Goal: Communication & Community: Answer question/provide support

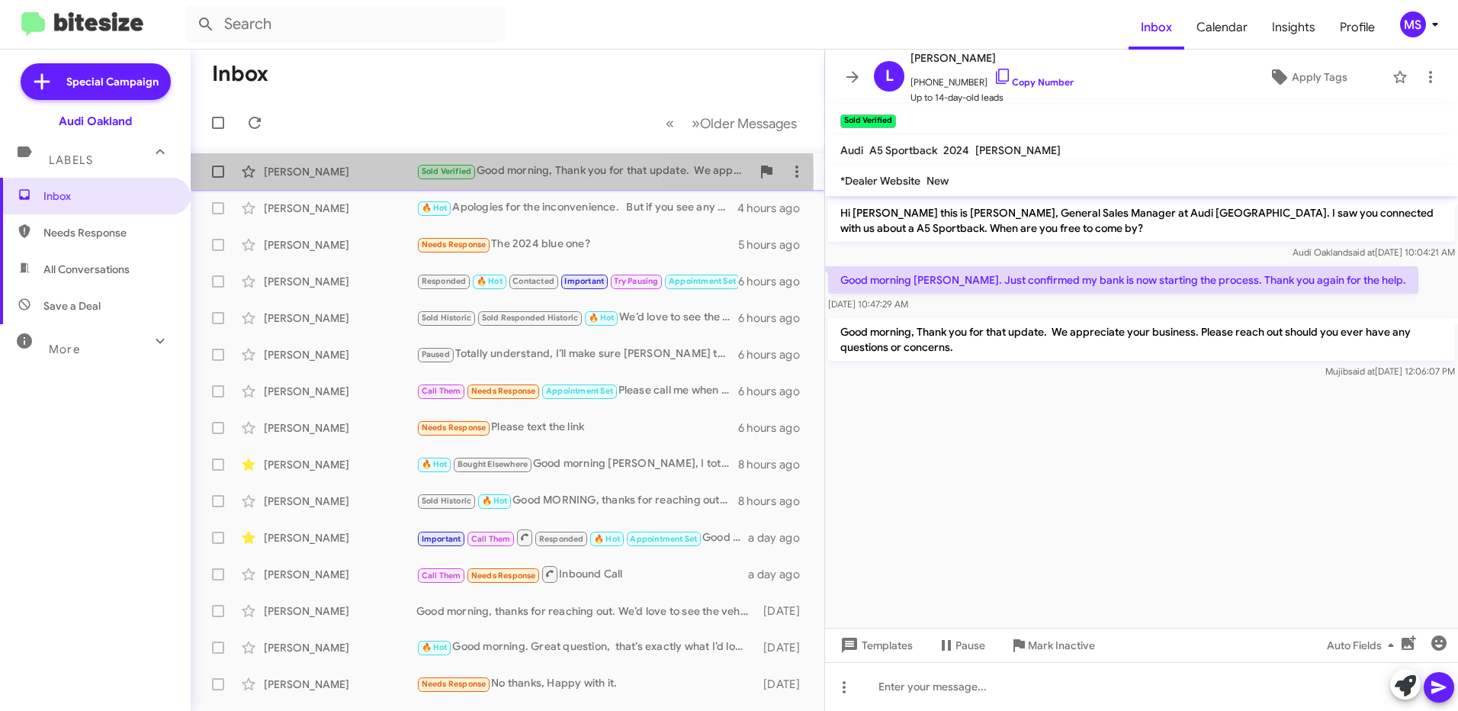
click at [351, 175] on div "[PERSON_NAME]" at bounding box center [340, 171] width 153 height 15
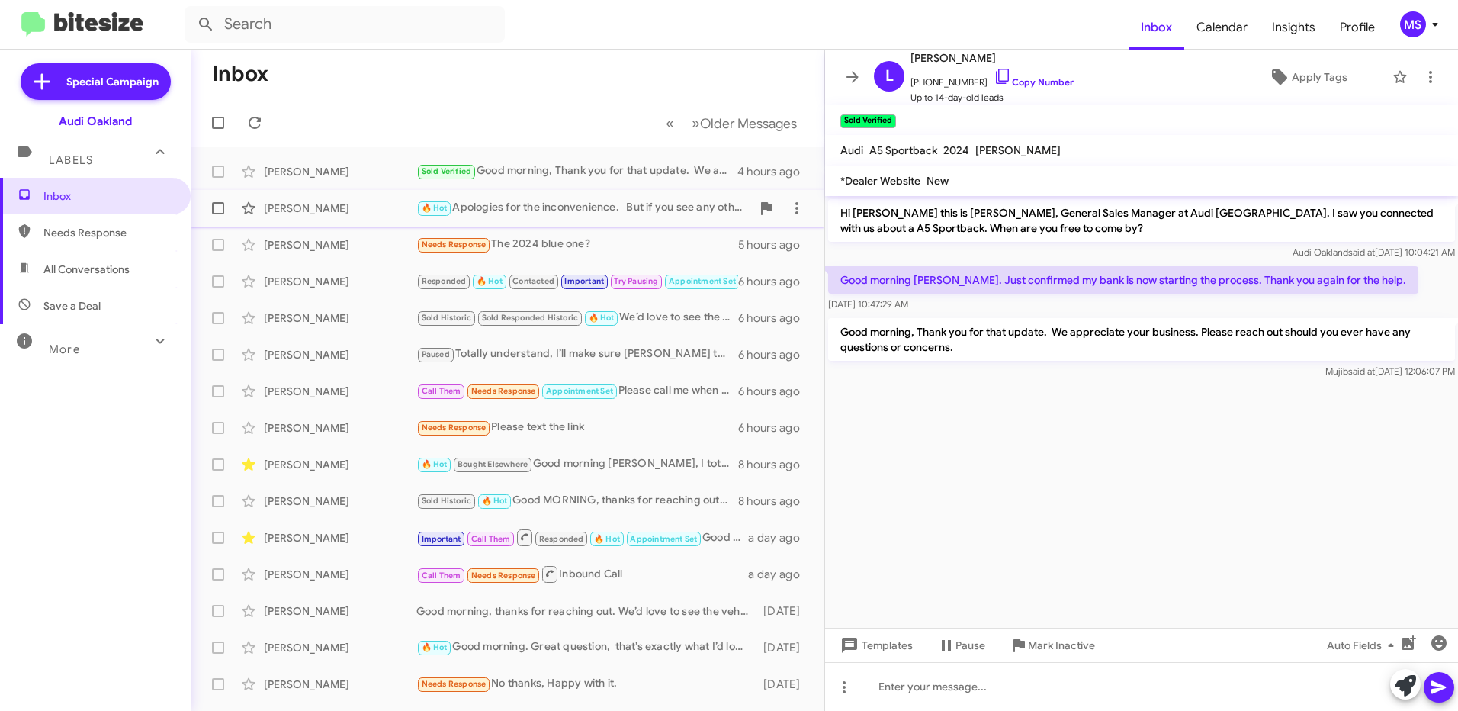
click at [368, 201] on div "[PERSON_NAME]" at bounding box center [340, 208] width 153 height 15
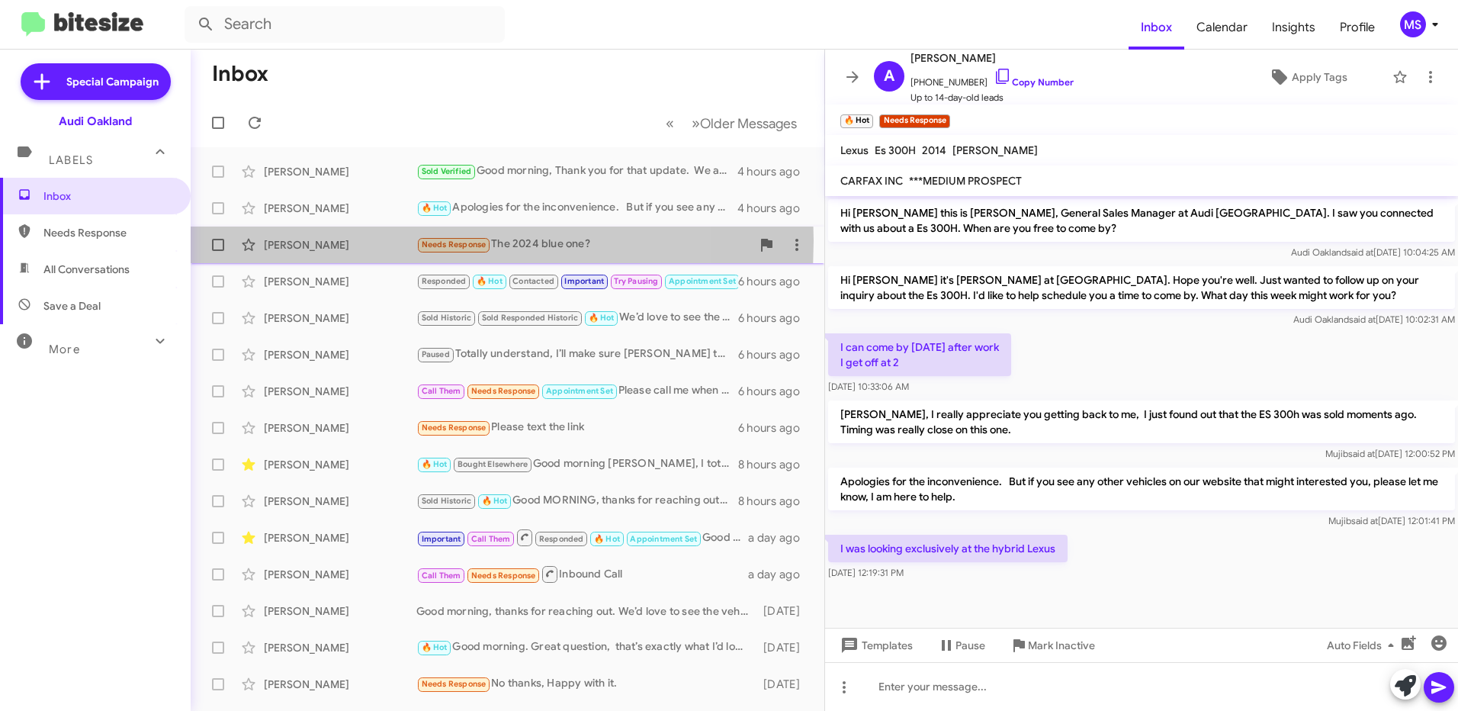
click at [374, 240] on div "[PERSON_NAME]" at bounding box center [340, 244] width 153 height 15
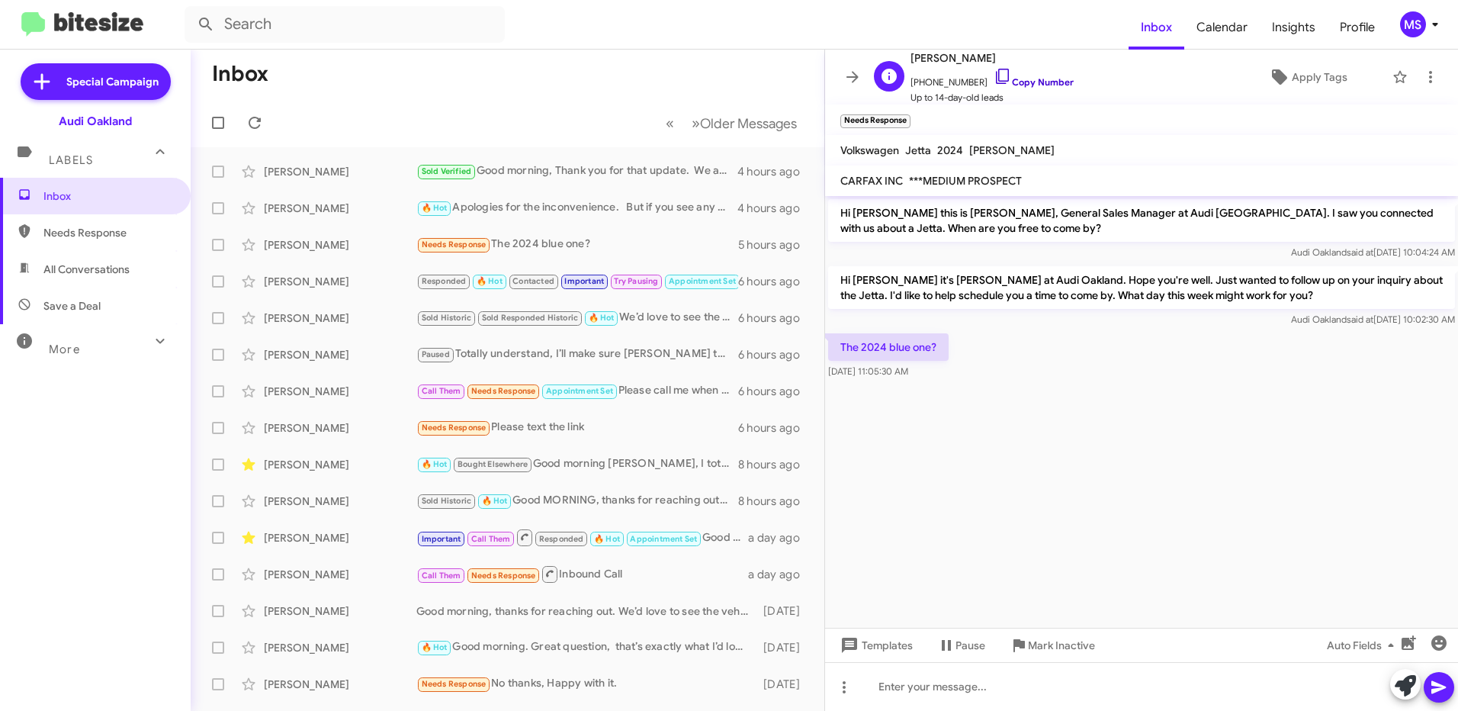
click at [1036, 76] on link "Copy Number" at bounding box center [1034, 81] width 80 height 11
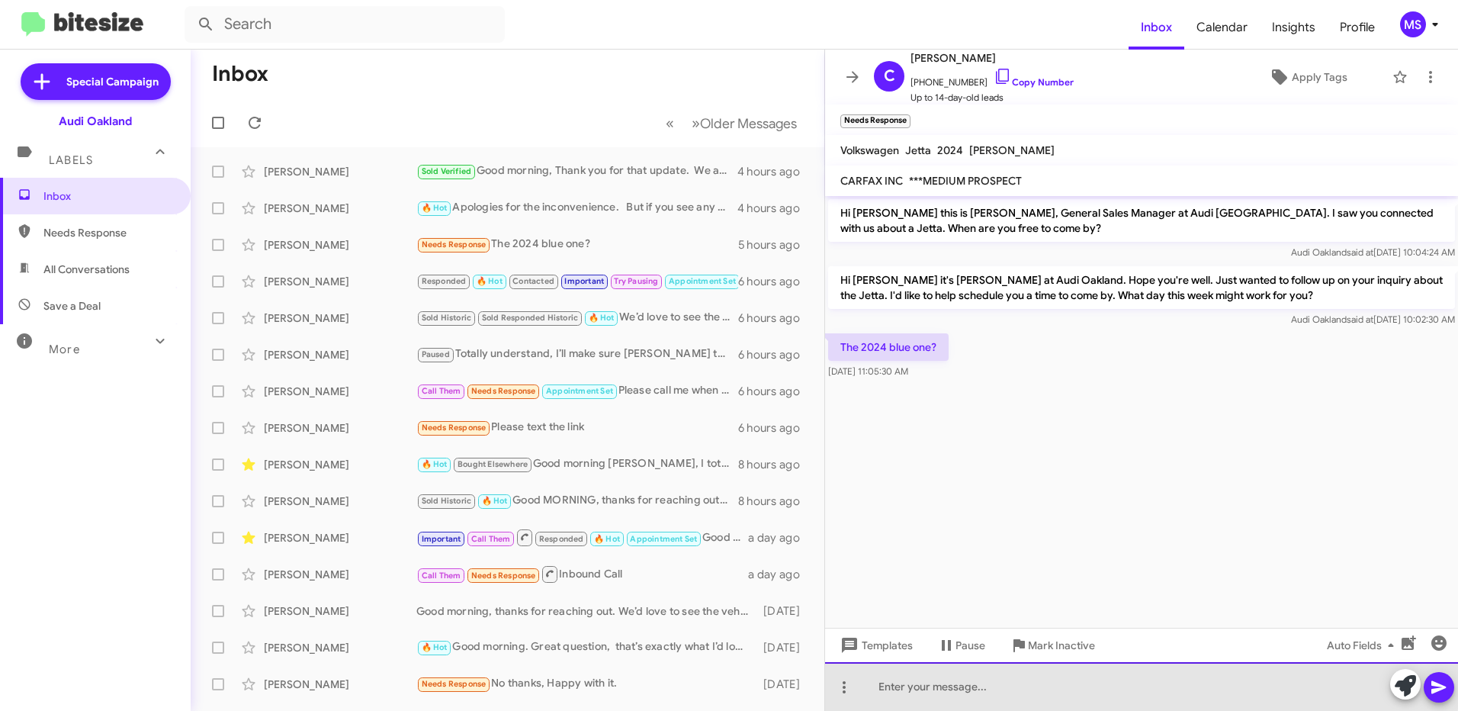
click at [953, 682] on div at bounding box center [1141, 686] width 633 height 49
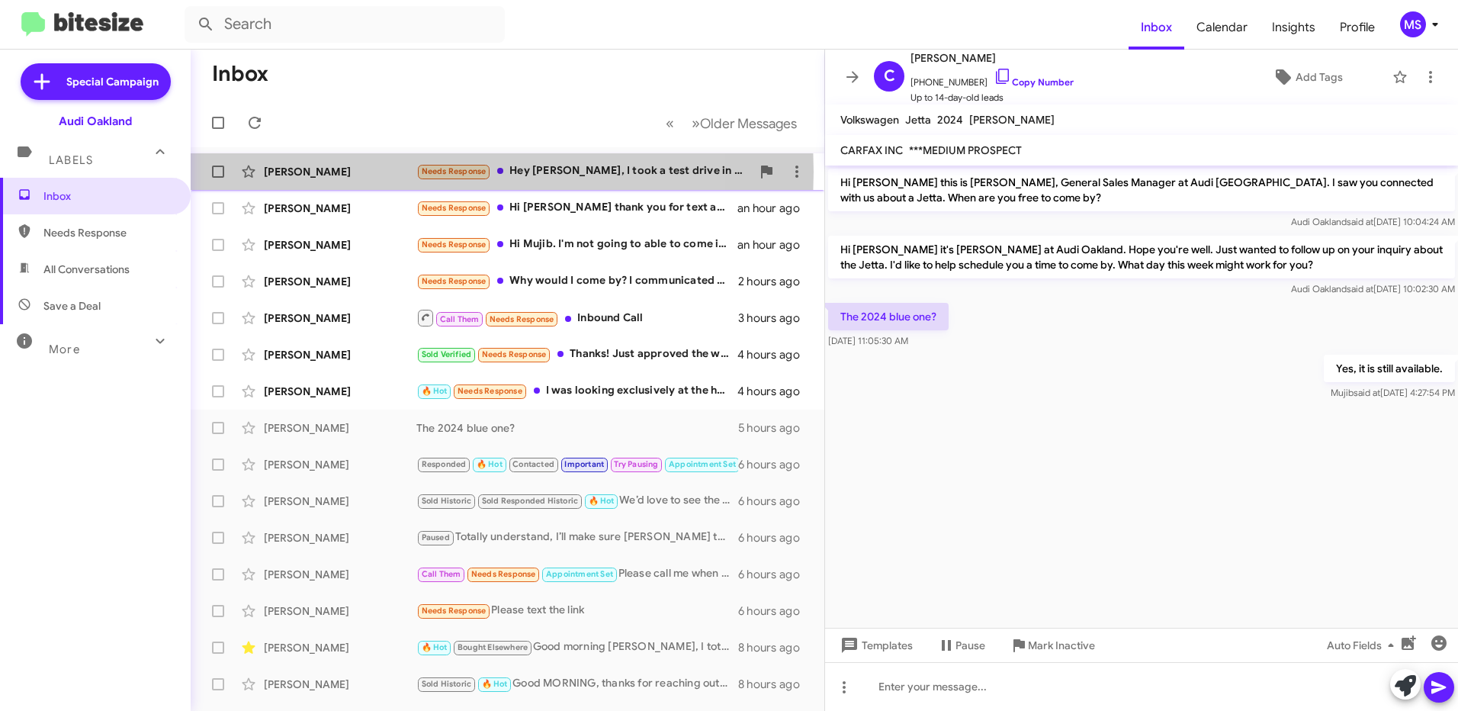
click at [381, 172] on div "[PERSON_NAME]" at bounding box center [340, 171] width 153 height 15
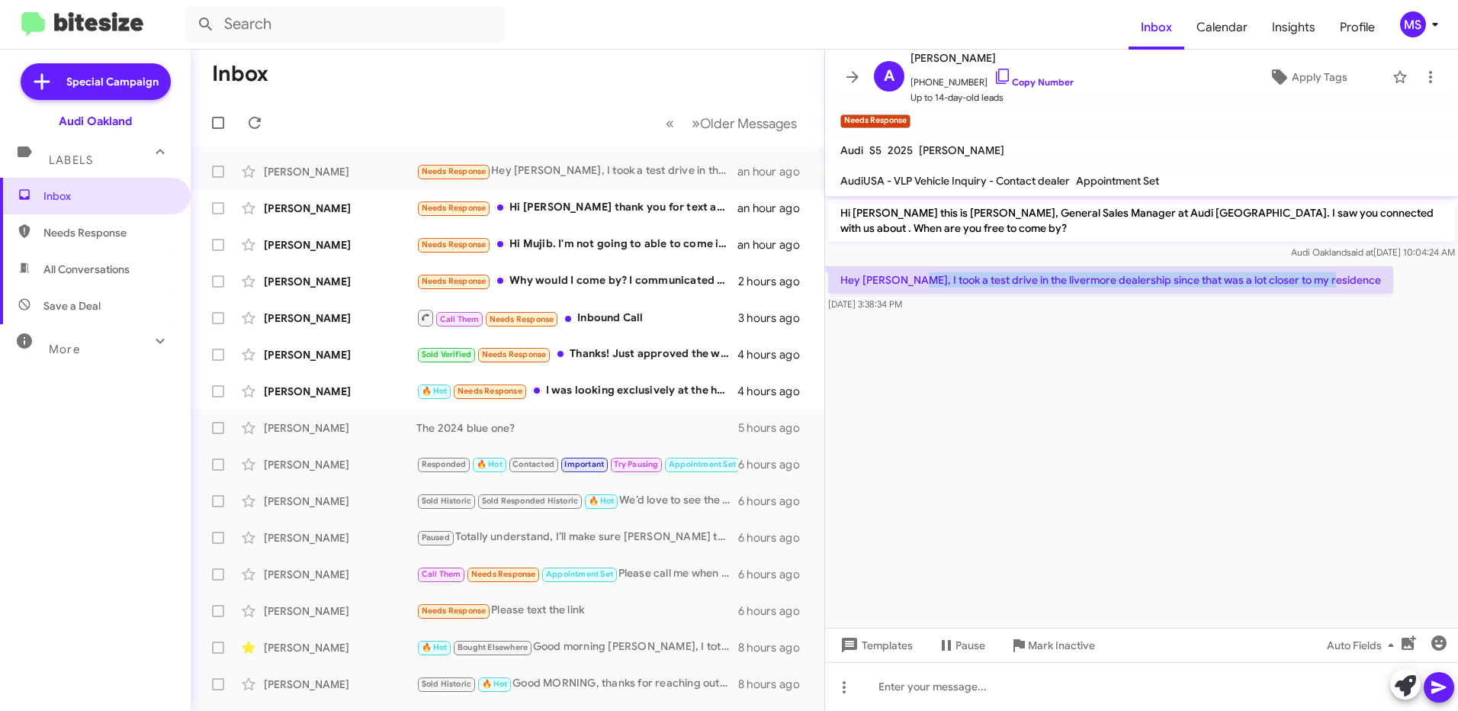
drag, startPoint x: 1329, startPoint y: 287, endPoint x: 904, endPoint y: 289, distance: 425.6
click at [904, 289] on p "Hey [PERSON_NAME], I took a test drive in the livermore dealership since that w…" at bounding box center [1110, 279] width 565 height 27
drag, startPoint x: 904, startPoint y: 289, endPoint x: 1027, endPoint y: 364, distance: 143.7
click at [1036, 390] on cdk-virtual-scroll-viewport "Hi [PERSON_NAME] this is [PERSON_NAME], General Sales Manager at Audi [GEOGRAPH…" at bounding box center [1141, 412] width 633 height 432
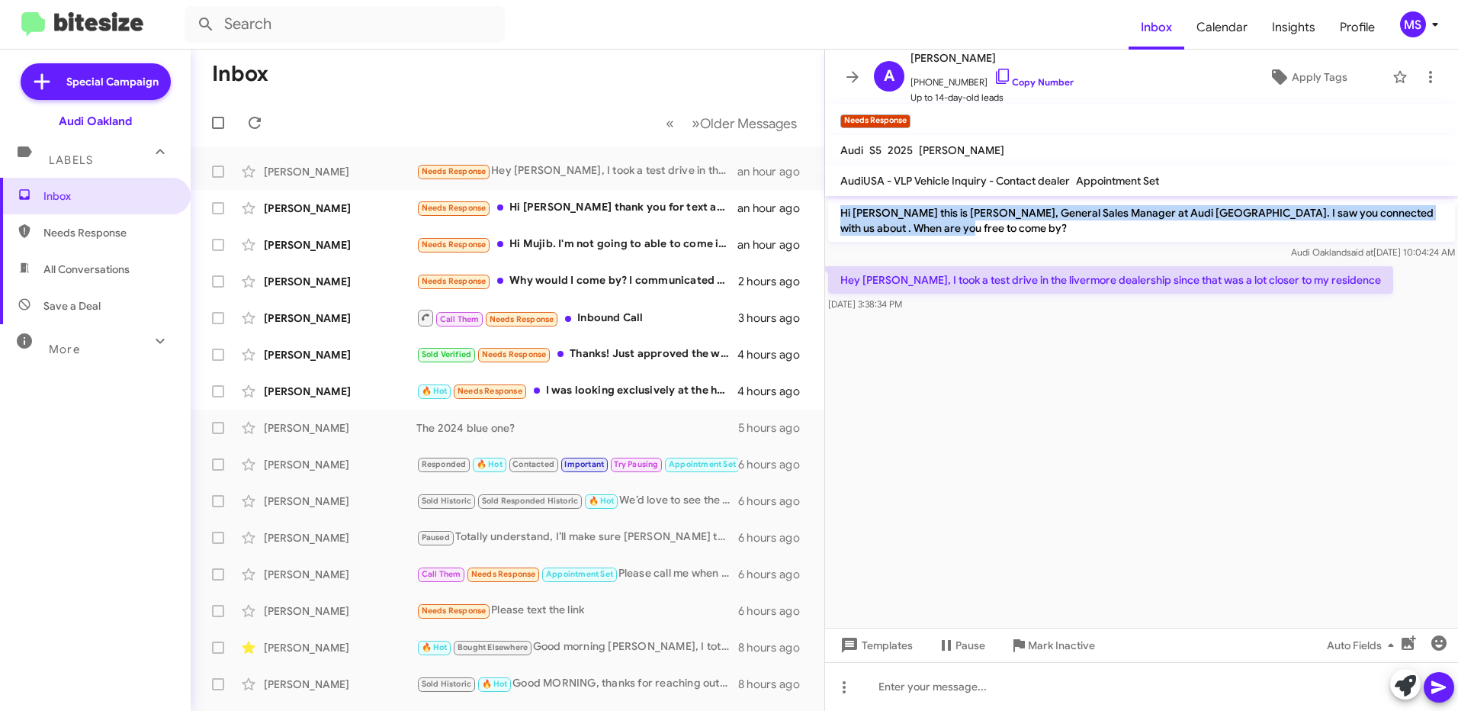
drag, startPoint x: 931, startPoint y: 228, endPoint x: 835, endPoint y: 210, distance: 97.7
click at [835, 210] on p "Hi [PERSON_NAME] this is [PERSON_NAME], General Sales Manager at Audi [GEOGRAPH…" at bounding box center [1141, 220] width 627 height 43
copy p "Hi [PERSON_NAME] this is [PERSON_NAME], General Sales Manager at Audi [GEOGRAPH…"
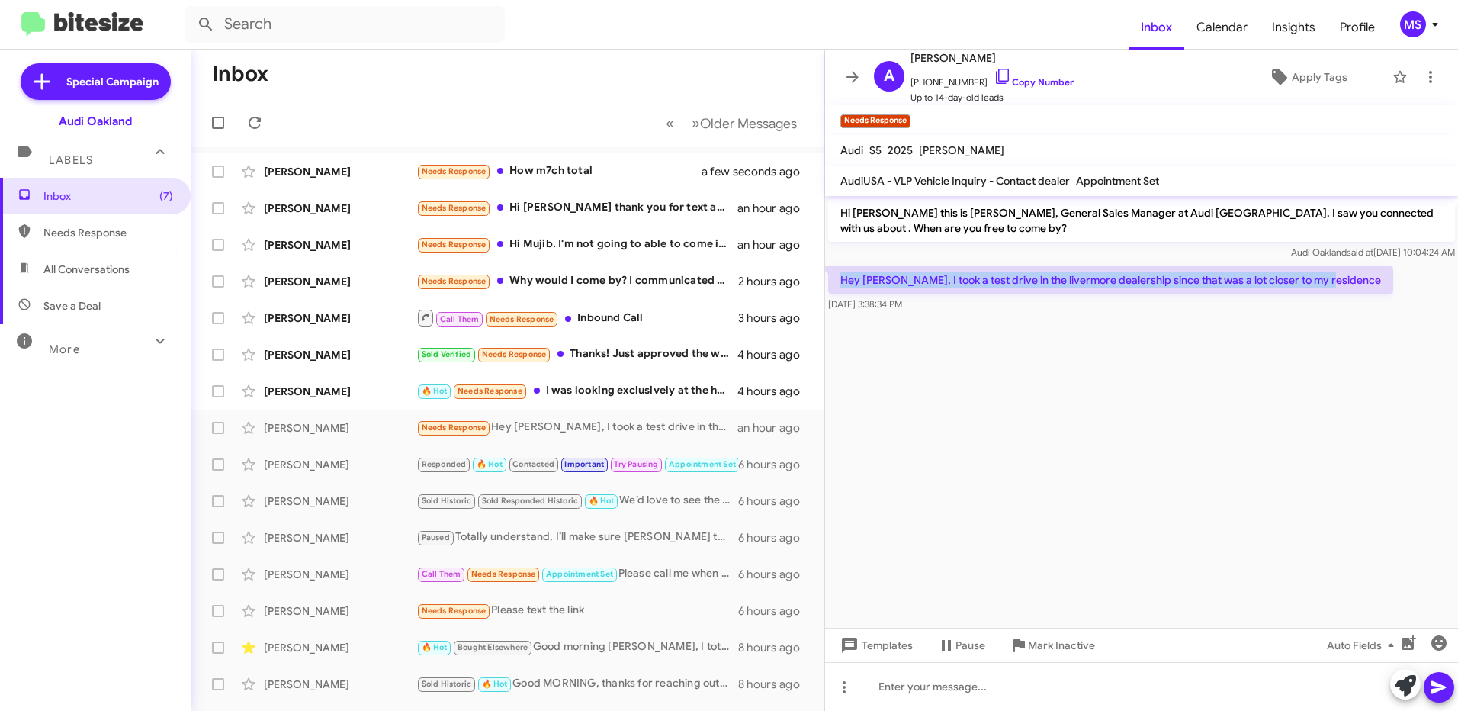
drag, startPoint x: 1329, startPoint y: 284, endPoint x: 838, endPoint y: 283, distance: 490.4
click at [838, 283] on p "Hey [PERSON_NAME], I took a test drive in the livermore dealership since that w…" at bounding box center [1110, 279] width 565 height 27
copy p "Hey [PERSON_NAME], I took a test drive in the livermore dealership since that w…"
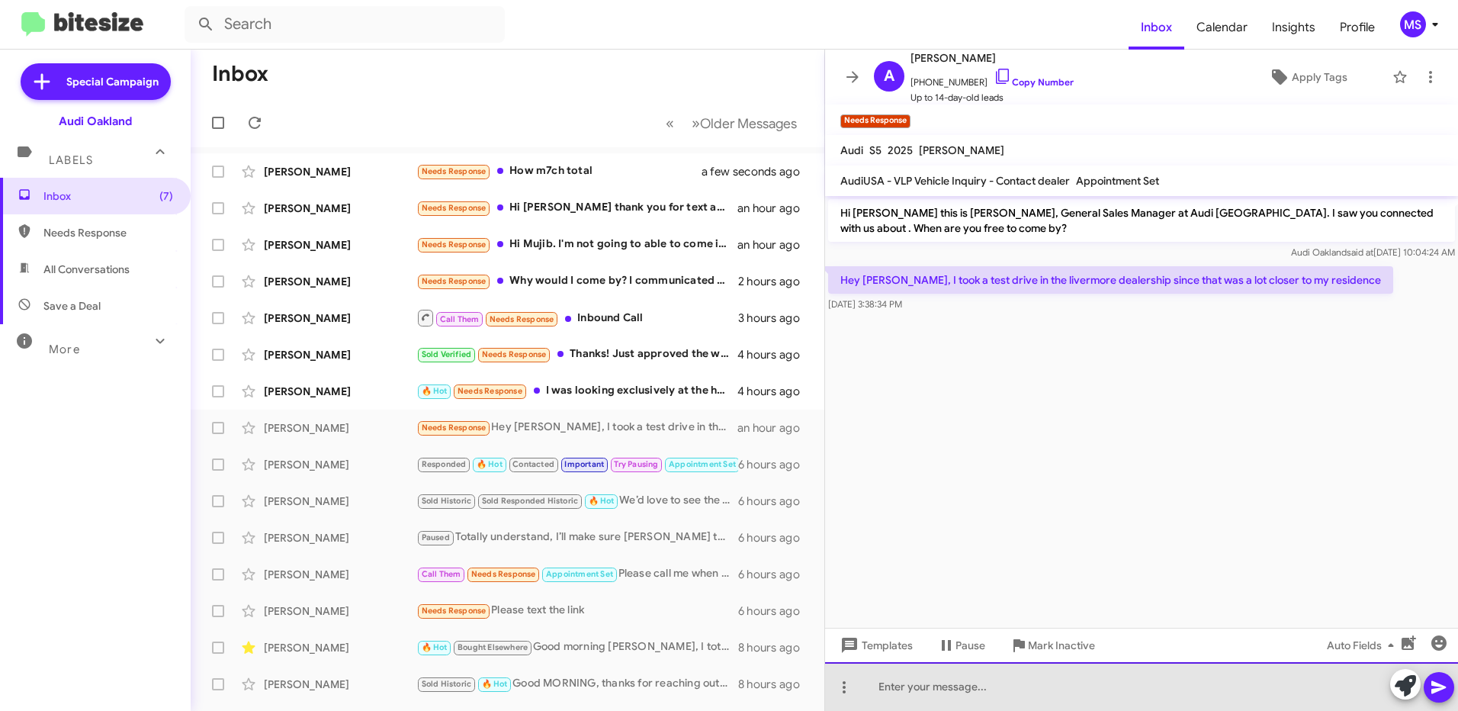
click at [963, 684] on div at bounding box center [1141, 686] width 633 height 49
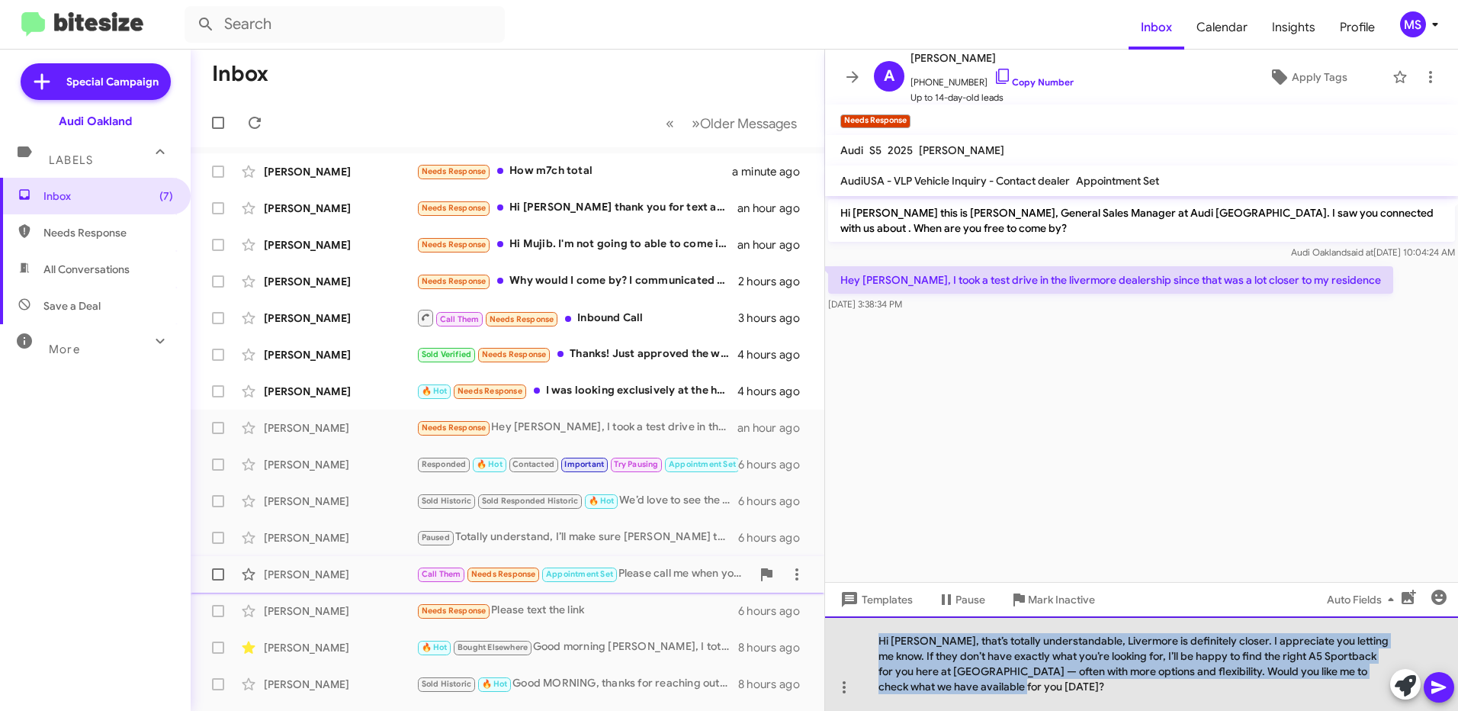
drag, startPoint x: 969, startPoint y: 681, endPoint x: 738, endPoint y: 590, distance: 248.5
click at [738, 590] on div "Inbox « Previous » Next Older Messages [PERSON_NAME] Needs Response How m7ch to…" at bounding box center [824, 380] width 1267 height 661
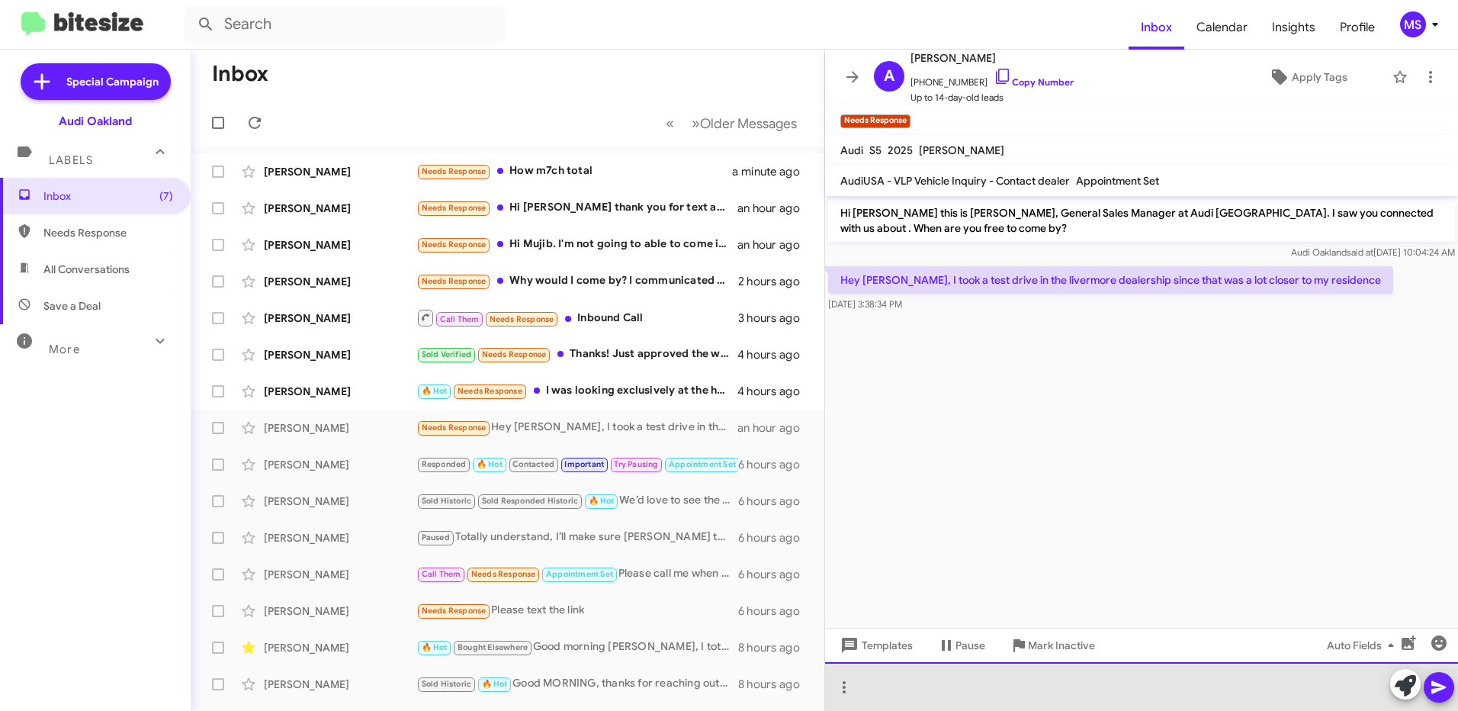
click at [1025, 694] on div at bounding box center [1141, 686] width 633 height 49
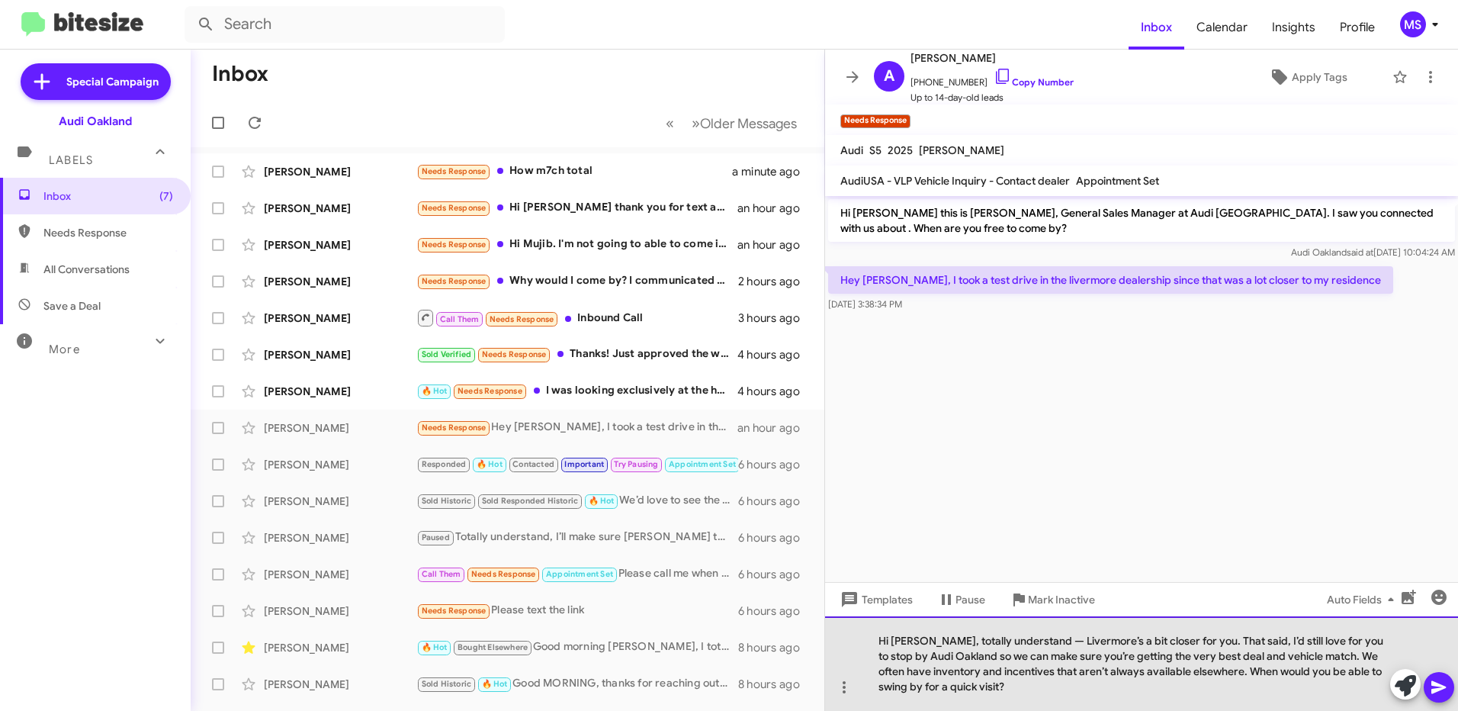
click at [1019, 641] on div "Hi [PERSON_NAME], totally understand — Livermore’s a bit closer for you. That s…" at bounding box center [1141, 663] width 633 height 95
drag, startPoint x: 1284, startPoint y: 656, endPoint x: 1187, endPoint y: 671, distance: 98.0
click at [1187, 671] on div "Hi [PERSON_NAME], totally understand, [PERSON_NAME]’s a bit closer for you. Tha…" at bounding box center [1141, 663] width 633 height 95
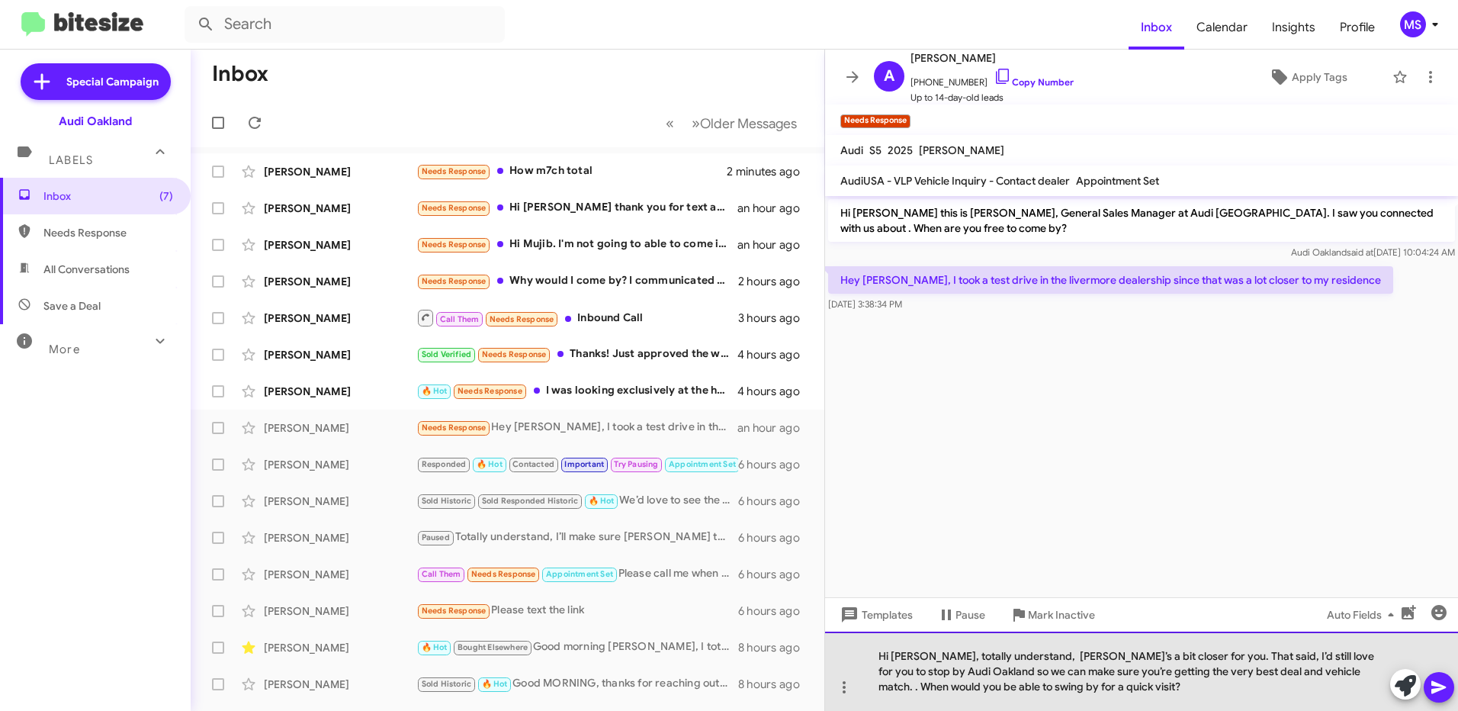
click at [1046, 647] on div "Hi [PERSON_NAME], totally understand, [PERSON_NAME]’s a bit closer for you. Tha…" at bounding box center [1141, 670] width 633 height 79
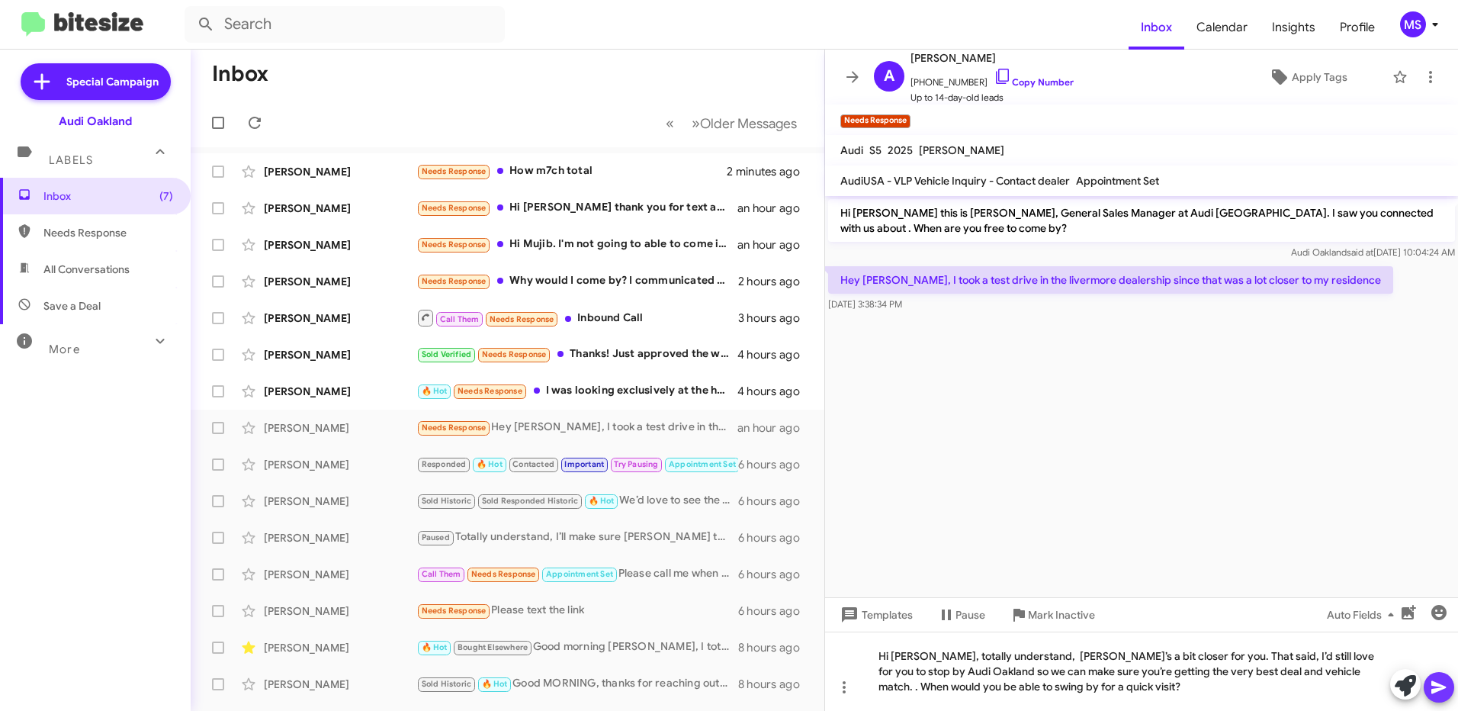
click at [1441, 696] on span at bounding box center [1439, 687] width 18 height 31
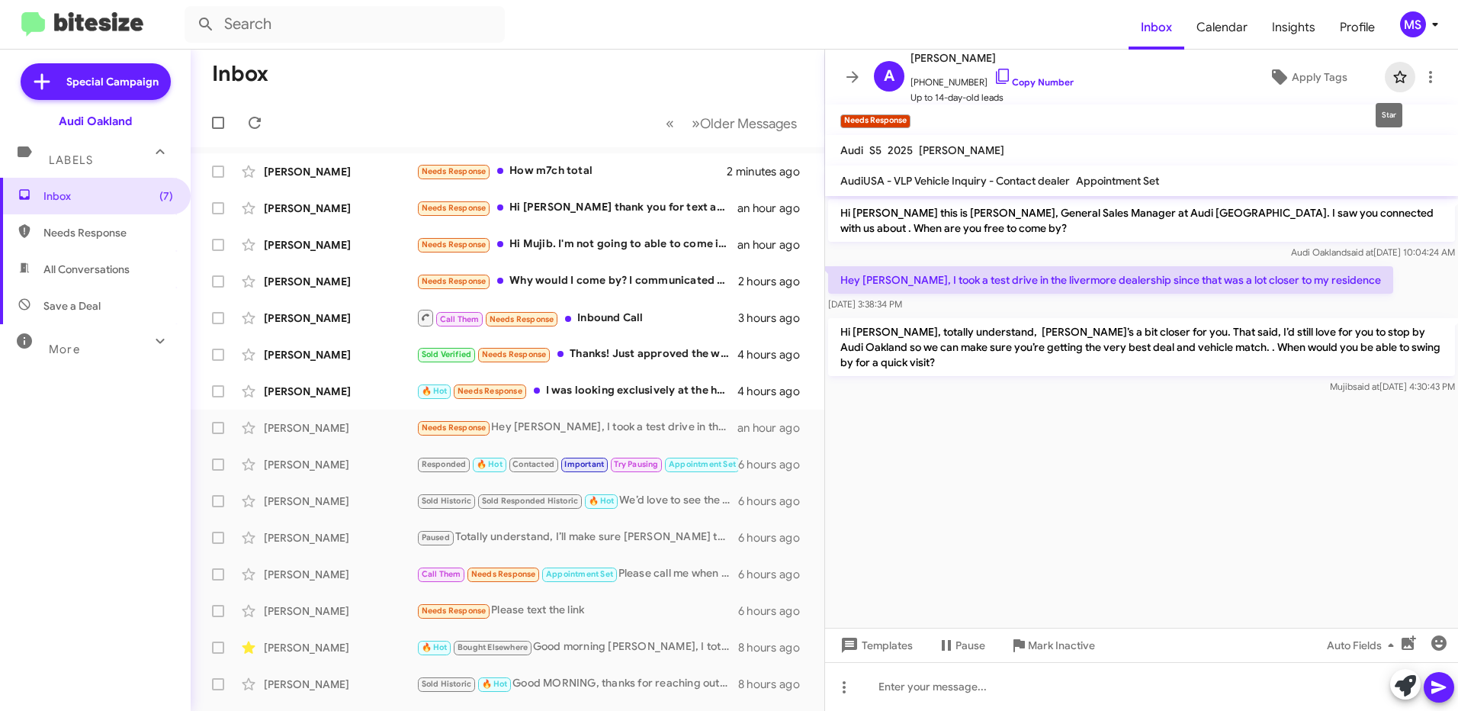
click at [1391, 77] on icon at bounding box center [1400, 77] width 18 height 18
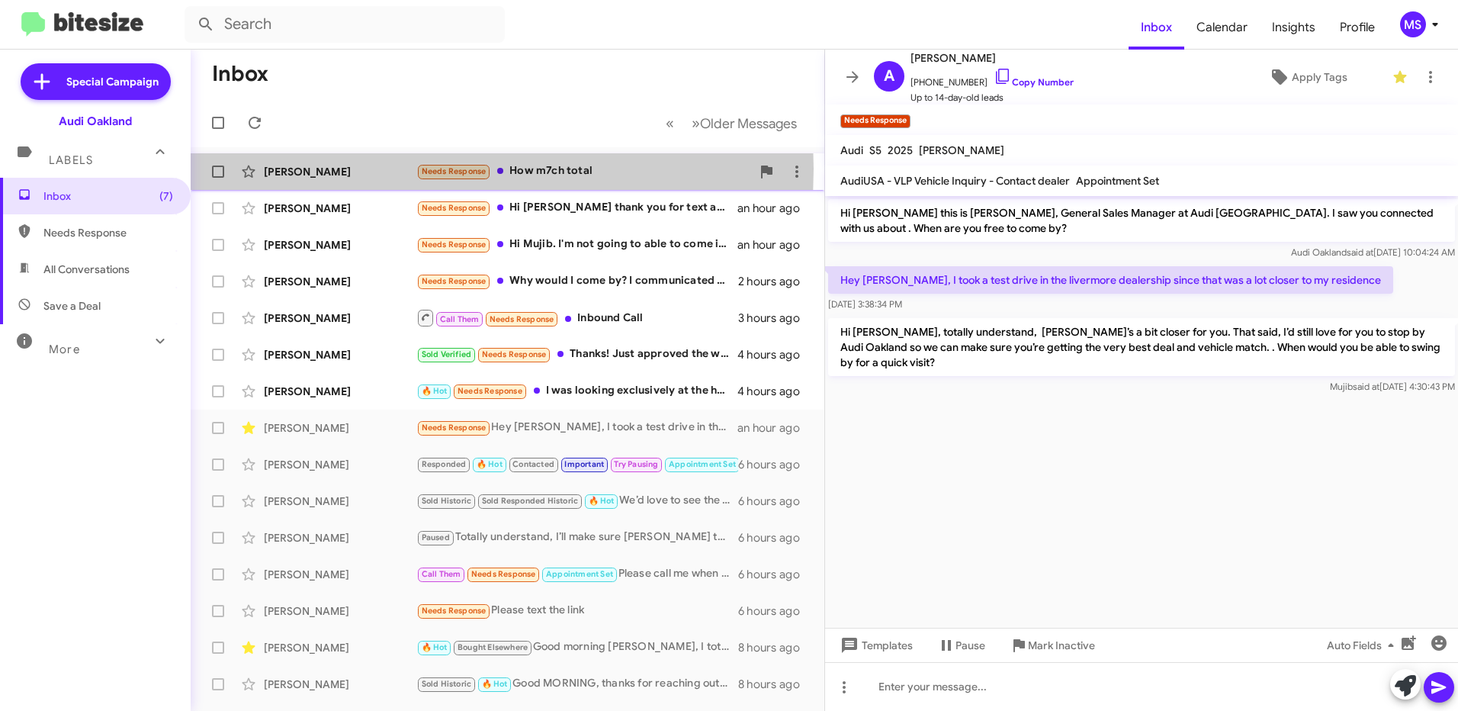
click at [359, 168] on div "[PERSON_NAME]" at bounding box center [340, 171] width 153 height 15
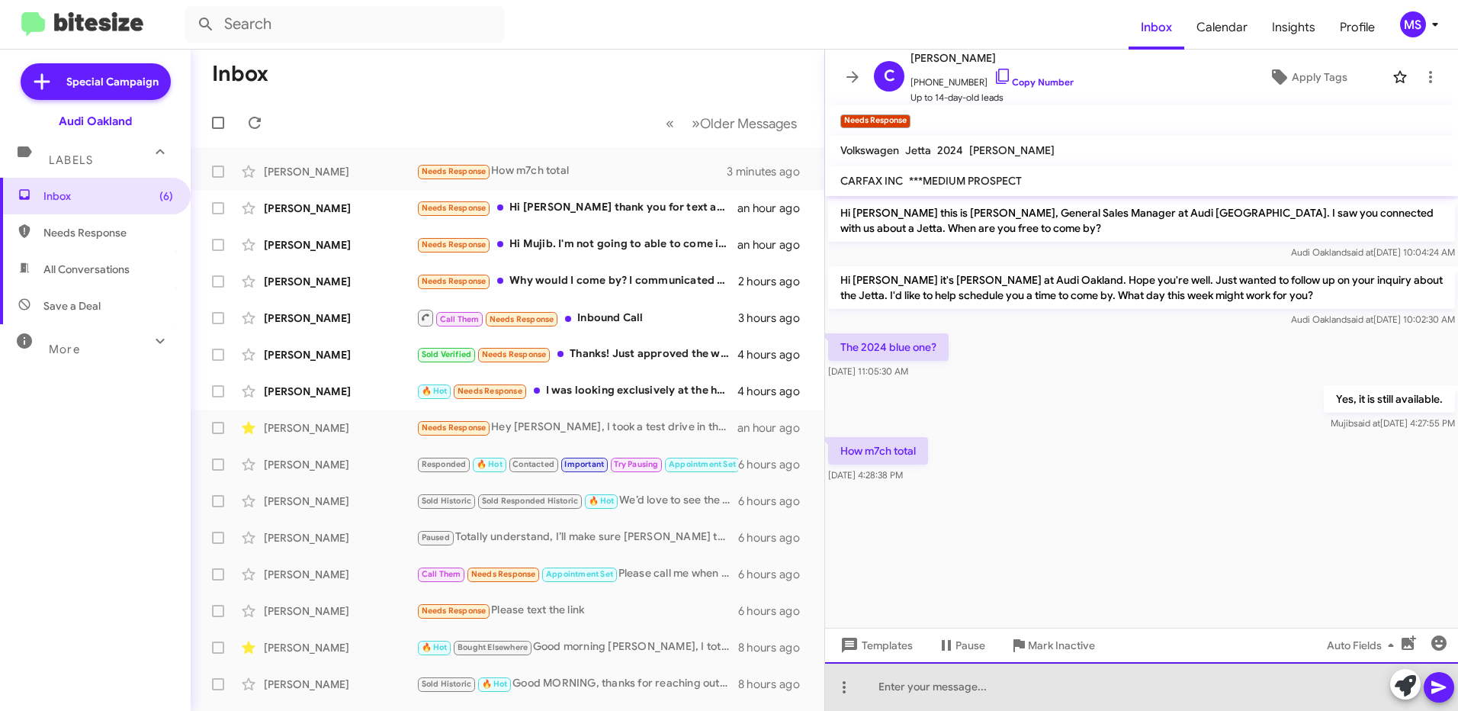
click at [1019, 699] on div at bounding box center [1141, 686] width 633 height 49
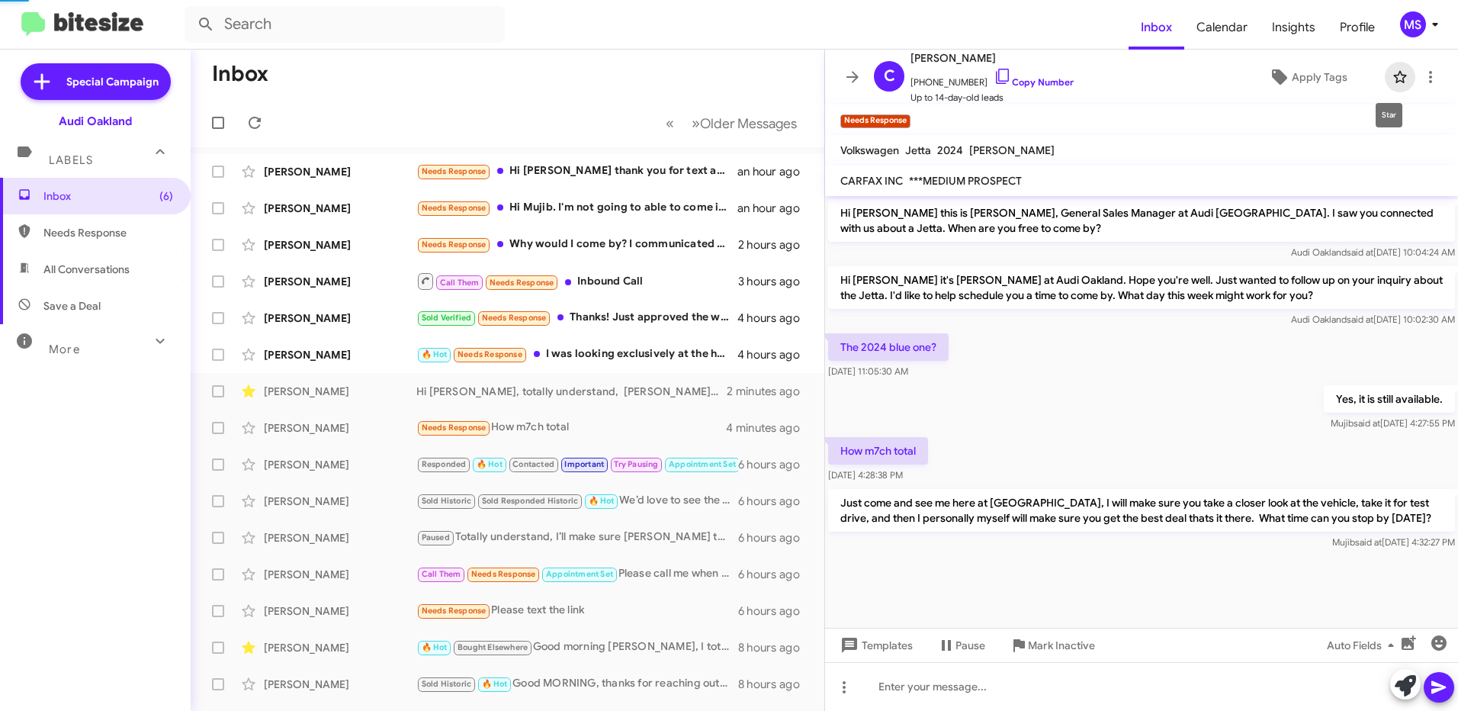
click at [1391, 83] on icon at bounding box center [1400, 77] width 18 height 18
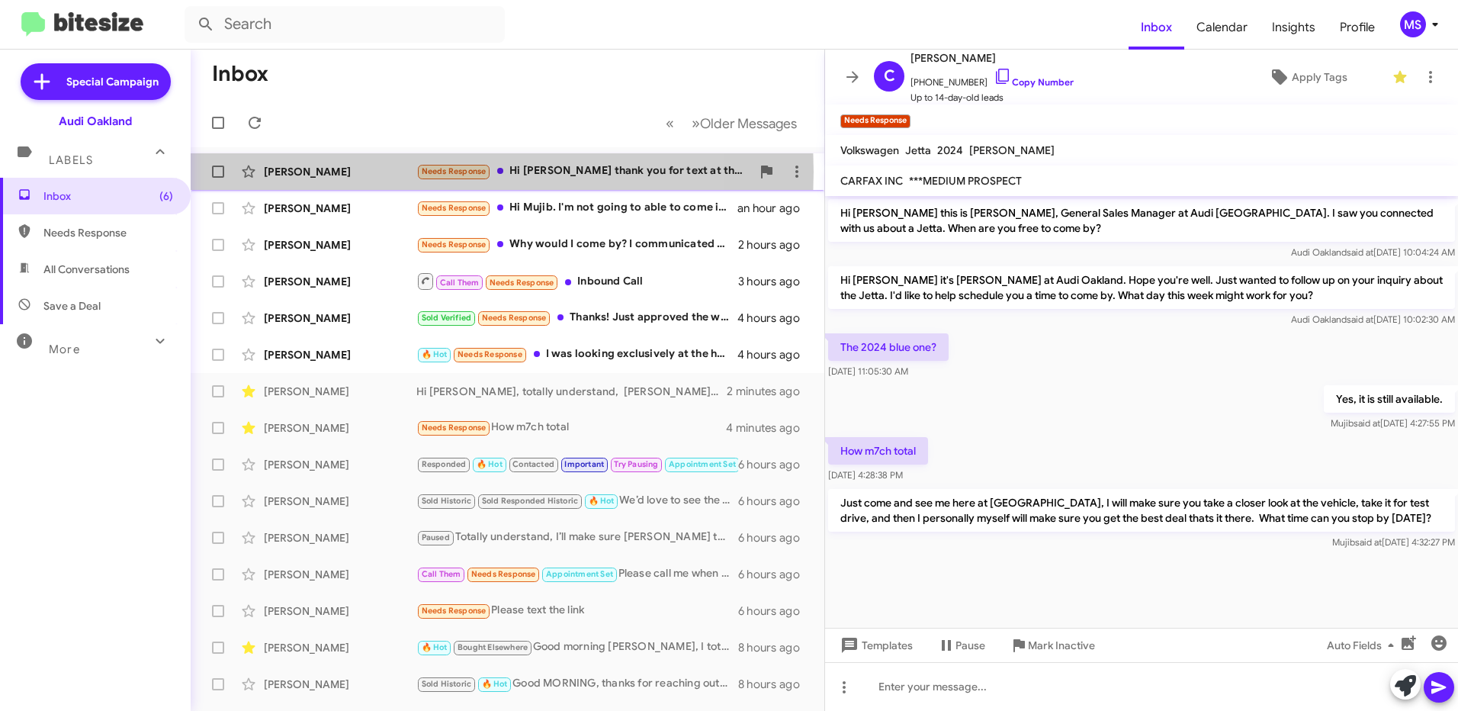
click at [381, 172] on div "[PERSON_NAME]" at bounding box center [340, 171] width 153 height 15
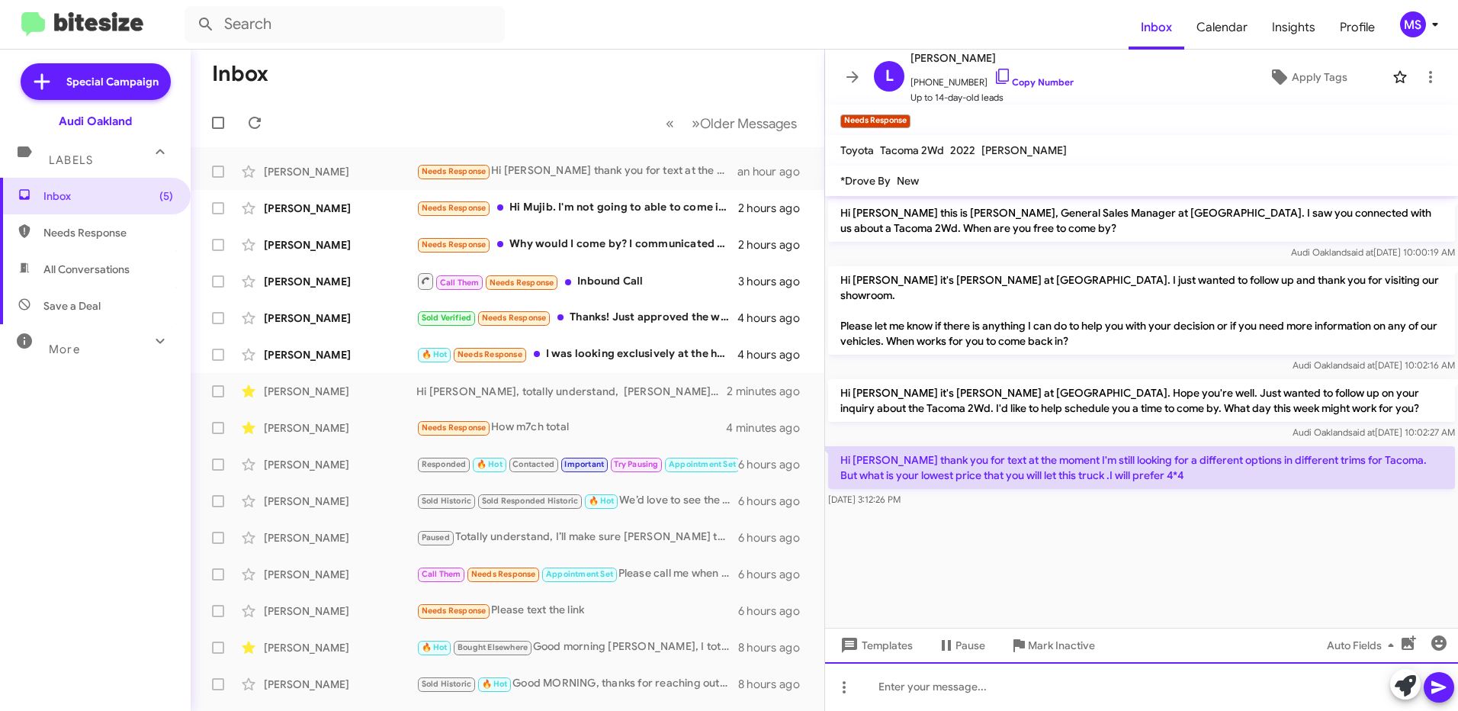
click at [972, 696] on div at bounding box center [1141, 686] width 633 height 49
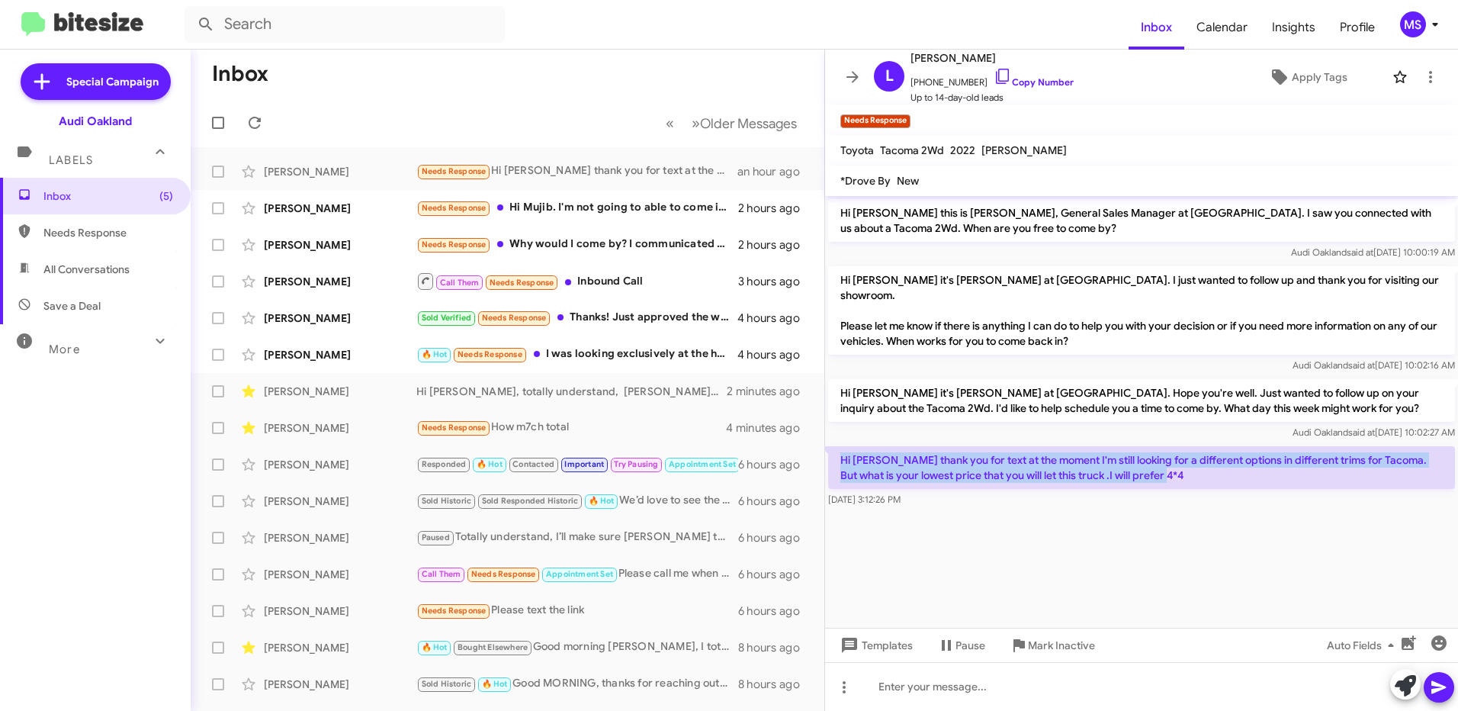
drag, startPoint x: 1187, startPoint y: 459, endPoint x: 843, endPoint y: 433, distance: 344.9
click at [843, 446] on p "Hi [PERSON_NAME] thank you for text at the moment I'm still looking for a diffe…" at bounding box center [1141, 467] width 627 height 43
copy p "Hi [PERSON_NAME] thank you for text at the moment I'm still looking for a diffe…"
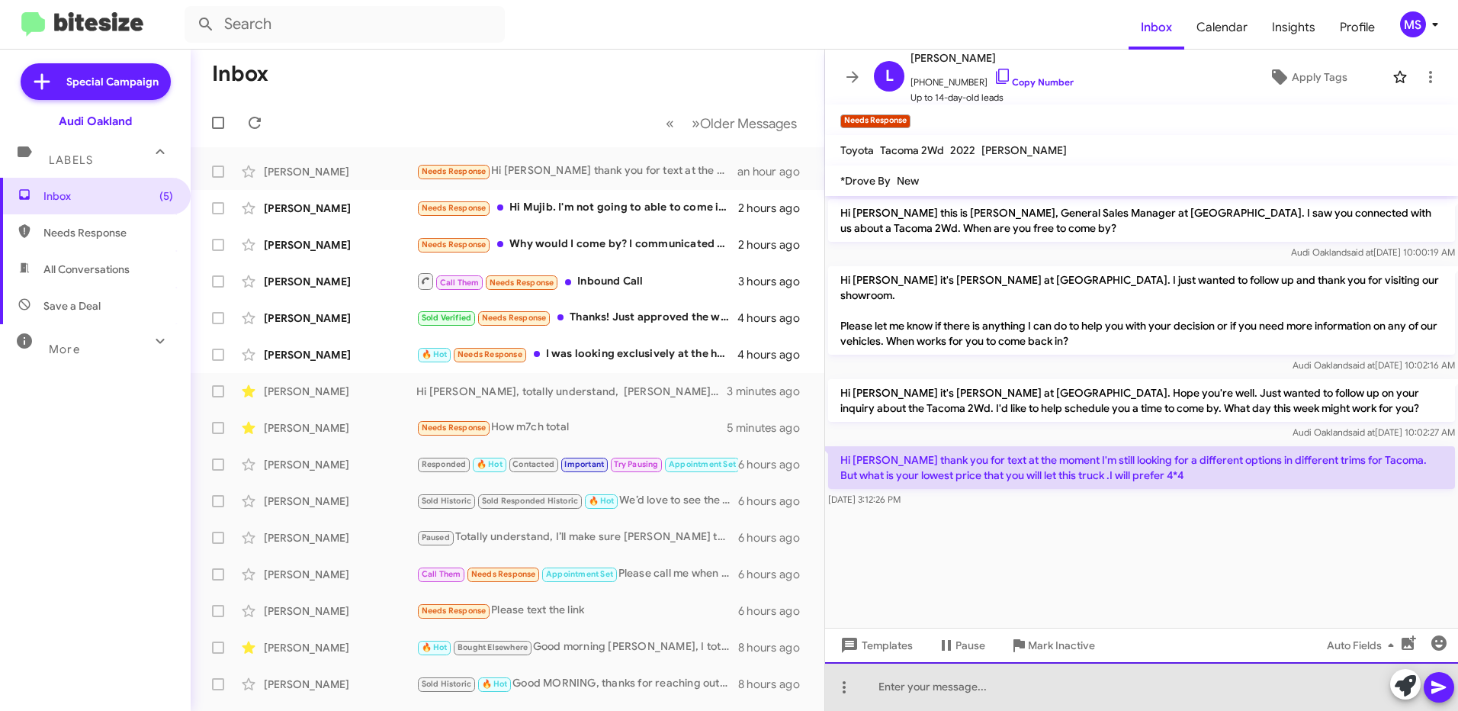
click at [914, 689] on div at bounding box center [1141, 686] width 633 height 49
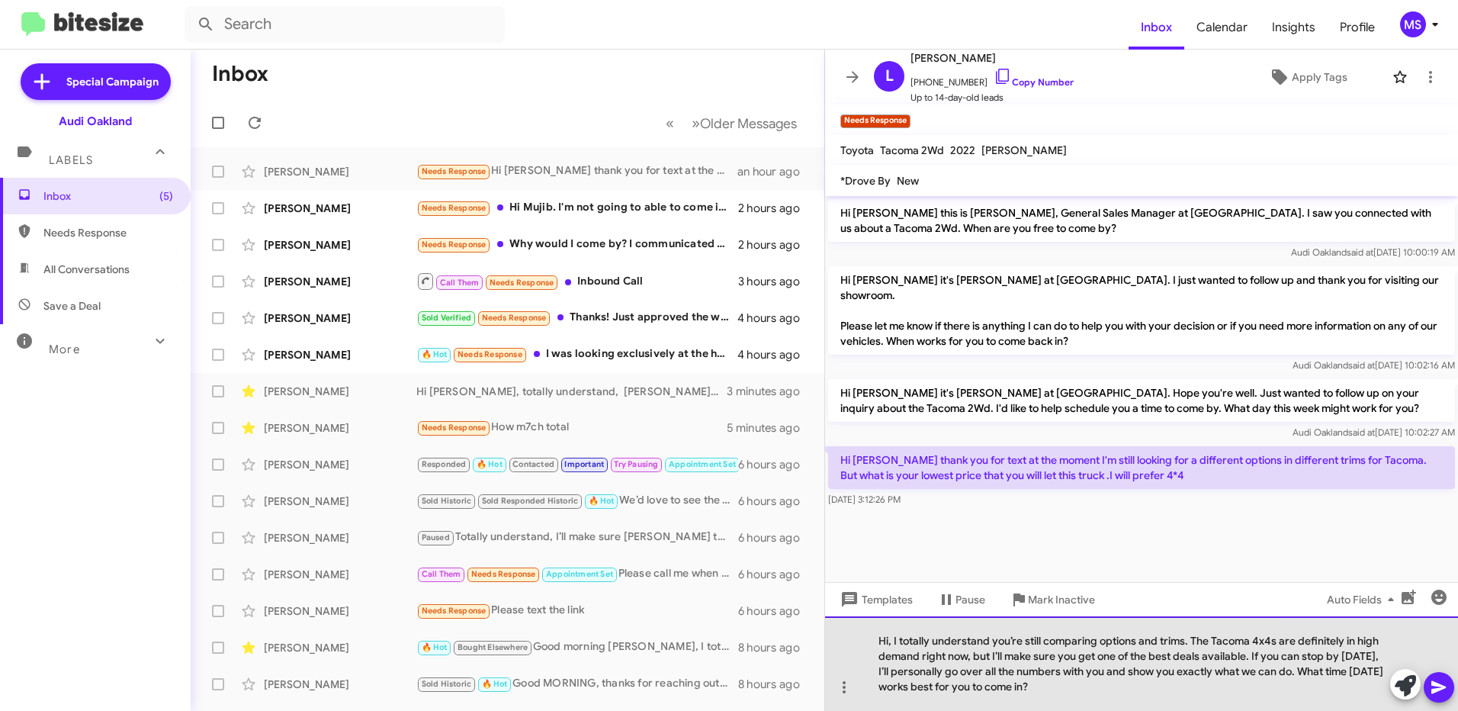
click at [887, 640] on div "Hi, I totally understand you’re still comparing options and trims. The Tacoma 4…" at bounding box center [1141, 663] width 633 height 95
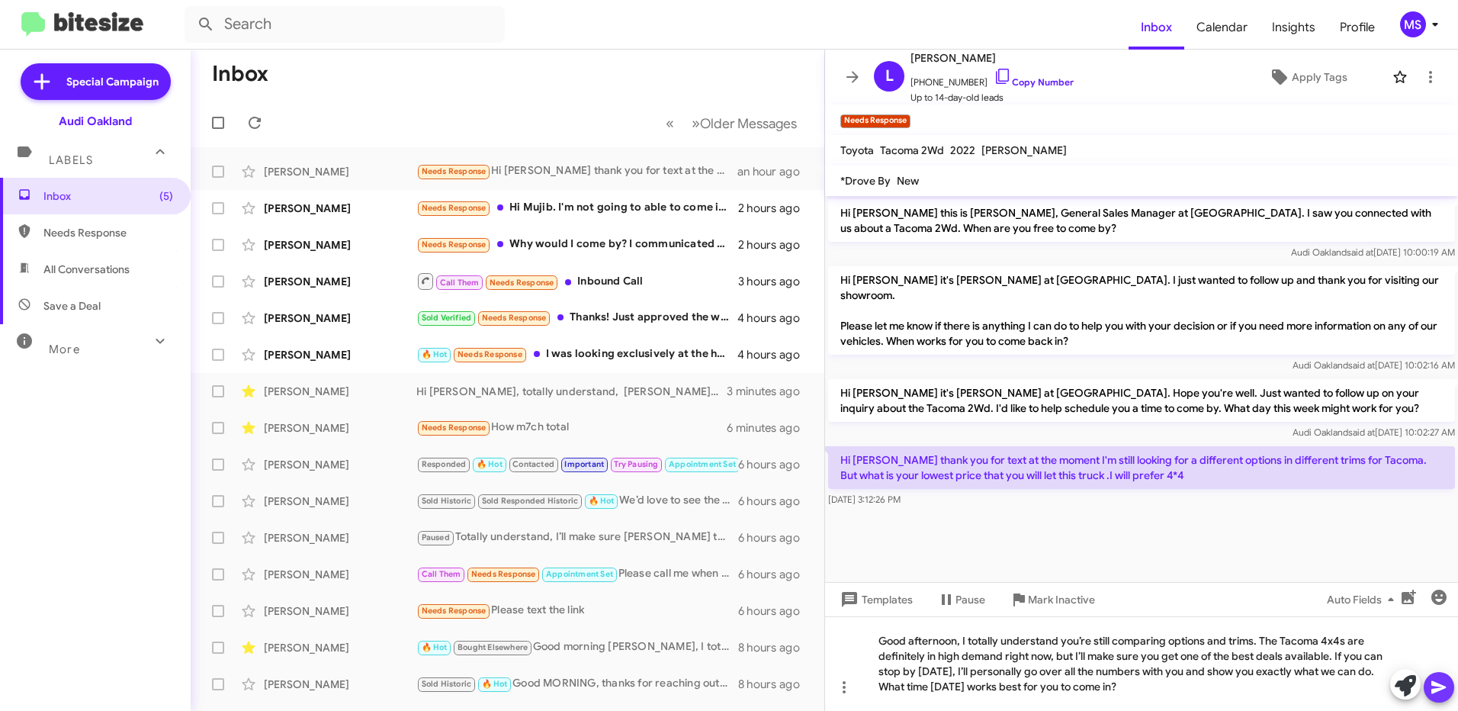
click at [1433, 680] on icon at bounding box center [1439, 687] width 18 height 18
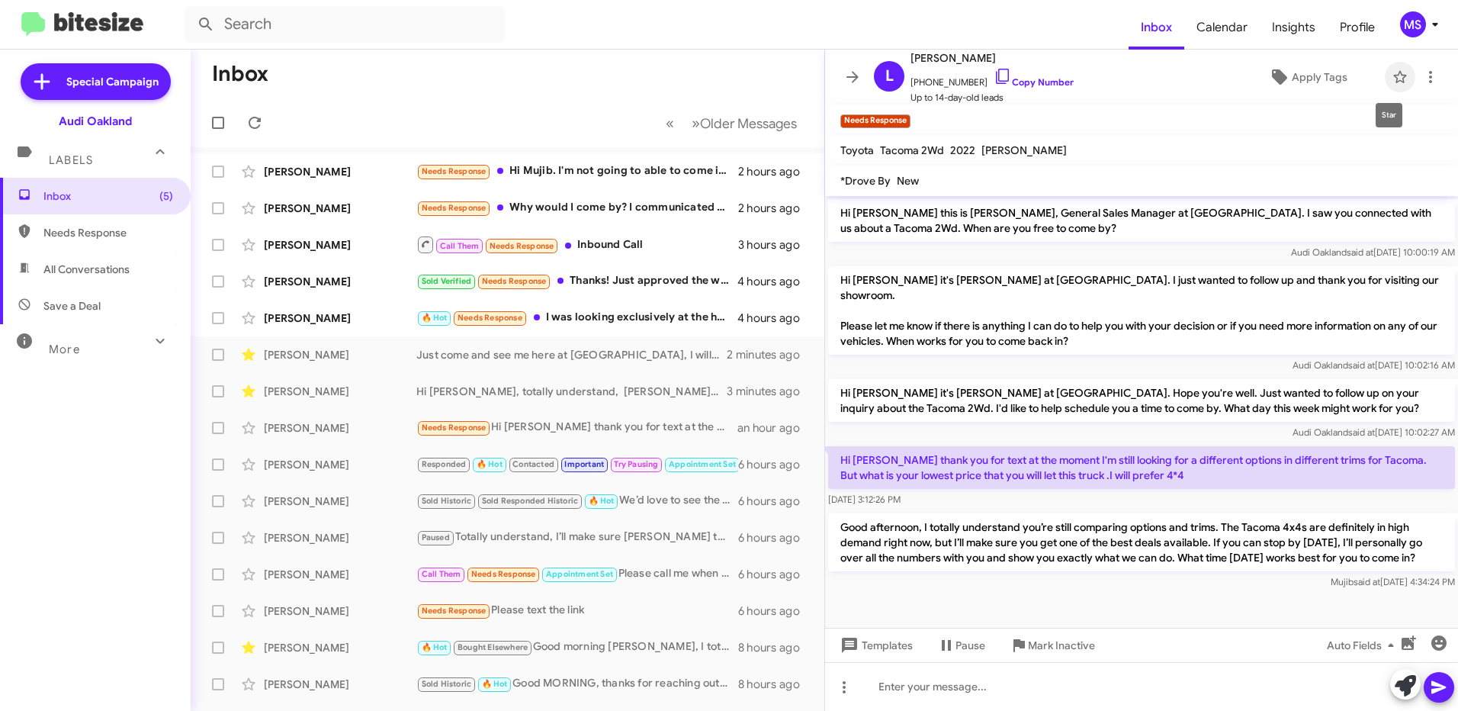
drag, startPoint x: 1398, startPoint y: 71, endPoint x: 1391, endPoint y: 75, distance: 7.9
click at [1391, 75] on span at bounding box center [1400, 77] width 31 height 18
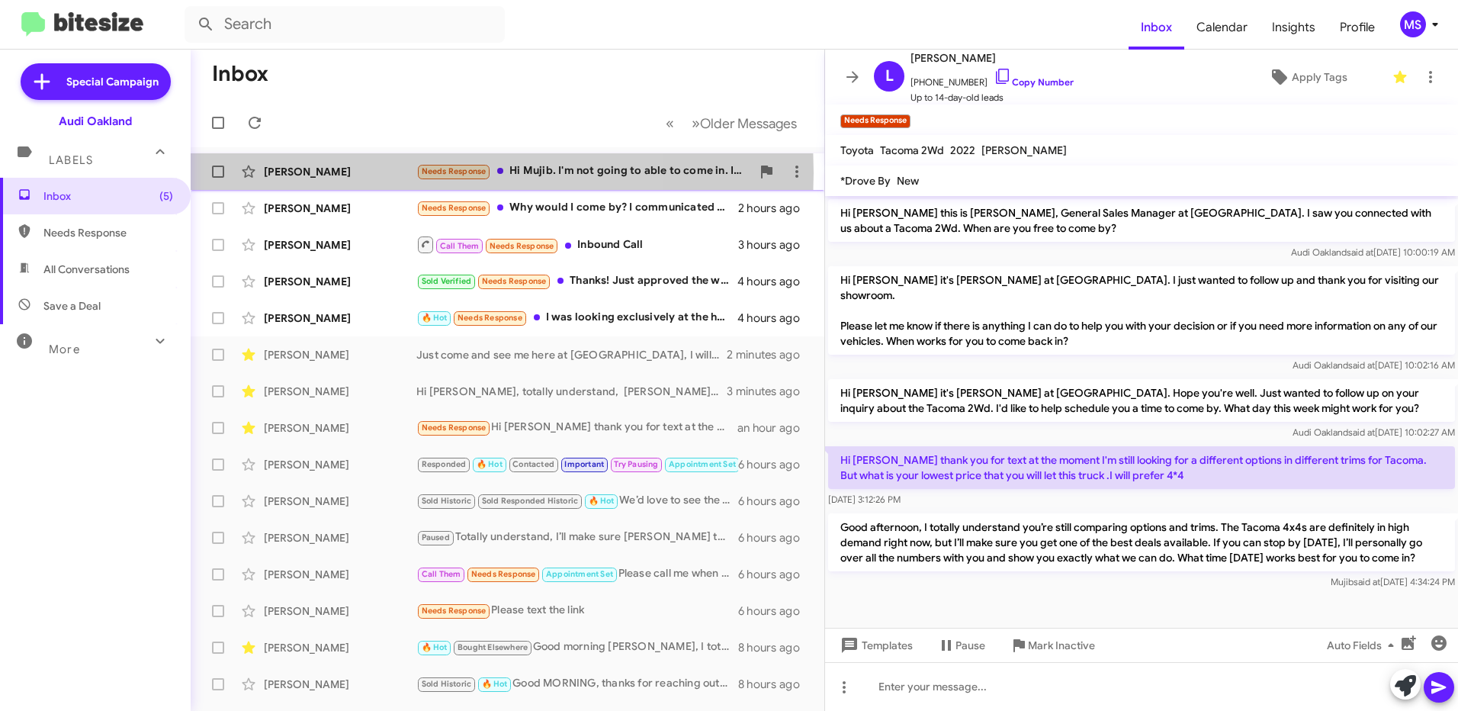
click at [351, 173] on div "[PERSON_NAME]" at bounding box center [340, 171] width 153 height 15
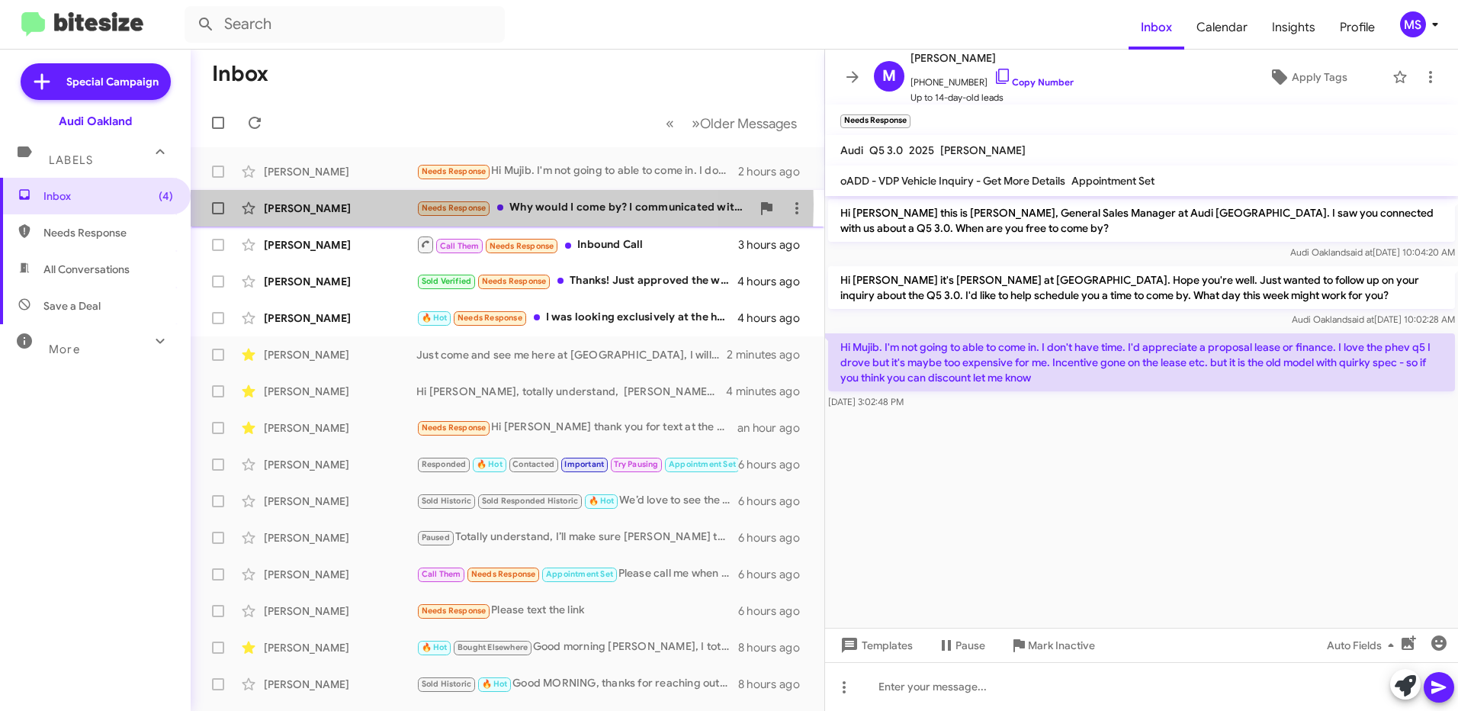
click at [378, 204] on div "[PERSON_NAME]" at bounding box center [340, 208] width 153 height 15
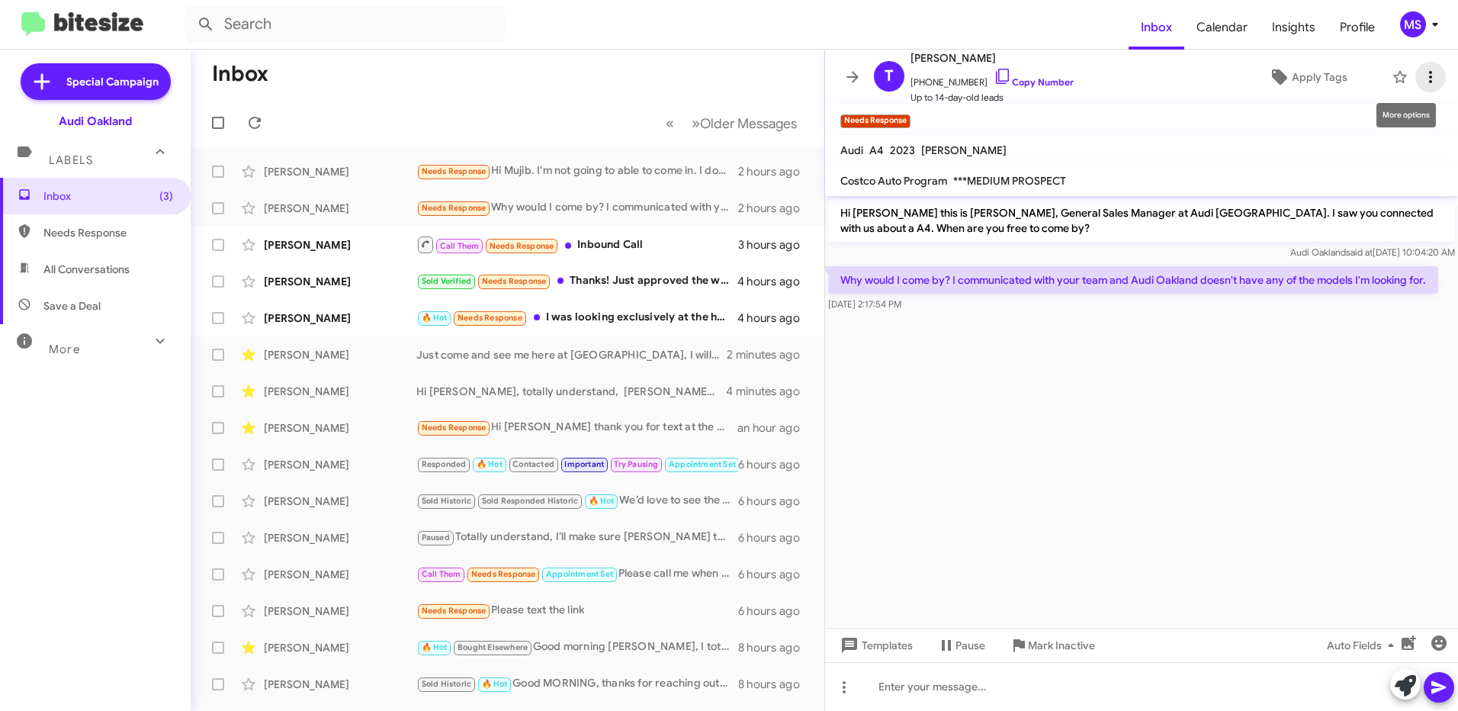
click at [1422, 71] on icon at bounding box center [1431, 77] width 18 height 18
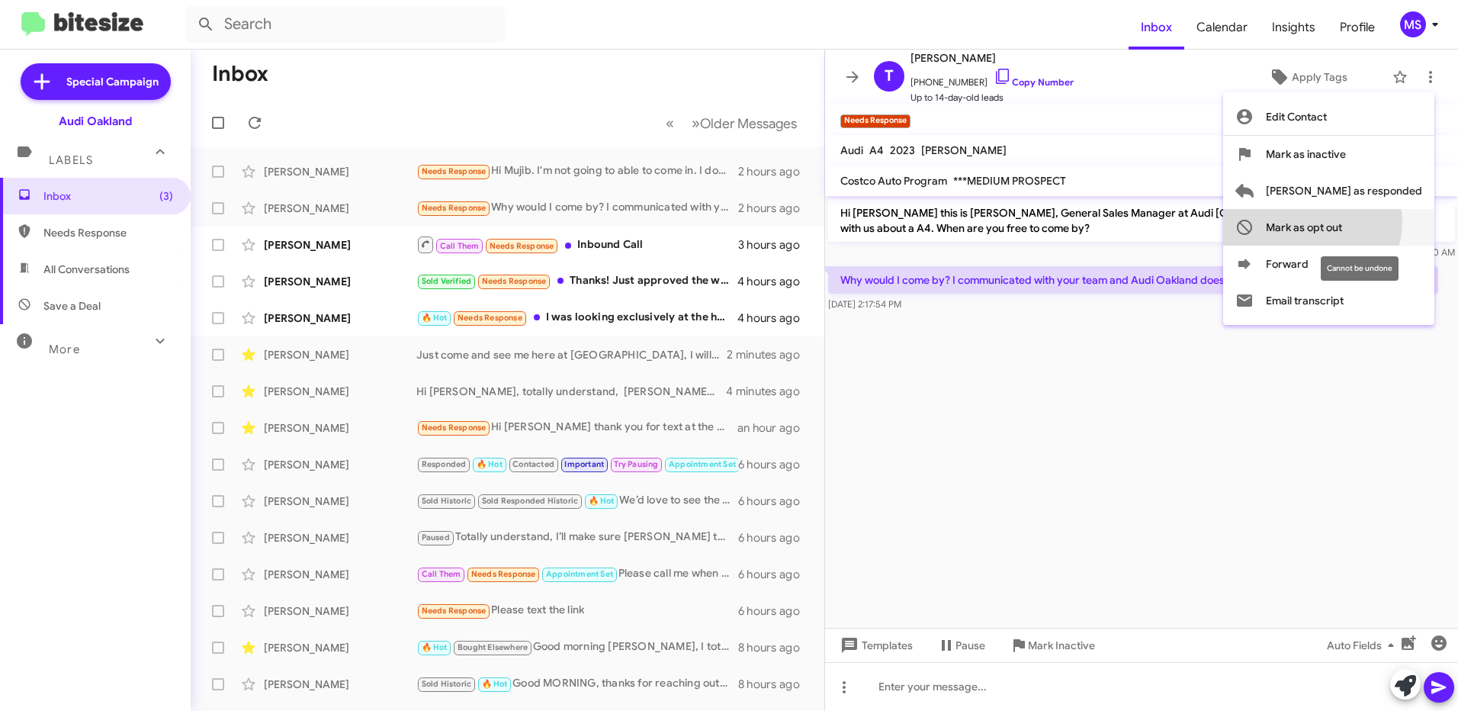
click at [1342, 221] on span "Mark as opt out" at bounding box center [1304, 227] width 76 height 37
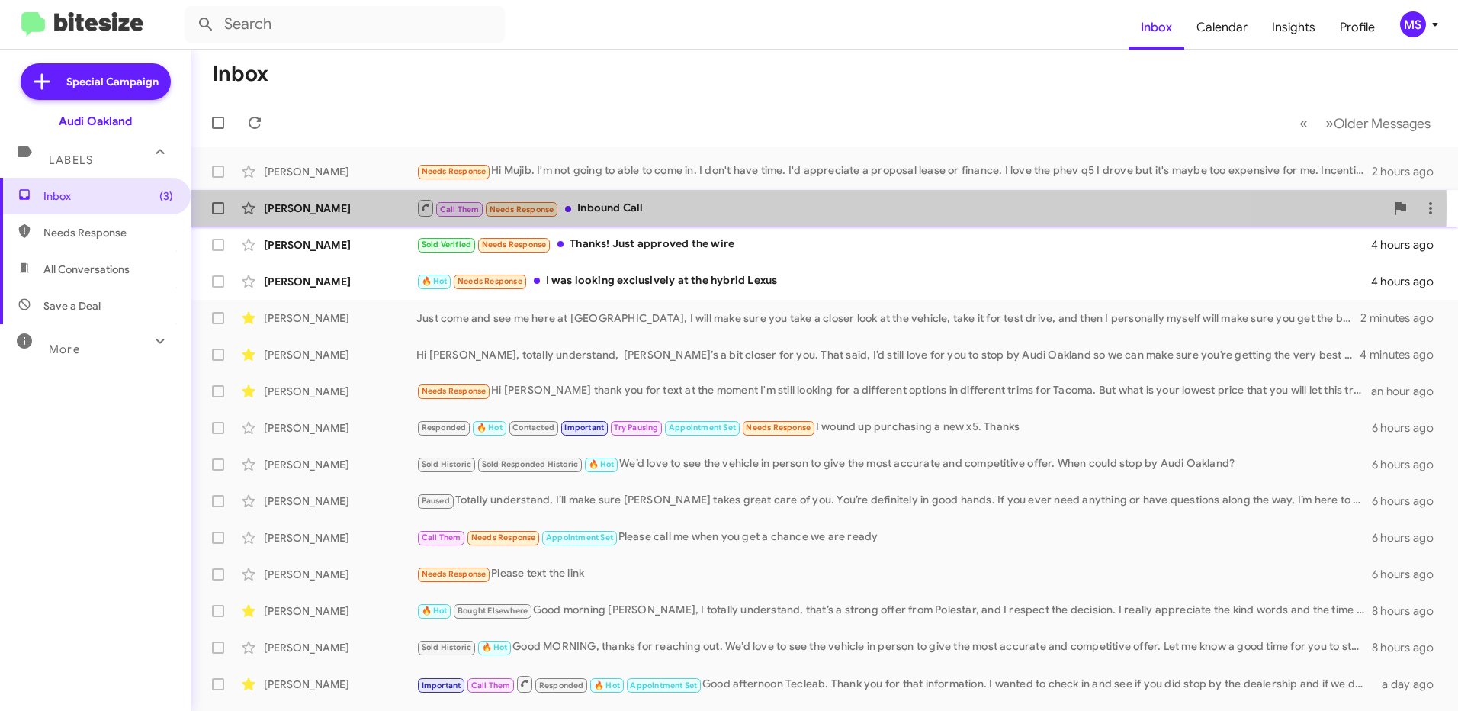
click at [381, 207] on div "[PERSON_NAME]" at bounding box center [340, 208] width 153 height 15
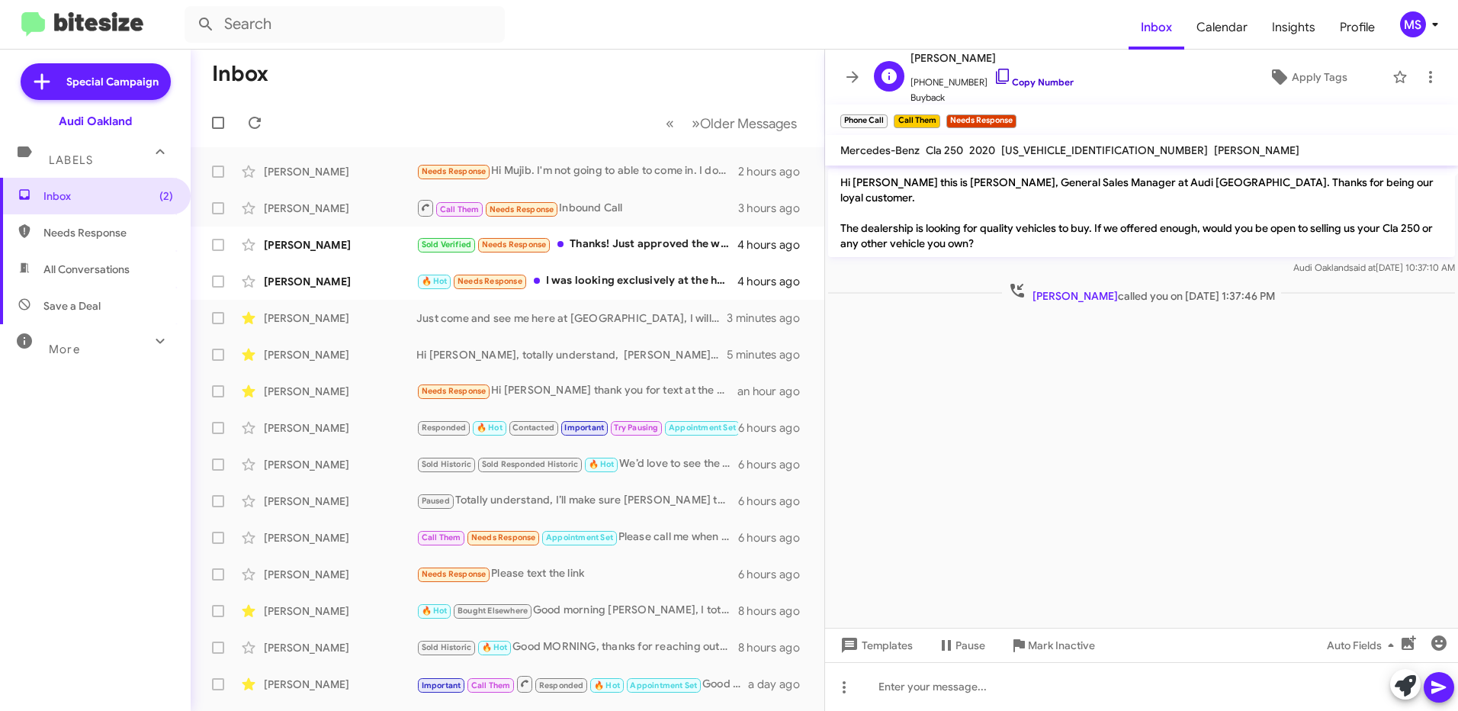
click at [1047, 82] on link "Copy Number" at bounding box center [1034, 81] width 80 height 11
click at [1429, 73] on icon at bounding box center [1430, 77] width 3 height 12
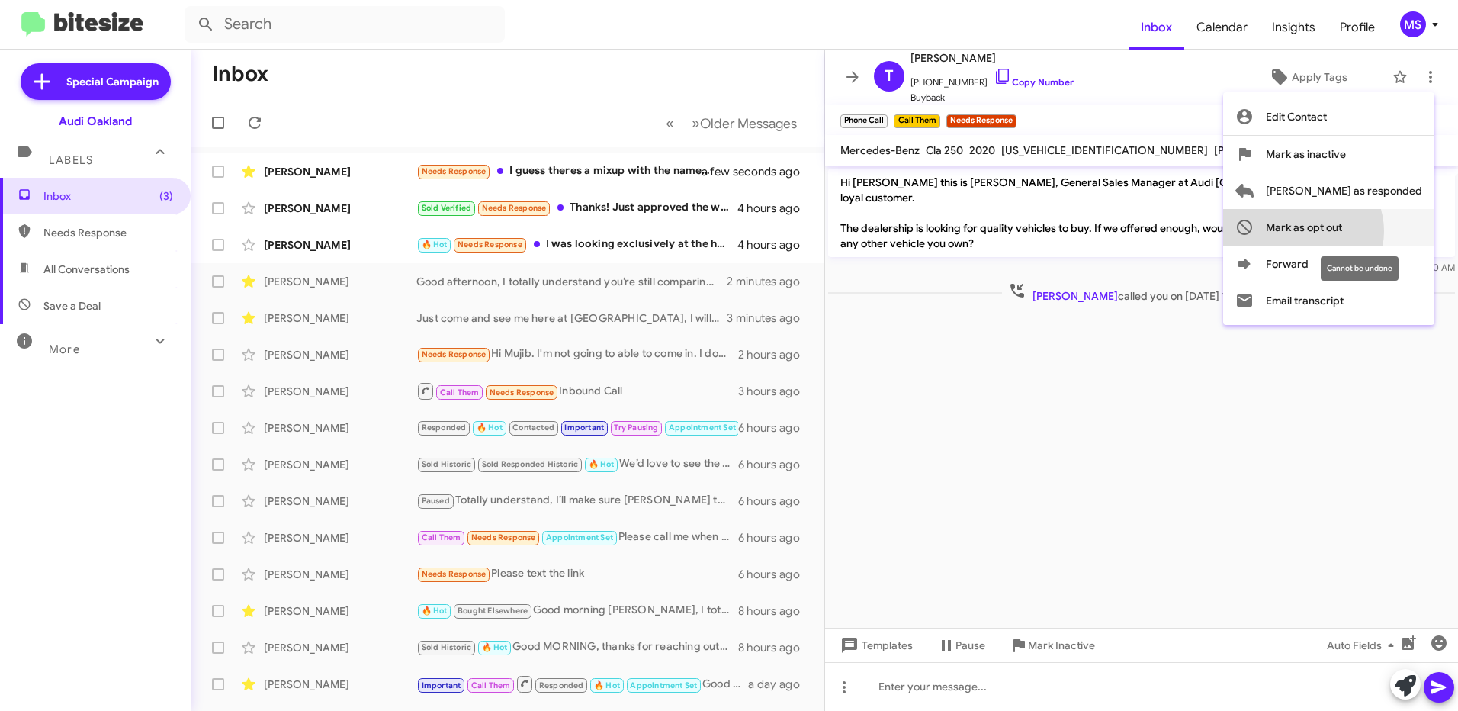
click at [1342, 231] on span "Mark as opt out" at bounding box center [1304, 227] width 76 height 37
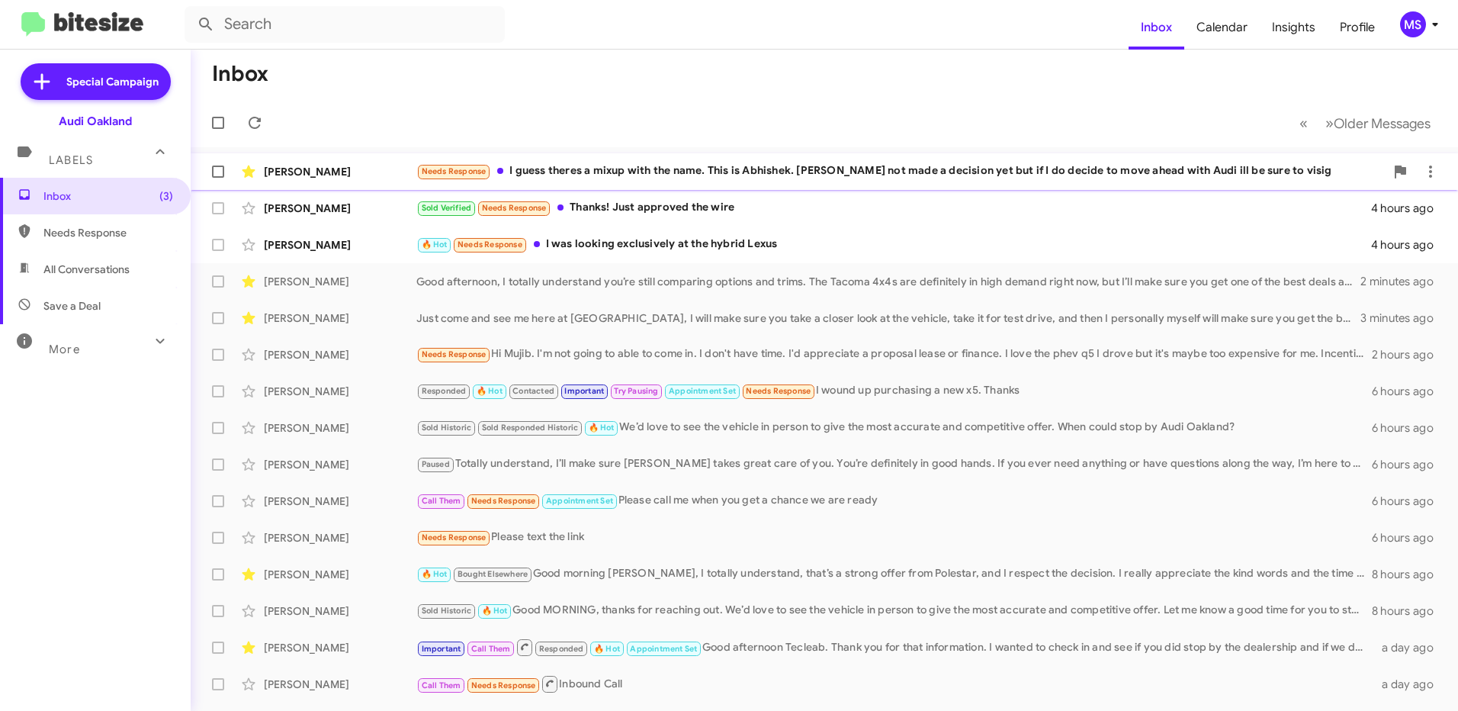
click at [370, 172] on div "[PERSON_NAME]" at bounding box center [340, 171] width 153 height 15
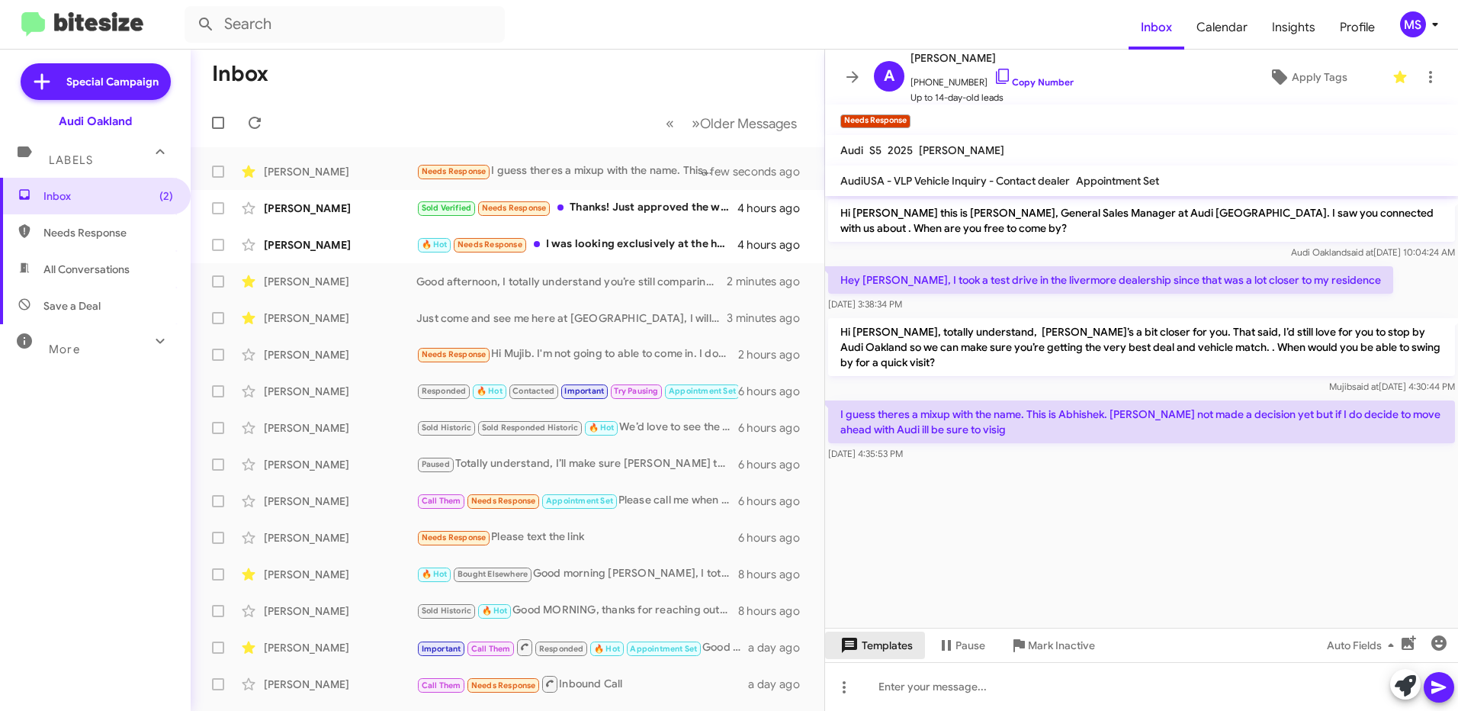
click at [895, 650] on span "Templates" at bounding box center [875, 644] width 76 height 27
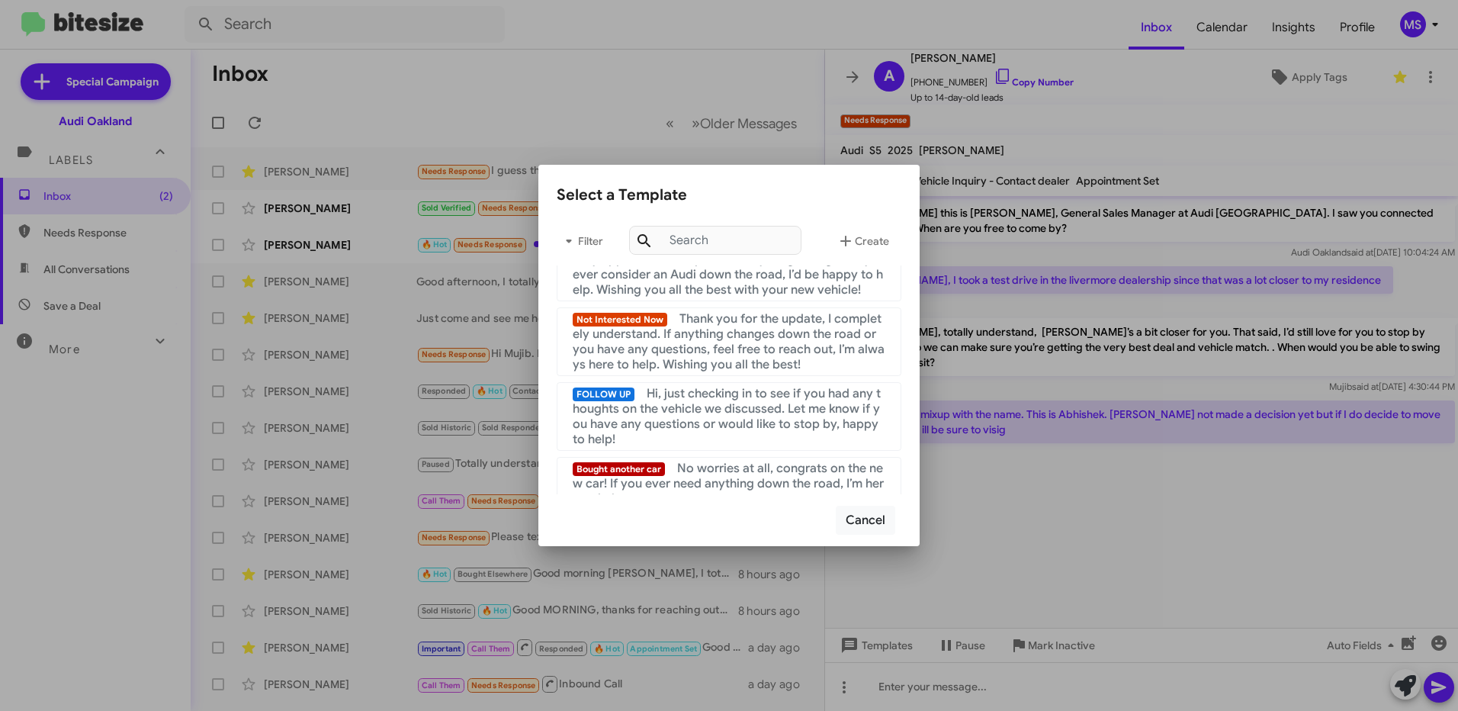
scroll to position [153, 0]
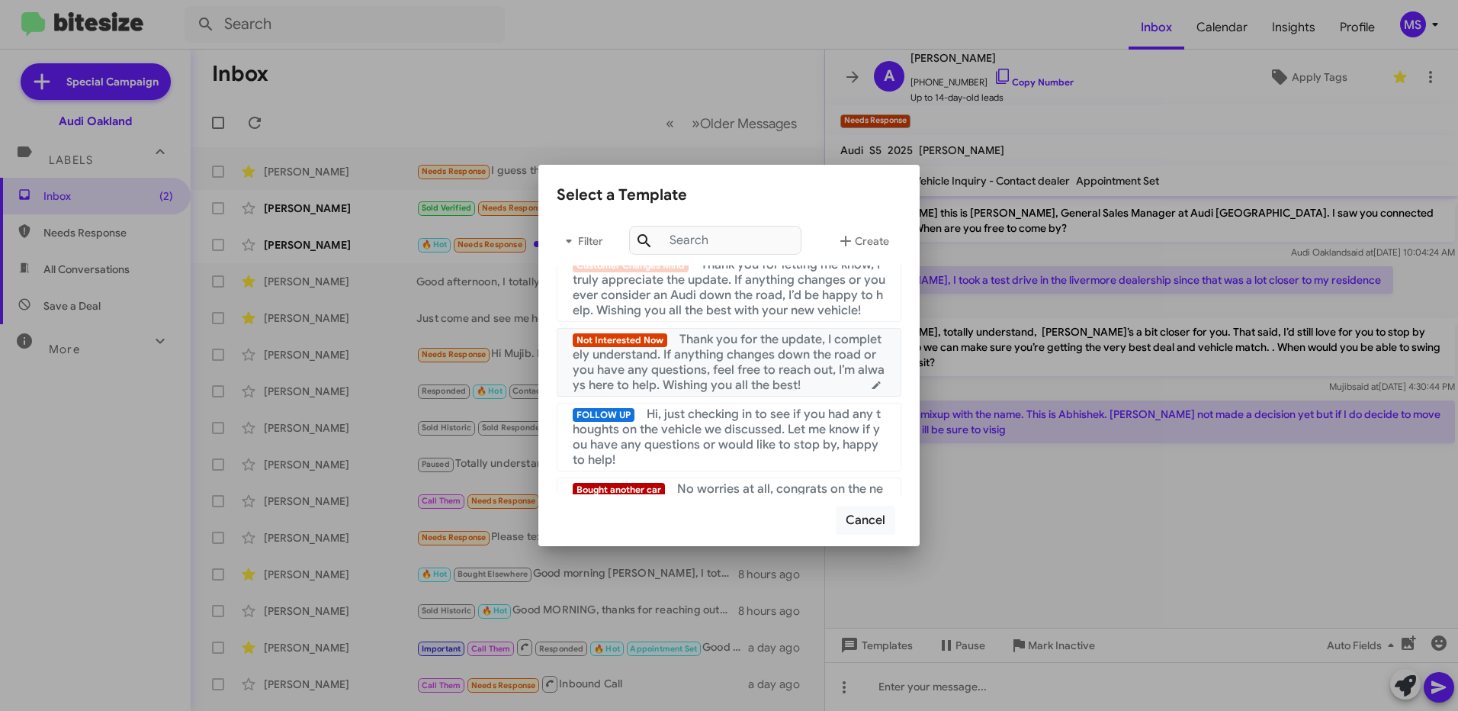
click at [729, 390] on span "Thank you for the update, I completely understand. If anything changes down the…" at bounding box center [729, 362] width 312 height 61
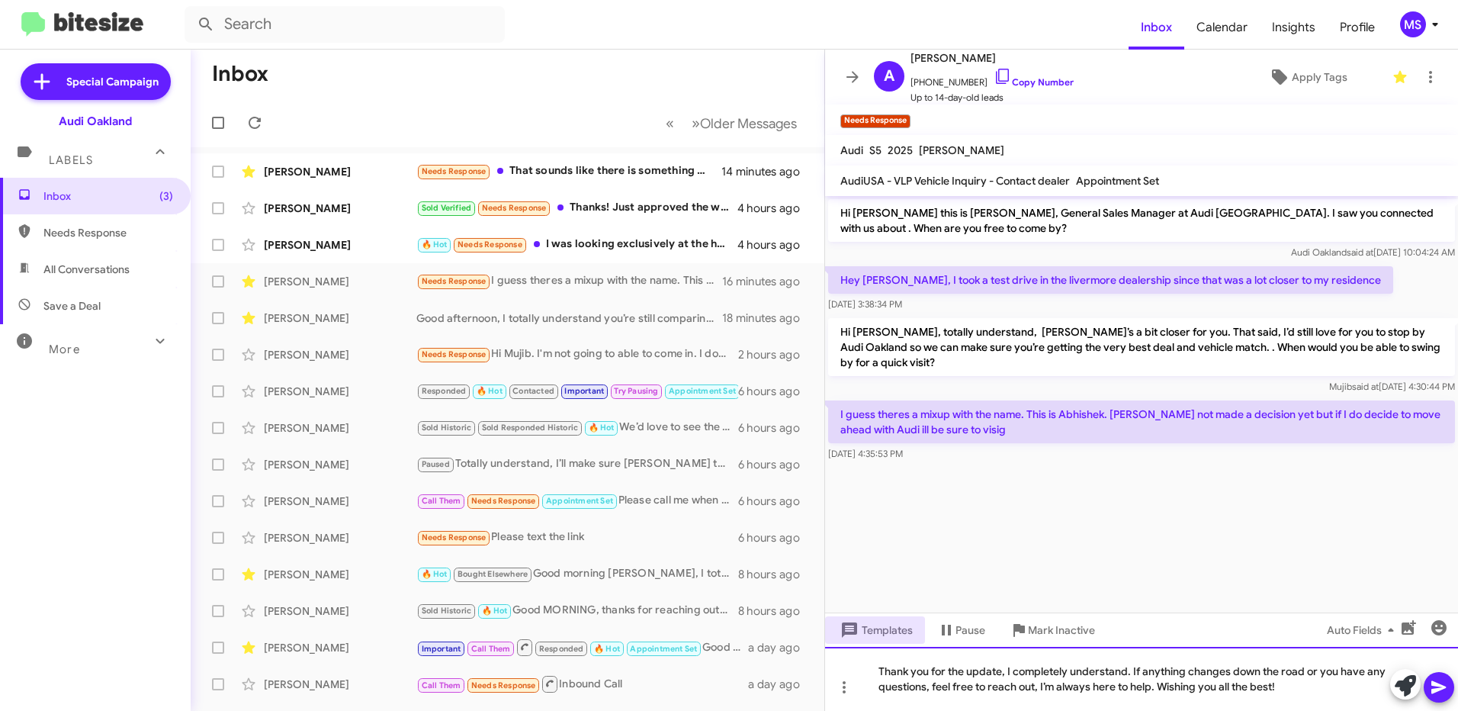
click at [1005, 675] on div "Thank you for the update, I completely understand. If anything changes down the…" at bounding box center [1141, 679] width 633 height 64
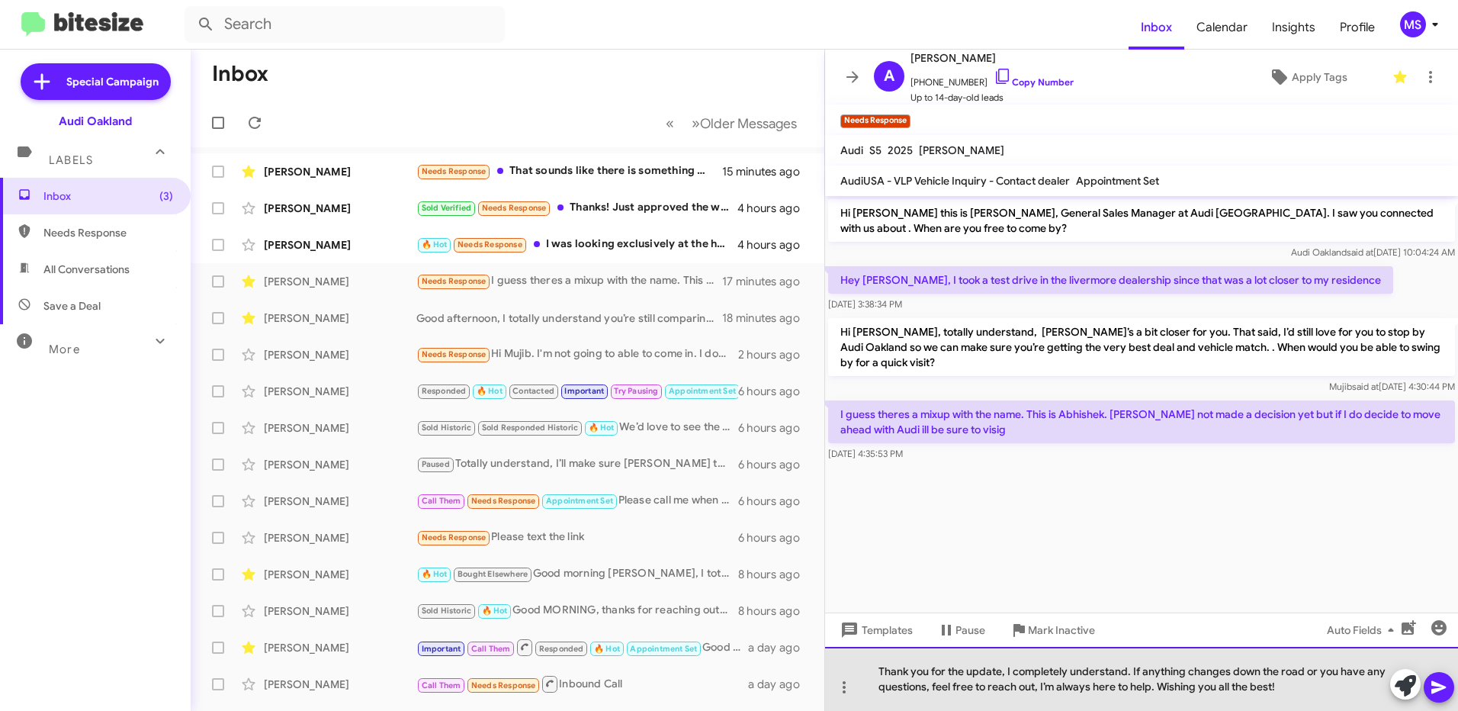
click at [1291, 693] on div "Thank you for the update, I completely understand. If anything changes down the…" at bounding box center [1141, 679] width 633 height 64
click at [1303, 692] on div "Thank you for the update, I completely understand. If anything changes down the…" at bounding box center [1141, 679] width 633 height 64
click at [1318, 694] on div "Thank you for the update, I completely understand. If anything changes down the…" at bounding box center [1141, 679] width 633 height 64
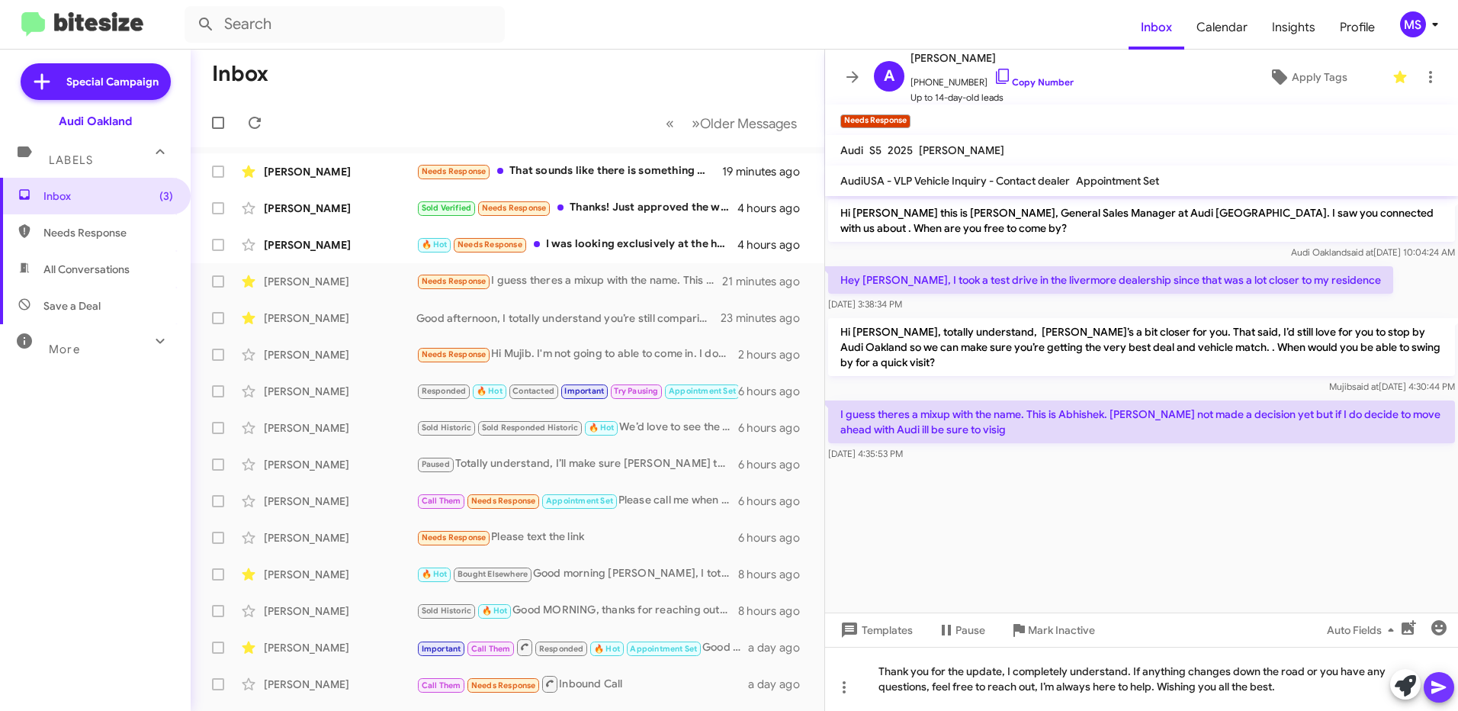
click at [1441, 691] on icon at bounding box center [1439, 687] width 18 height 18
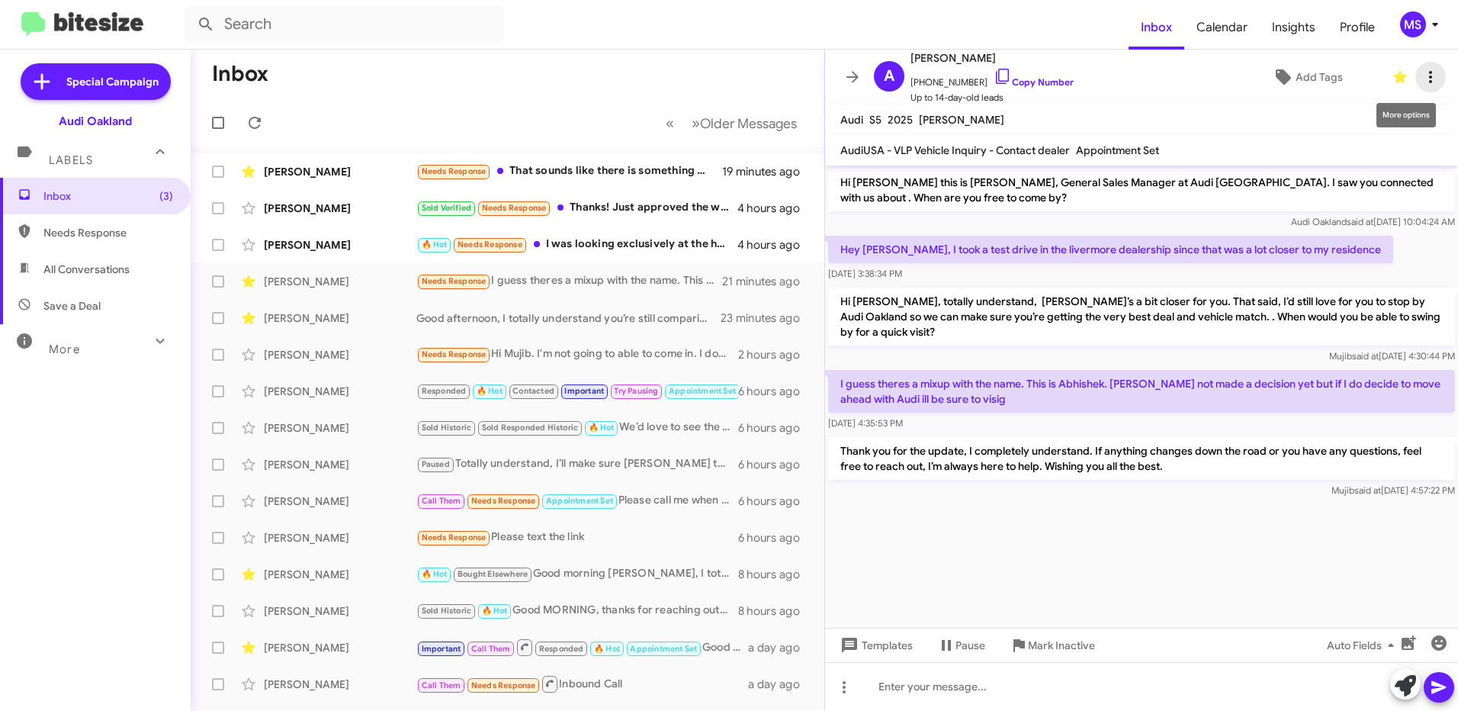
click at [1422, 76] on icon at bounding box center [1431, 77] width 18 height 18
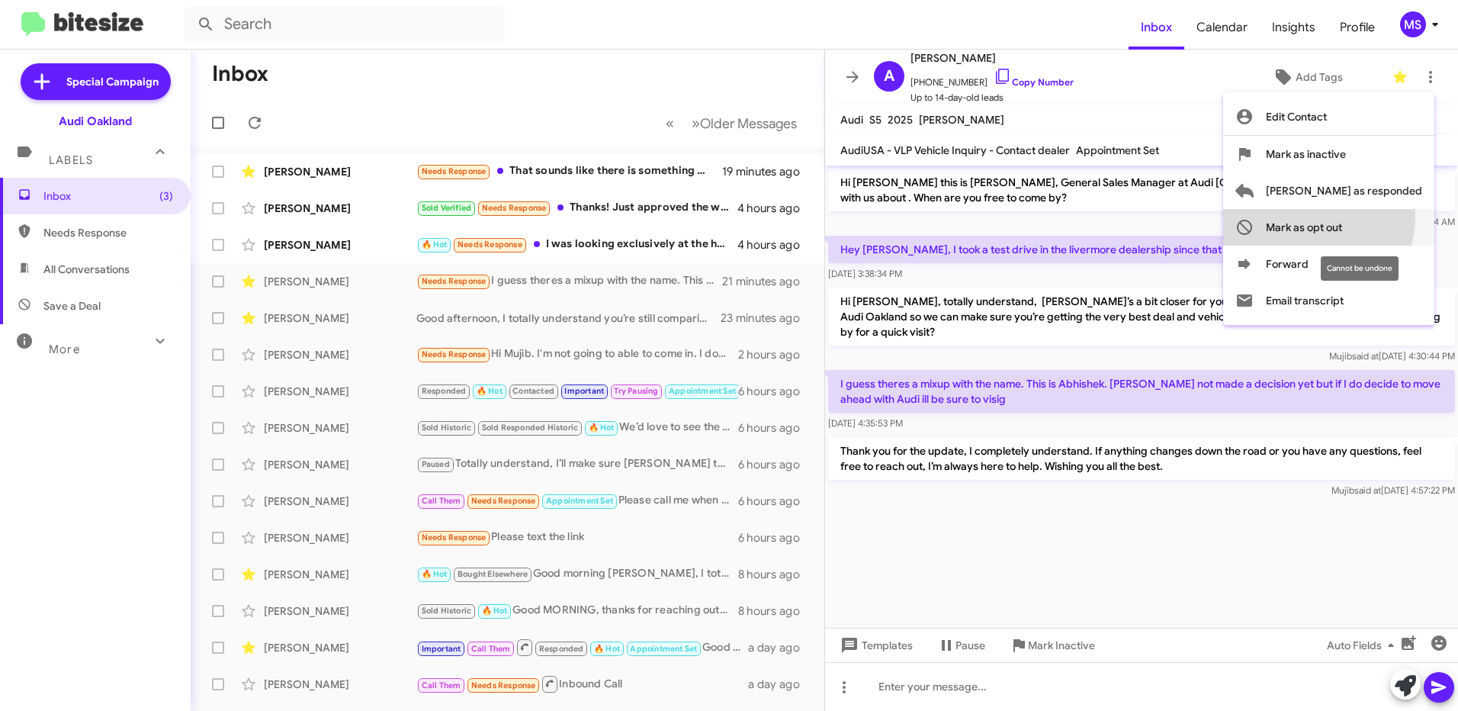
click at [1342, 217] on span "Mark as opt out" at bounding box center [1304, 227] width 76 height 37
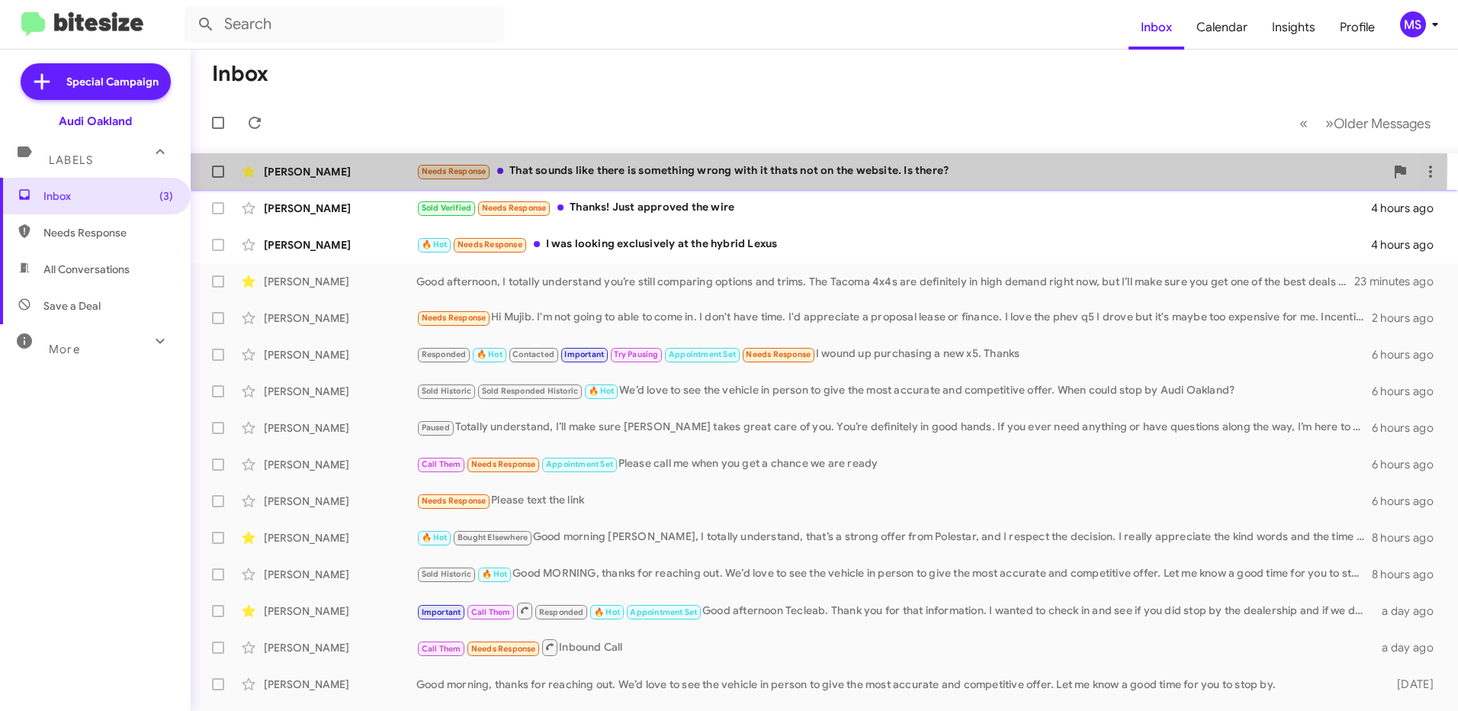
click at [368, 161] on div "[PERSON_NAME] Needs Response That sounds like there is something wrong with it …" at bounding box center [824, 171] width 1243 height 31
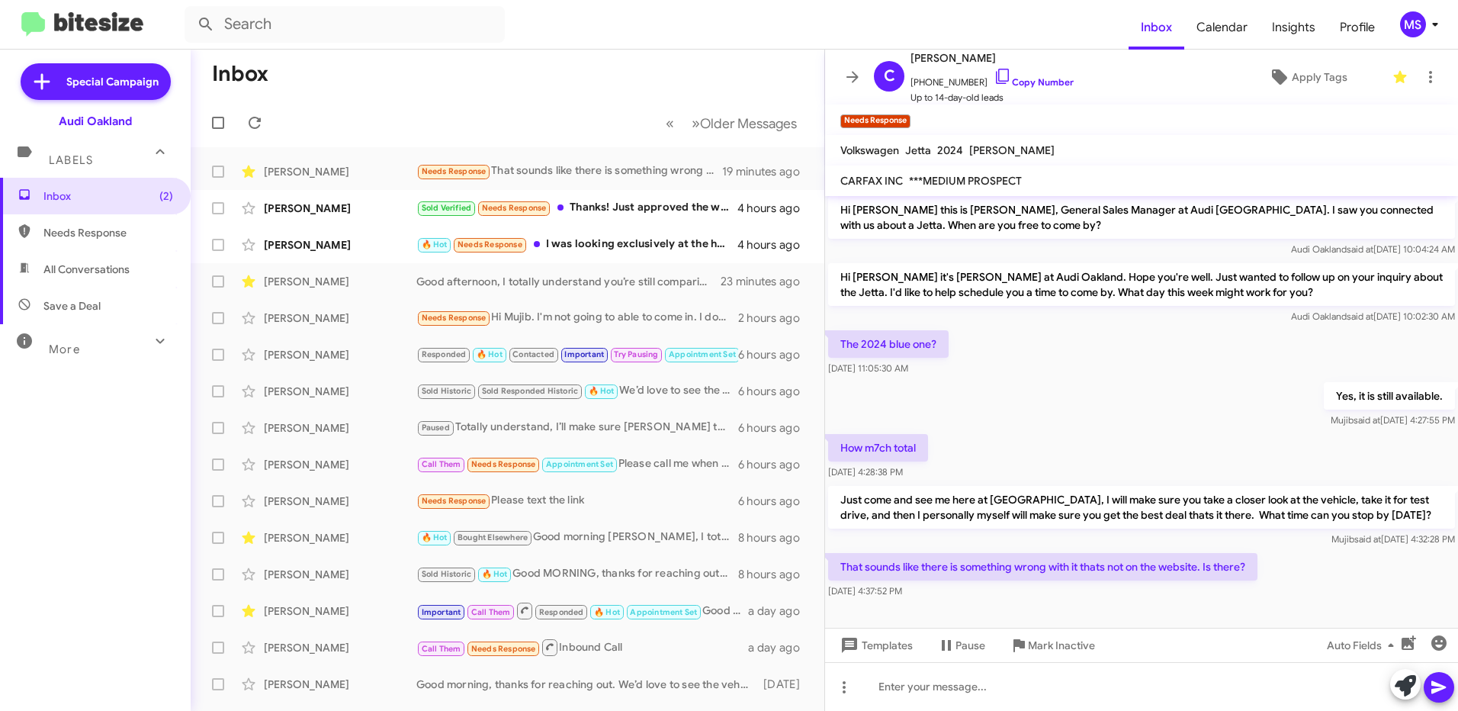
scroll to position [4, 0]
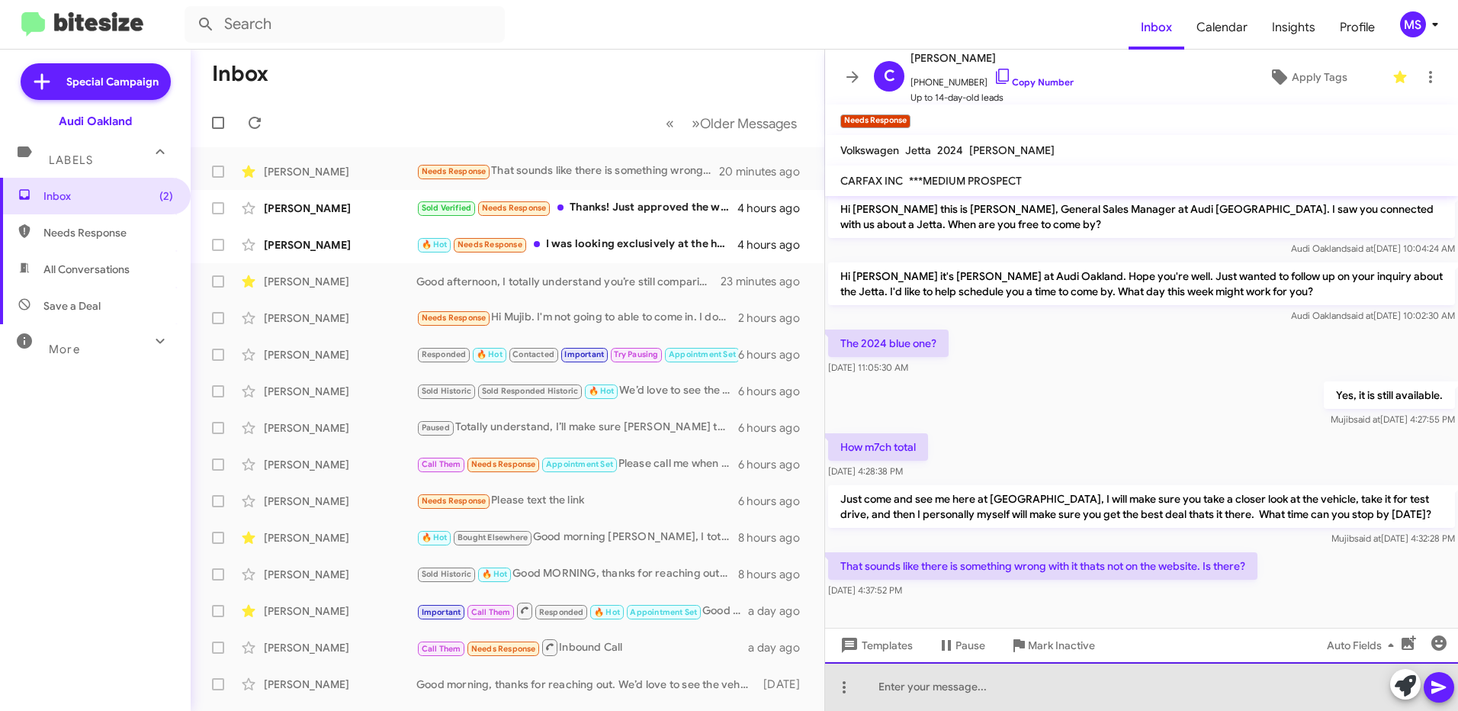
click at [1094, 686] on div at bounding box center [1141, 686] width 633 height 49
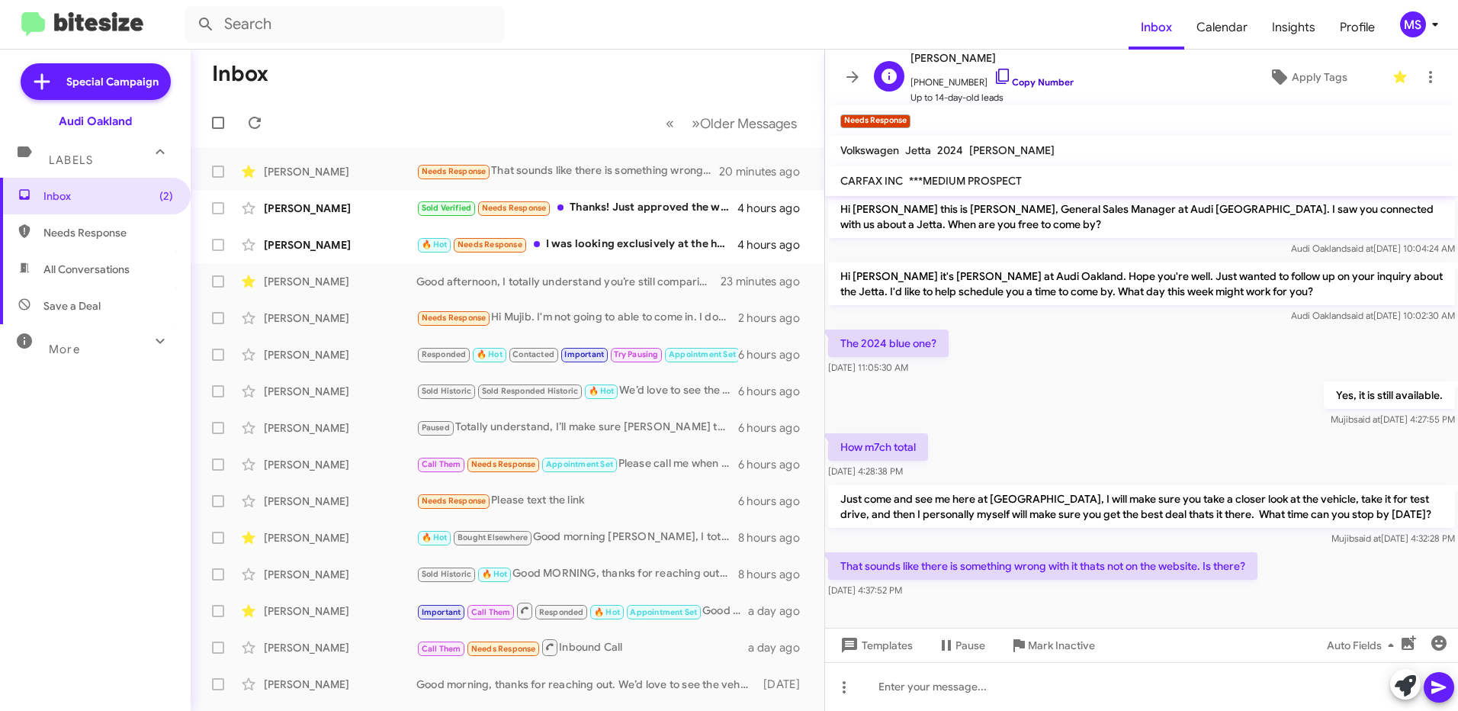
click at [1026, 82] on link "Copy Number" at bounding box center [1034, 81] width 80 height 11
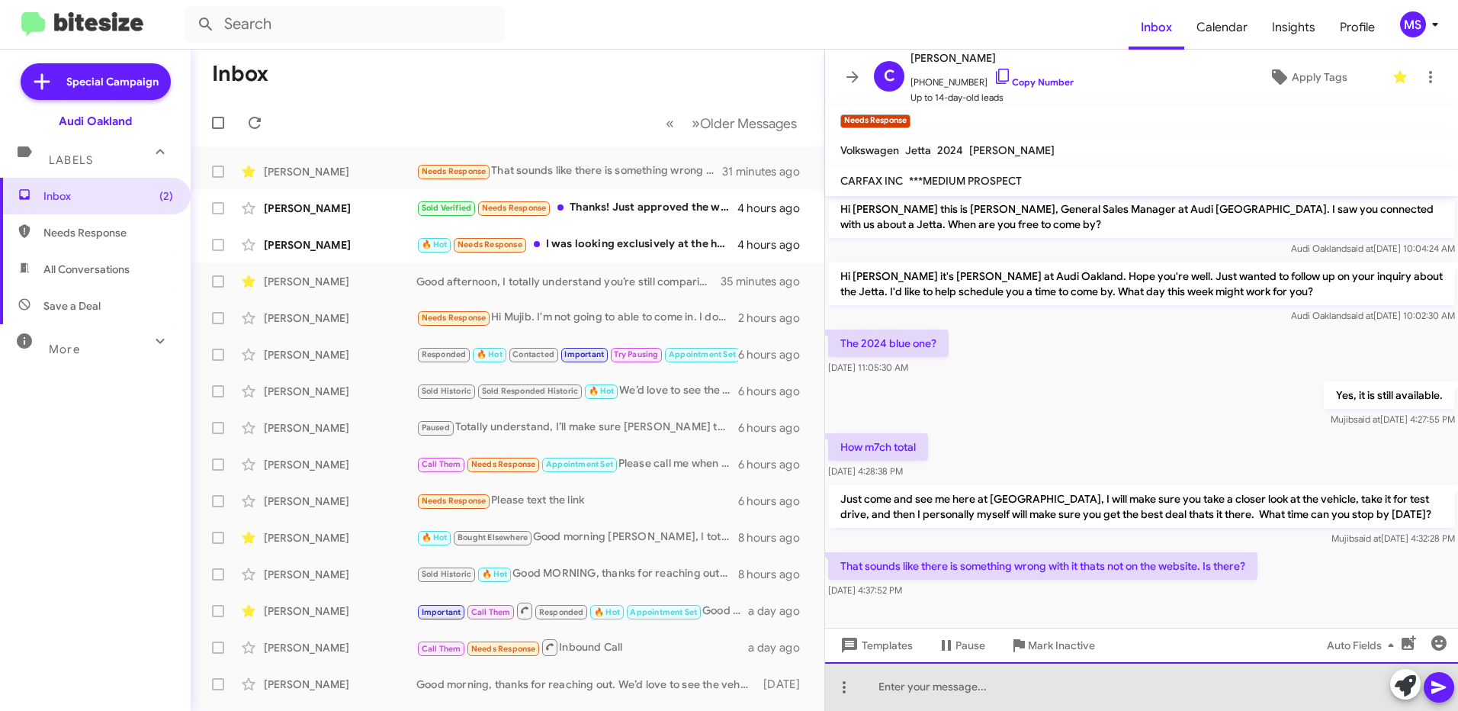
click at [1080, 696] on div at bounding box center [1141, 686] width 633 height 49
click at [1100, 695] on div at bounding box center [1141, 686] width 633 height 49
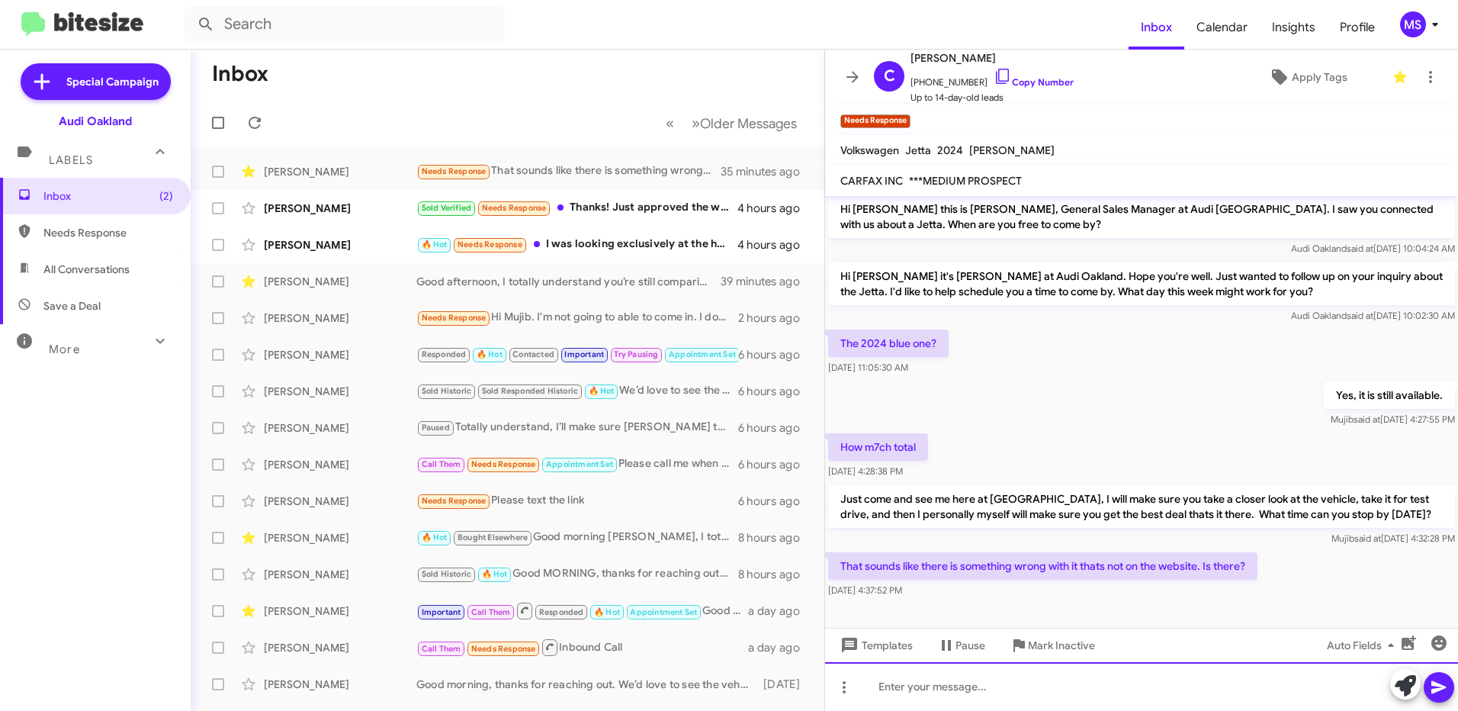
click at [1190, 692] on div at bounding box center [1141, 686] width 633 height 49
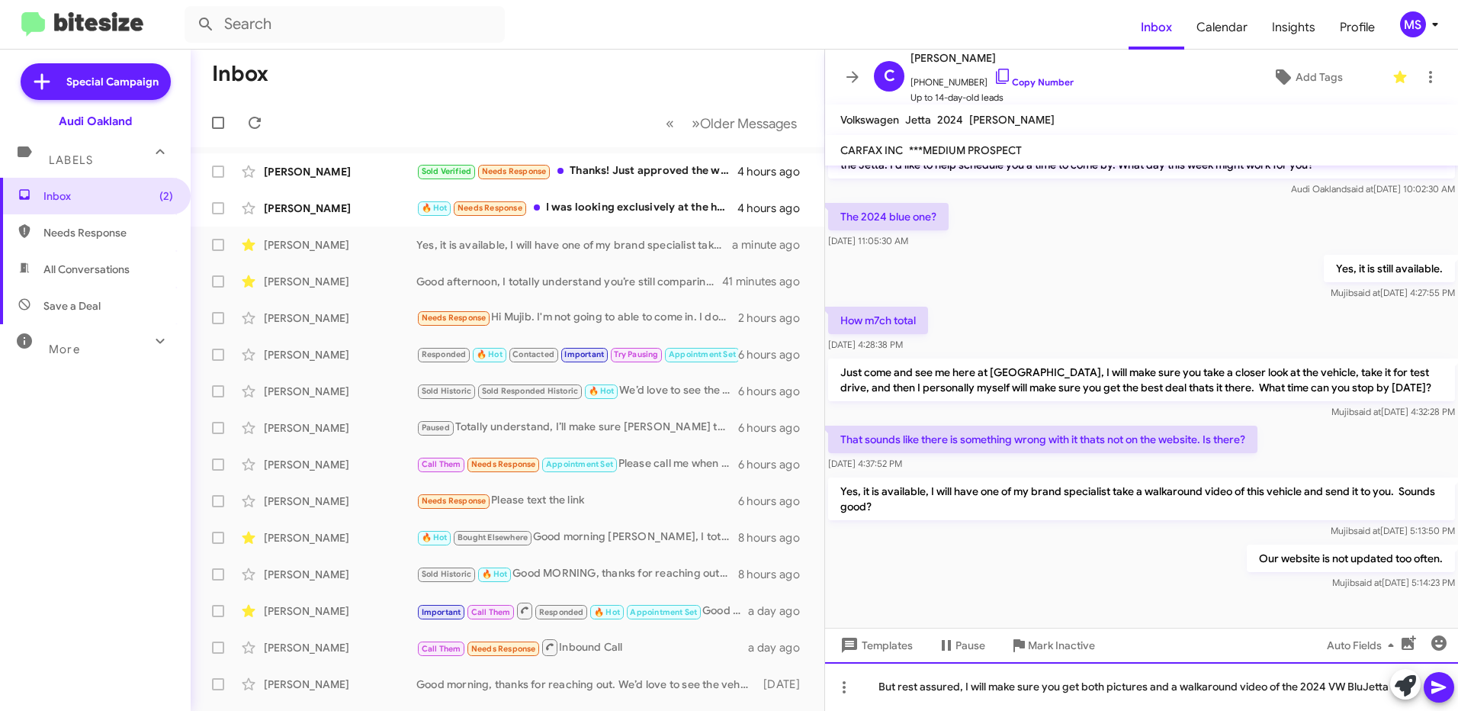
scroll to position [115, 0]
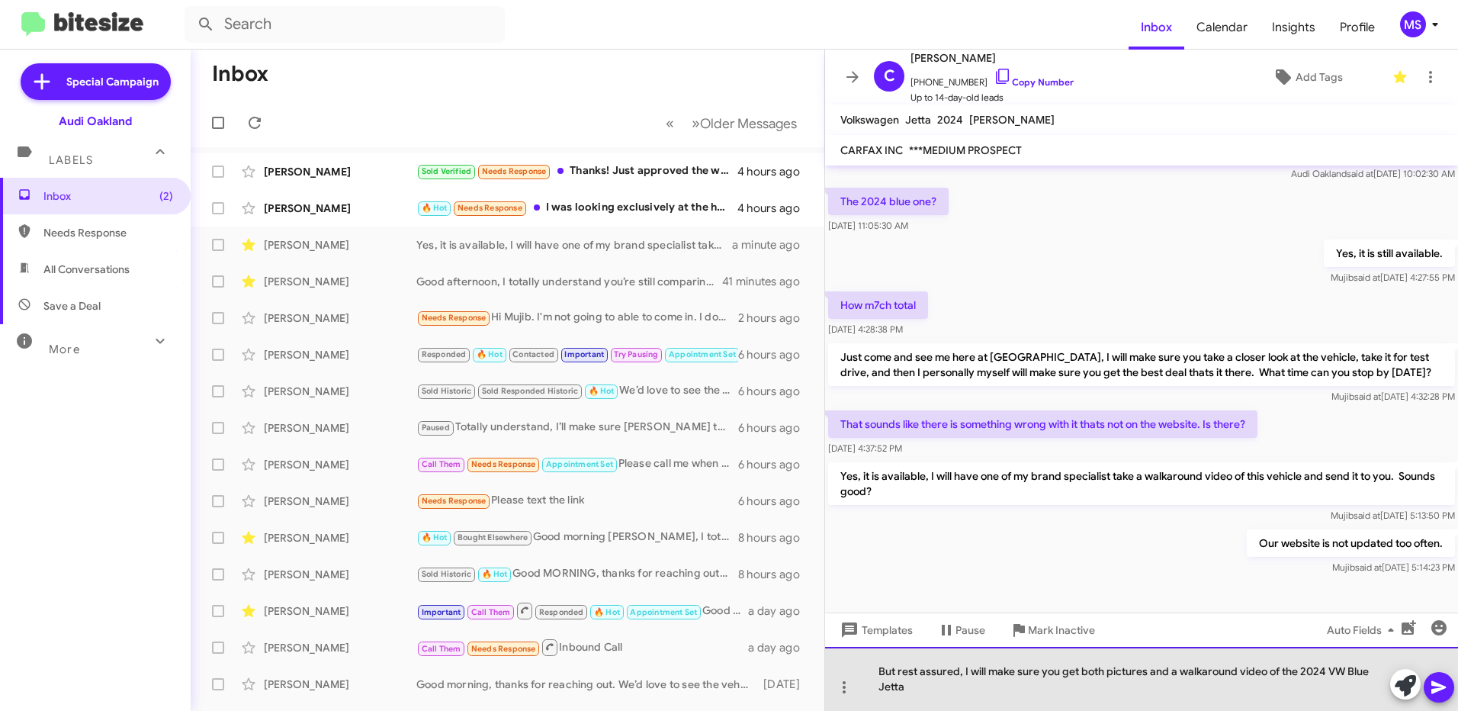
click at [940, 680] on div "But rest assured, I will make sure you get both pictures and a walkaround video…" at bounding box center [1141, 679] width 633 height 64
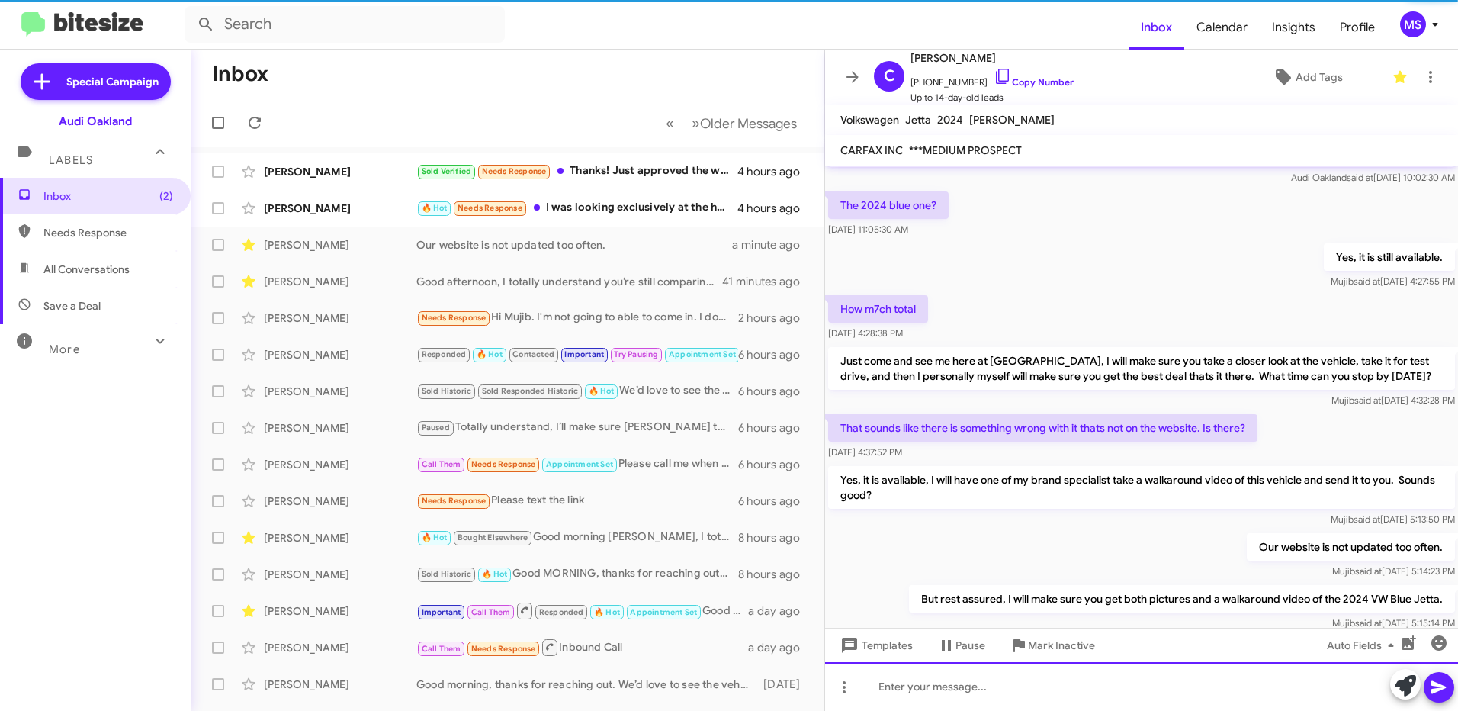
scroll to position [156, 0]
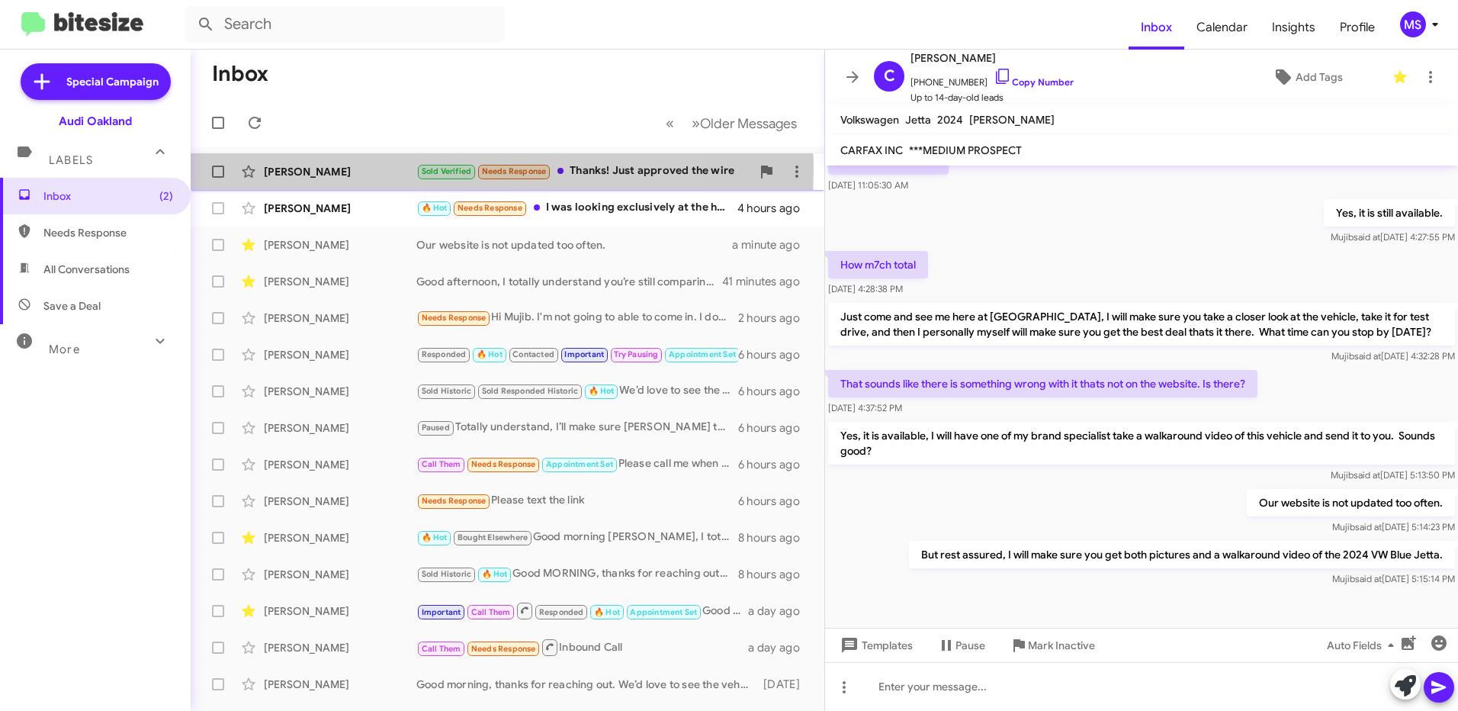
click at [371, 168] on div "[PERSON_NAME]" at bounding box center [340, 171] width 153 height 15
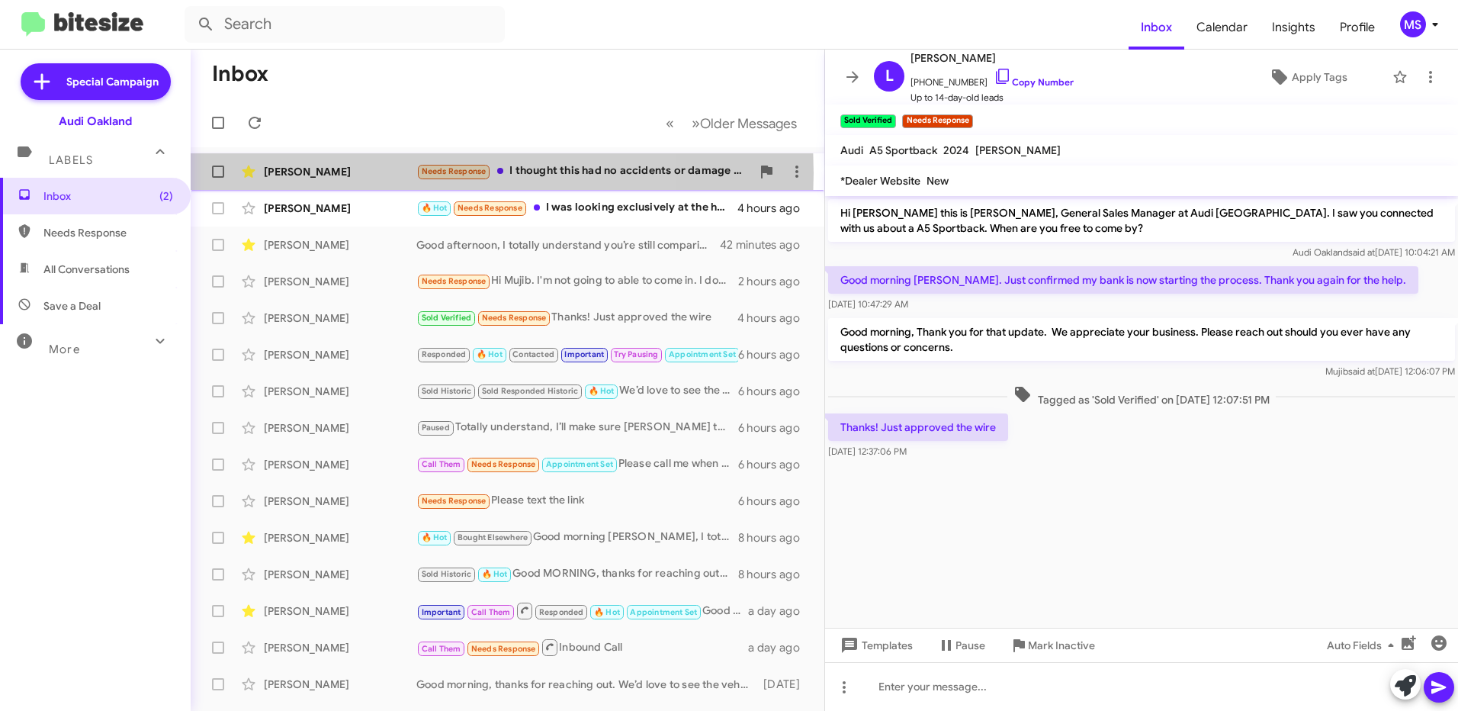
click at [357, 173] on div "[PERSON_NAME]" at bounding box center [340, 171] width 153 height 15
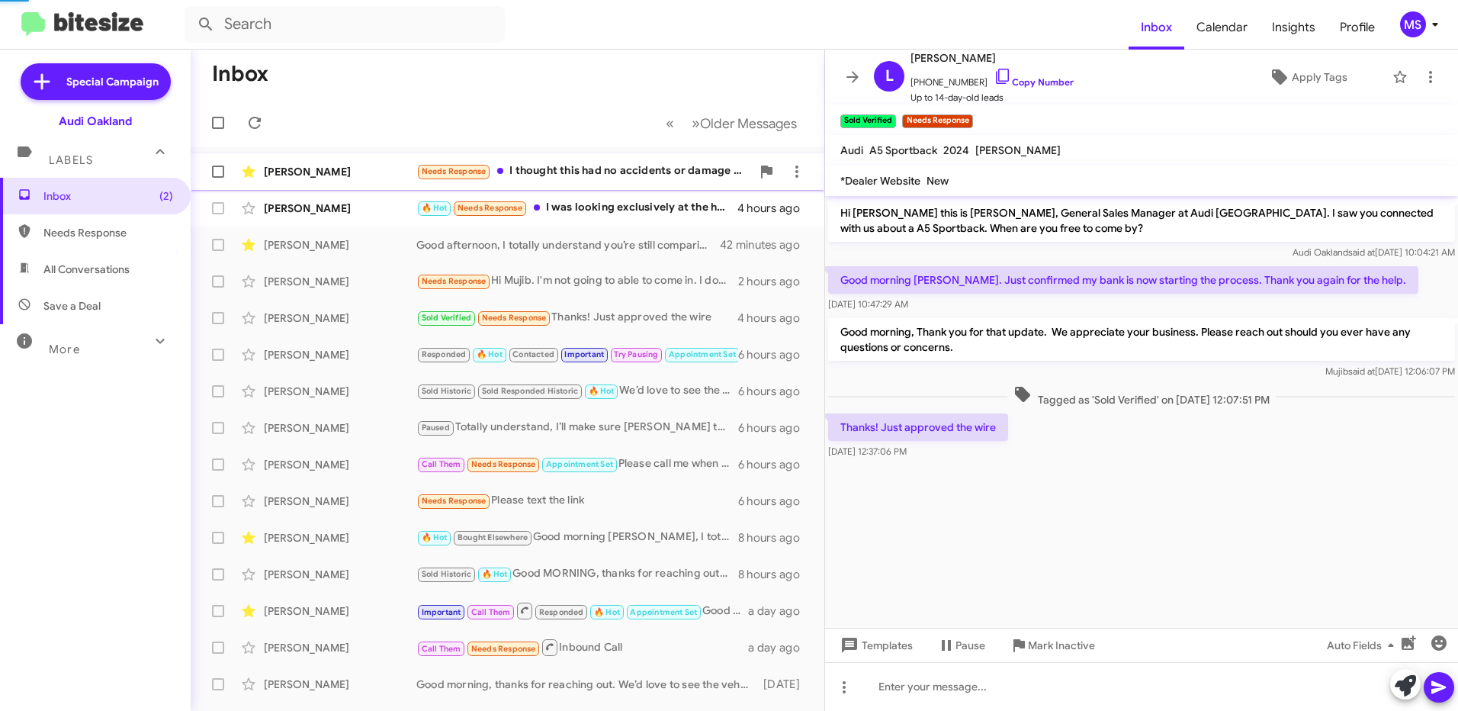
scroll to position [242, 0]
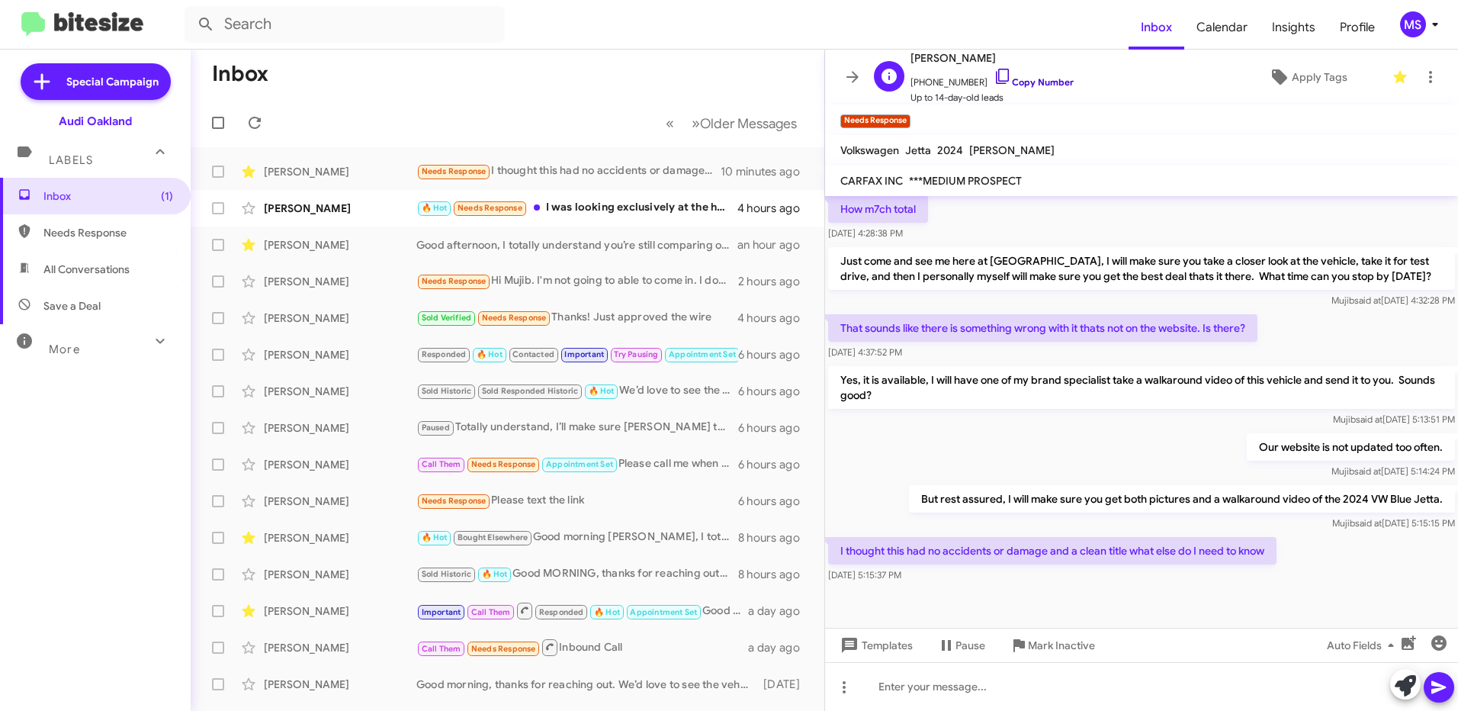
click at [1045, 79] on link "Copy Number" at bounding box center [1034, 81] width 80 height 11
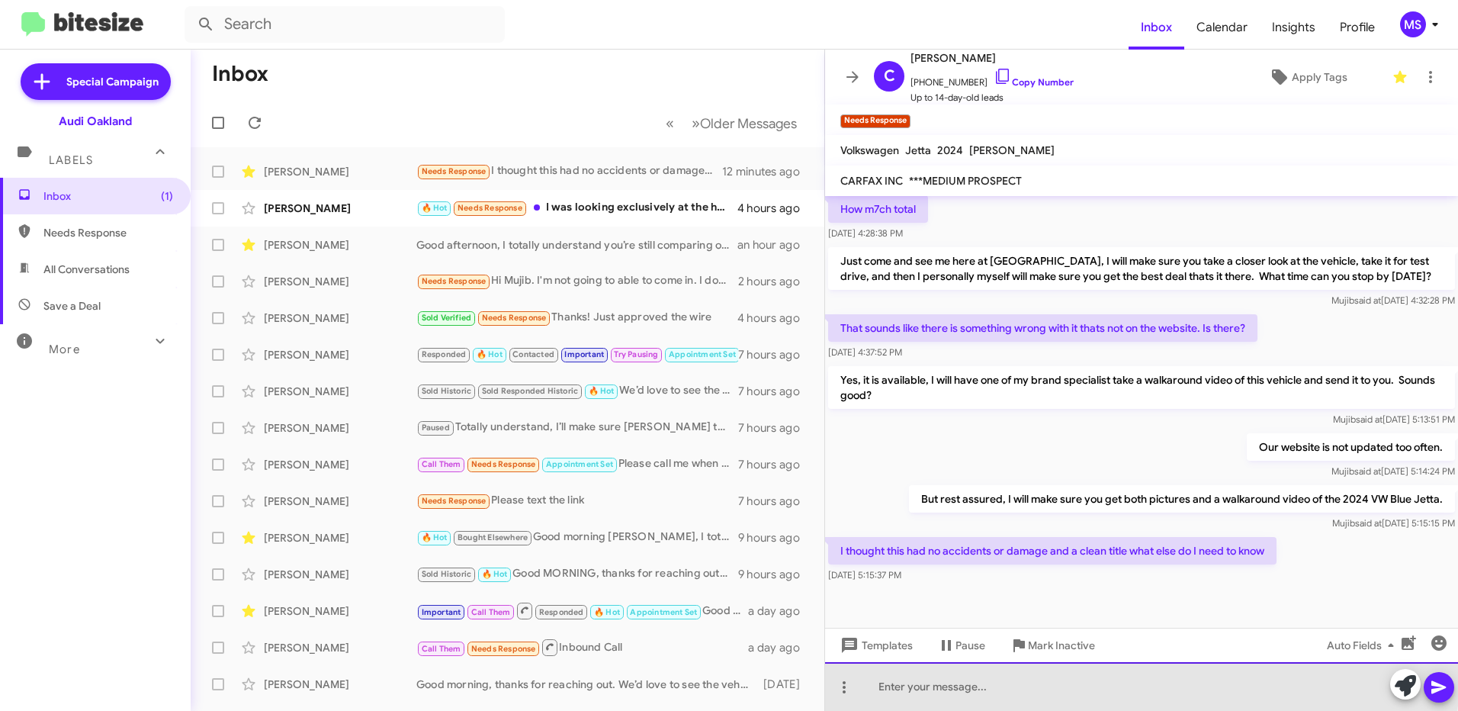
click at [1002, 680] on div at bounding box center [1141, 686] width 633 height 49
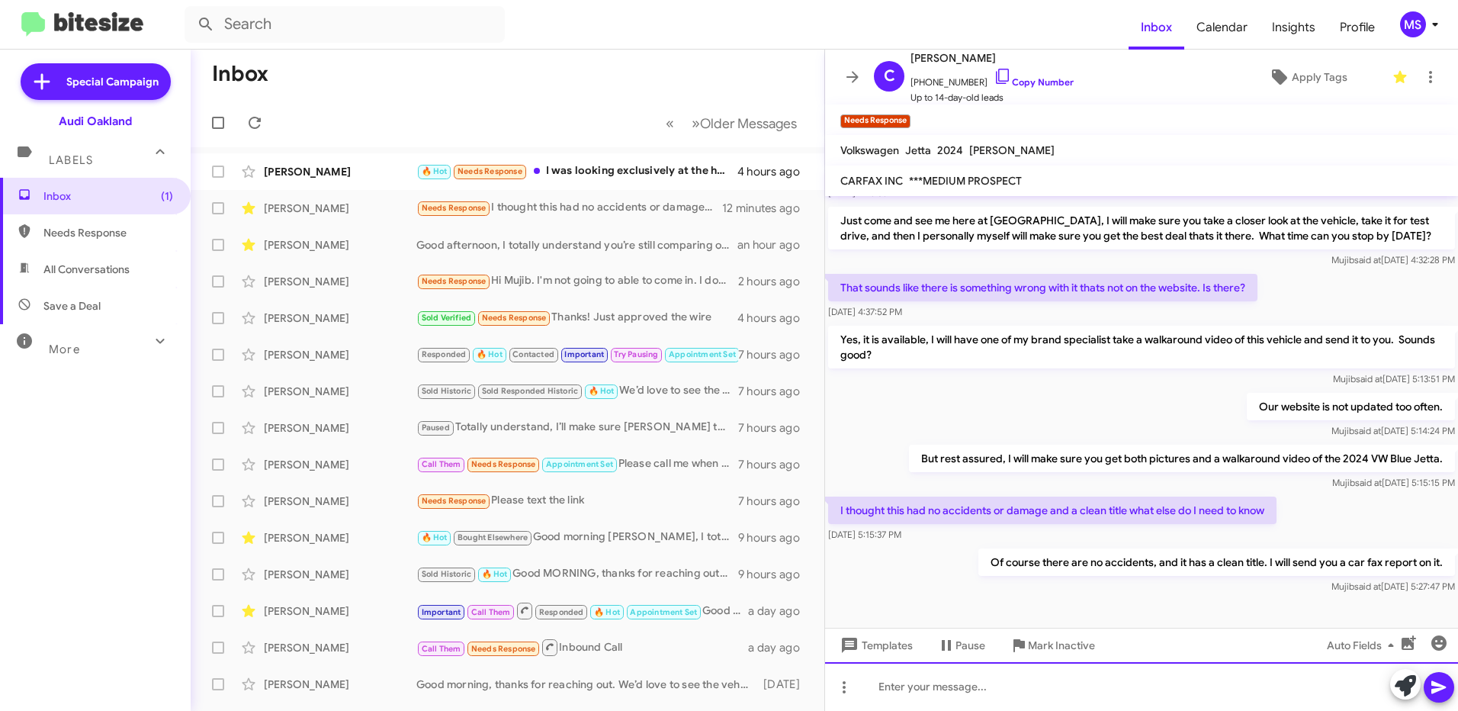
scroll to position [297, 0]
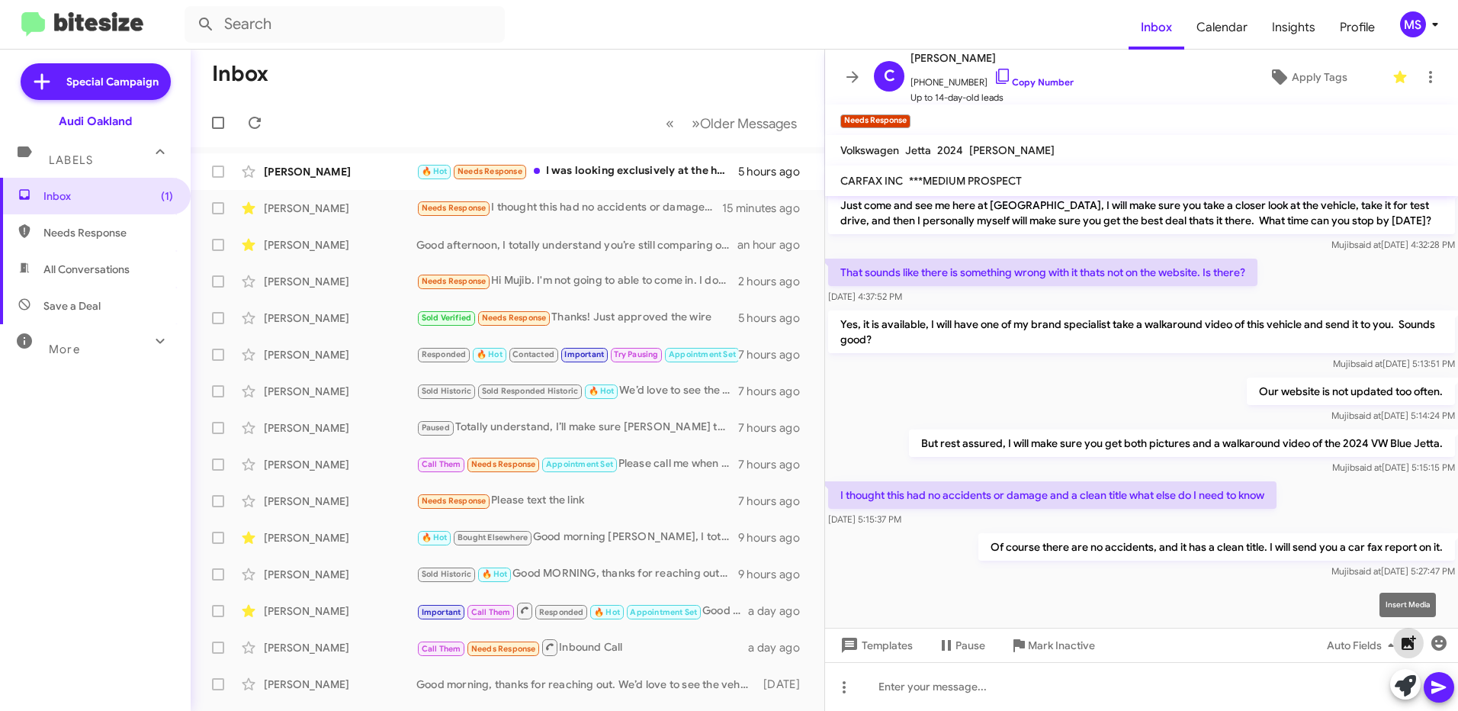
click at [1409, 644] on icon "button" at bounding box center [1409, 642] width 14 height 14
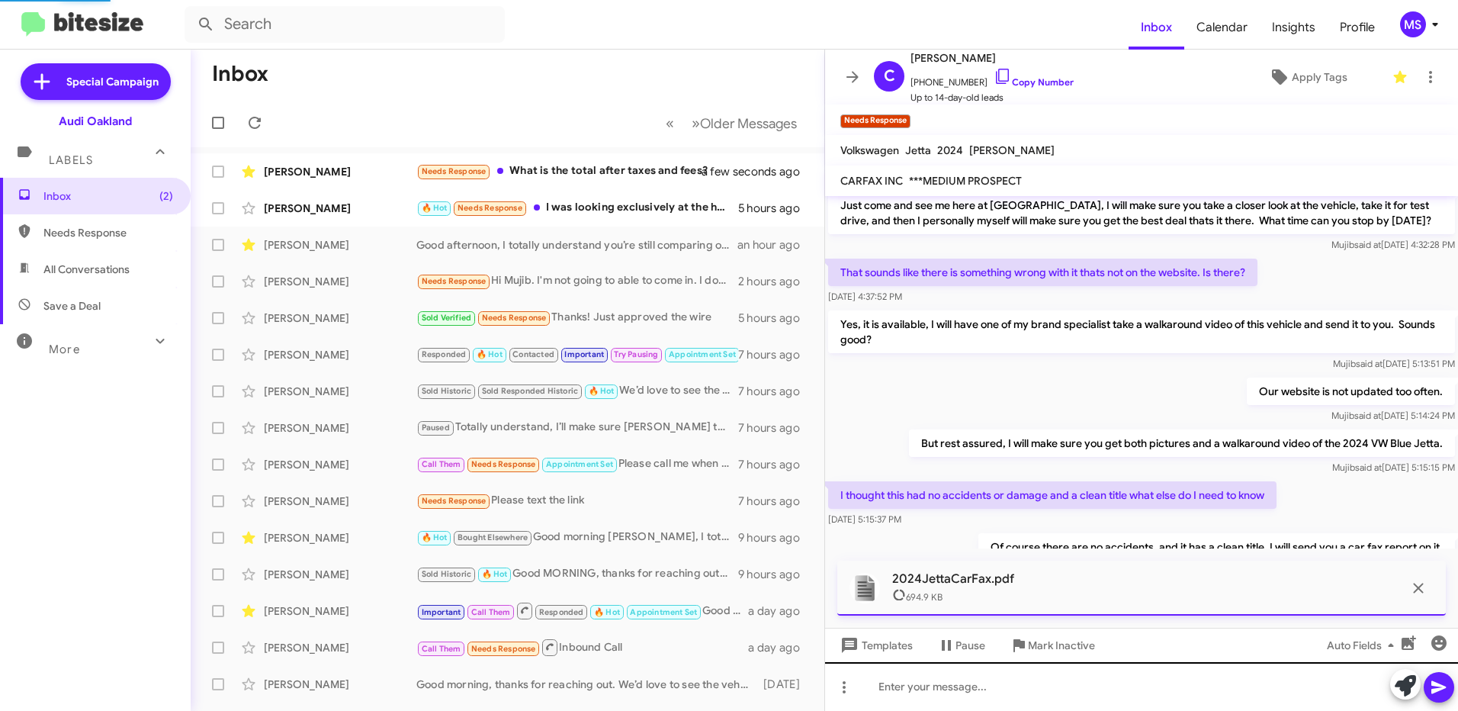
scroll to position [0, 0]
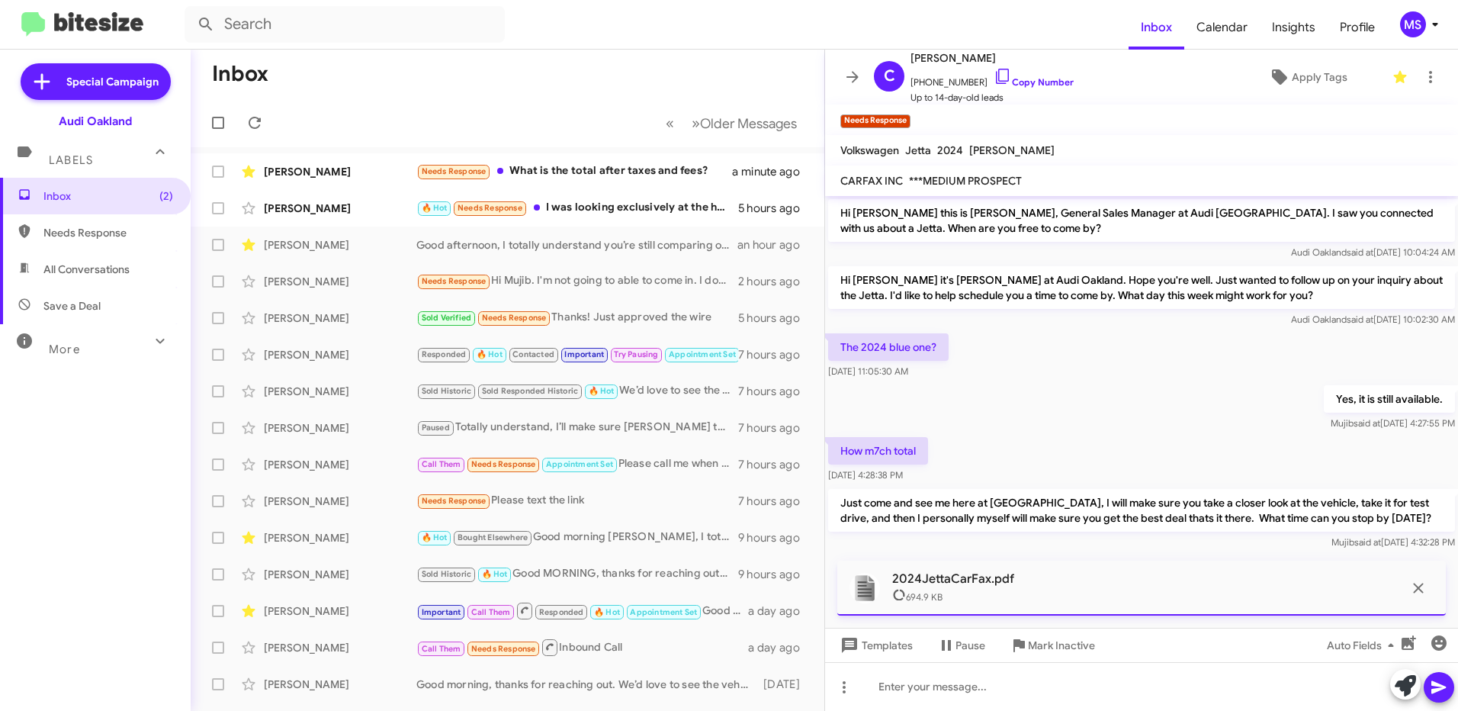
click at [897, 594] on icon at bounding box center [899, 595] width 14 height 14
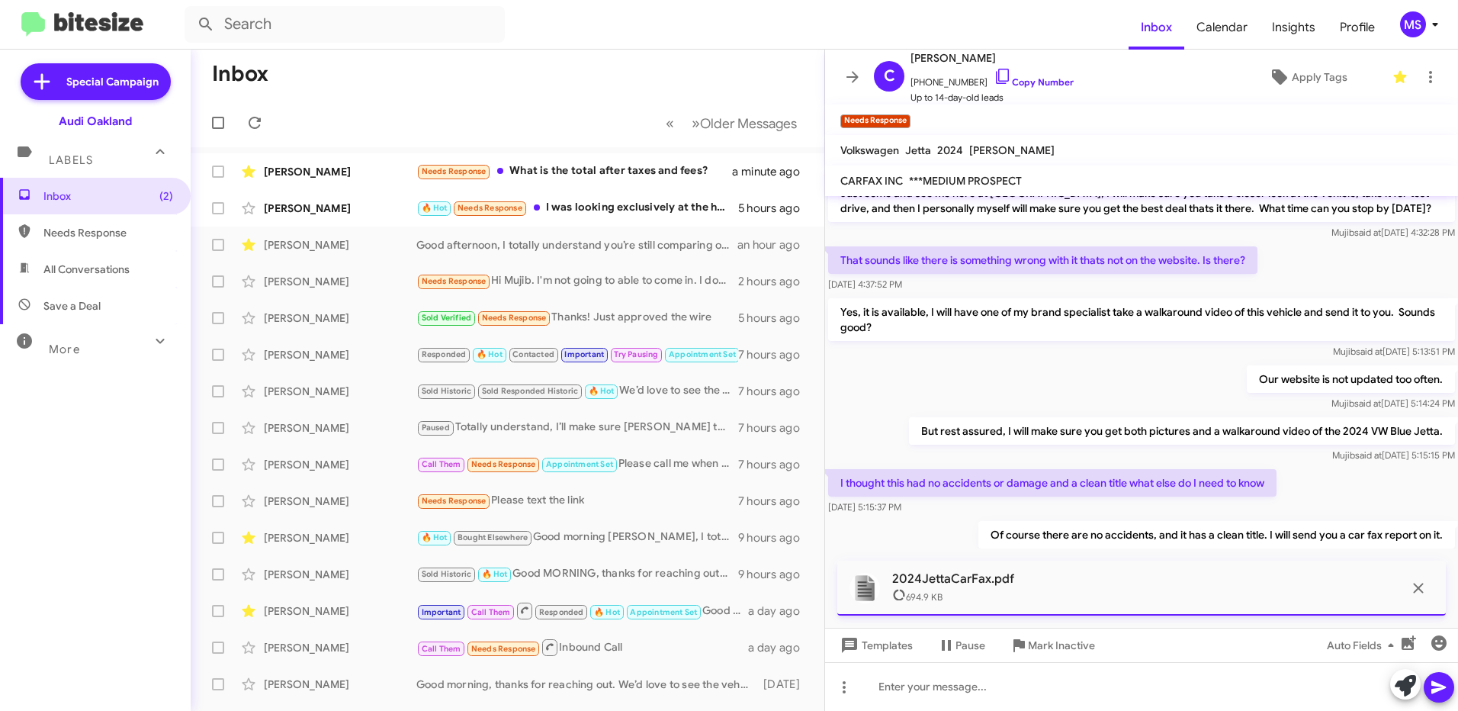
scroll to position [432, 0]
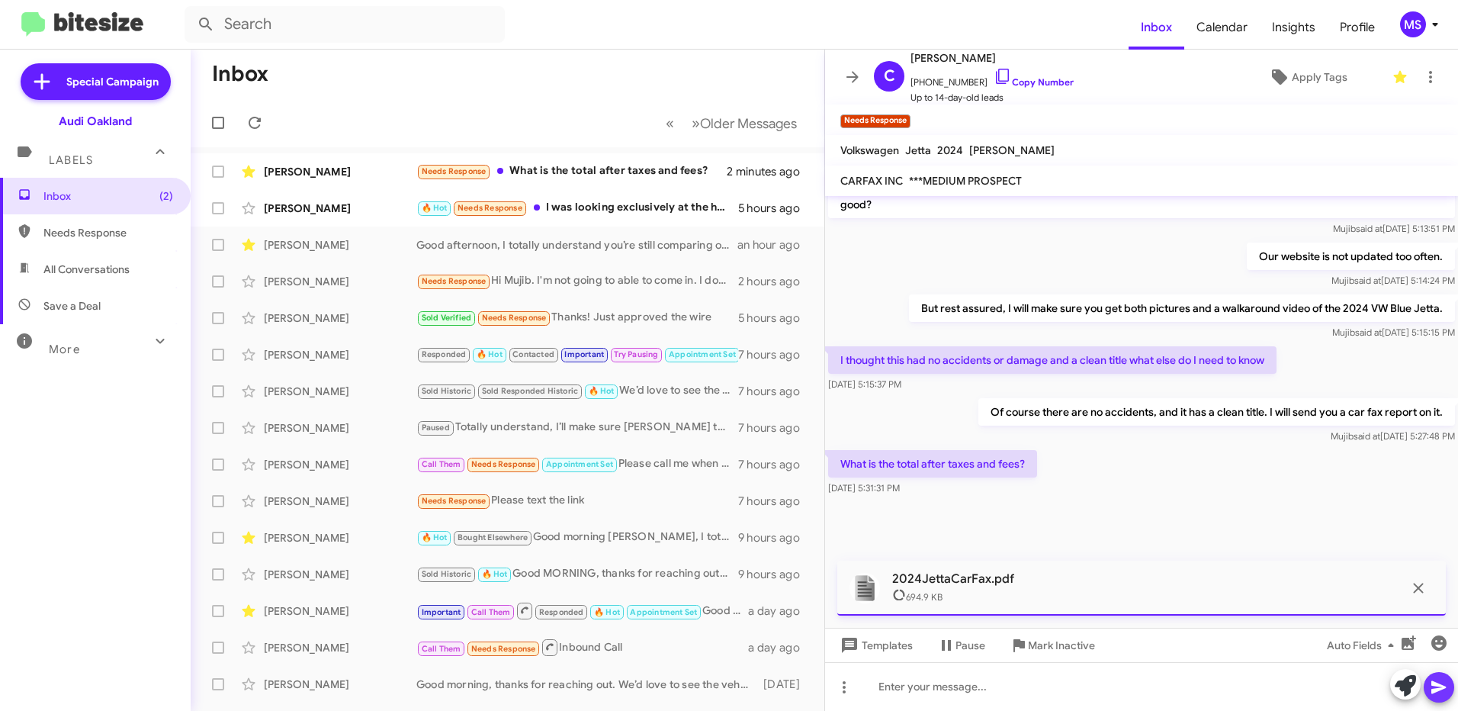
click at [1438, 682] on icon at bounding box center [1439, 687] width 18 height 18
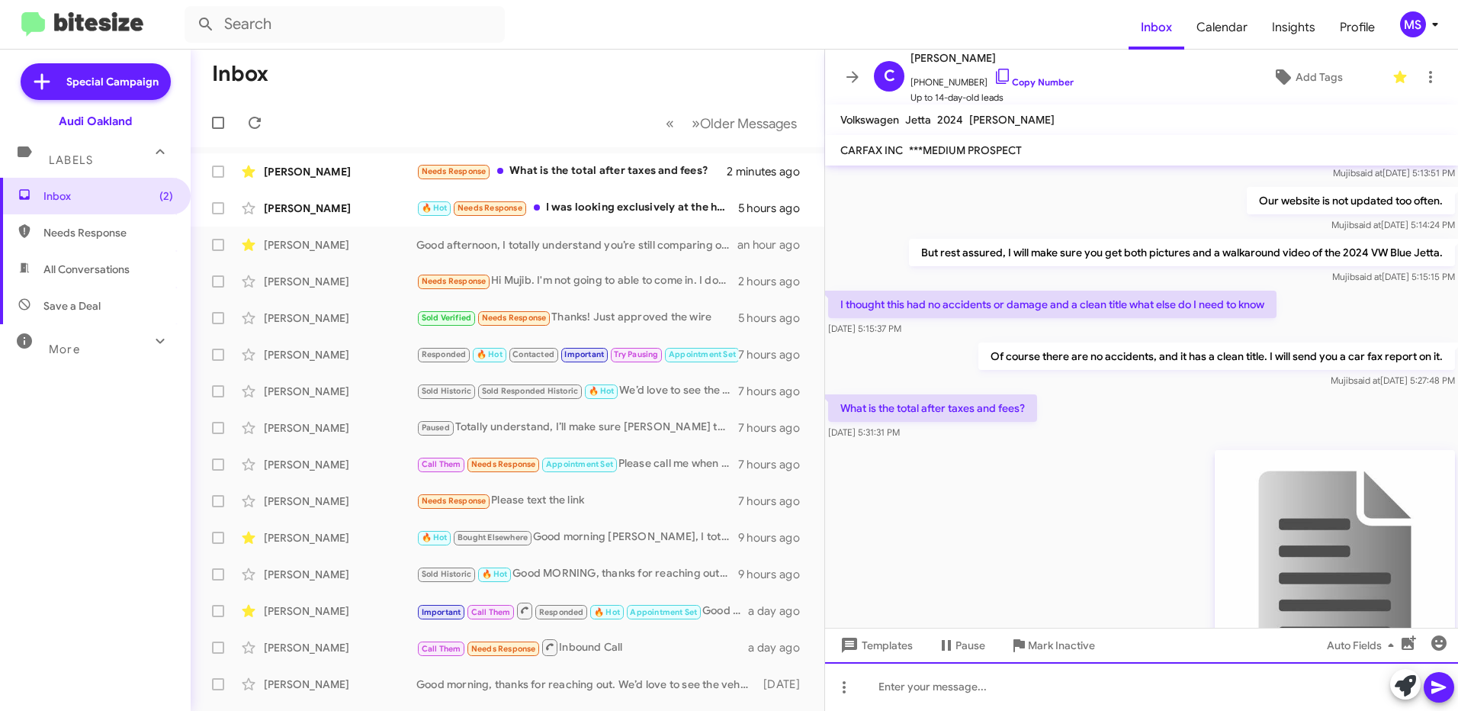
scroll to position [601, 0]
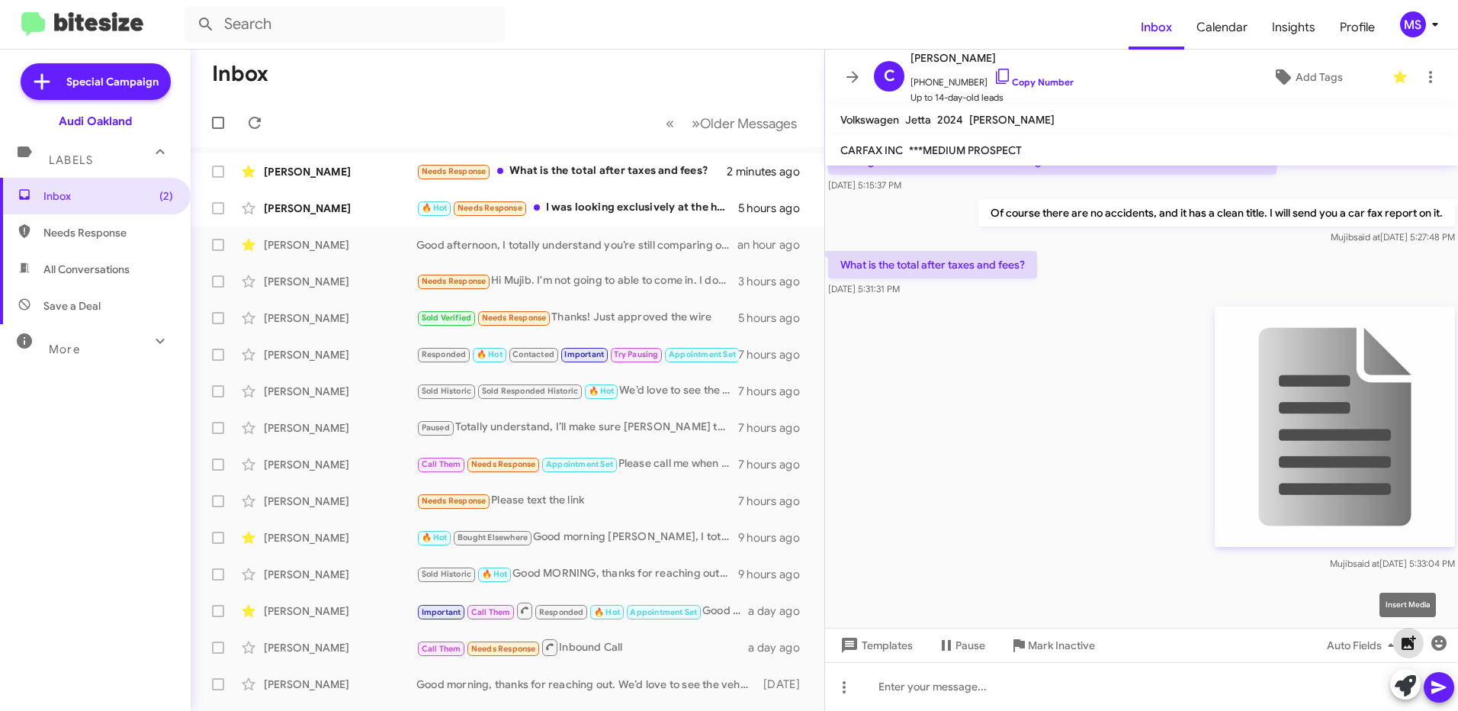
click at [1410, 643] on icon "button" at bounding box center [1409, 642] width 14 height 14
click at [1049, 82] on link "Copy Number" at bounding box center [1034, 81] width 80 height 11
click at [377, 162] on div "[PERSON_NAME] Needs Response What is the total after taxes and fees? 4 minutes …" at bounding box center [507, 171] width 609 height 31
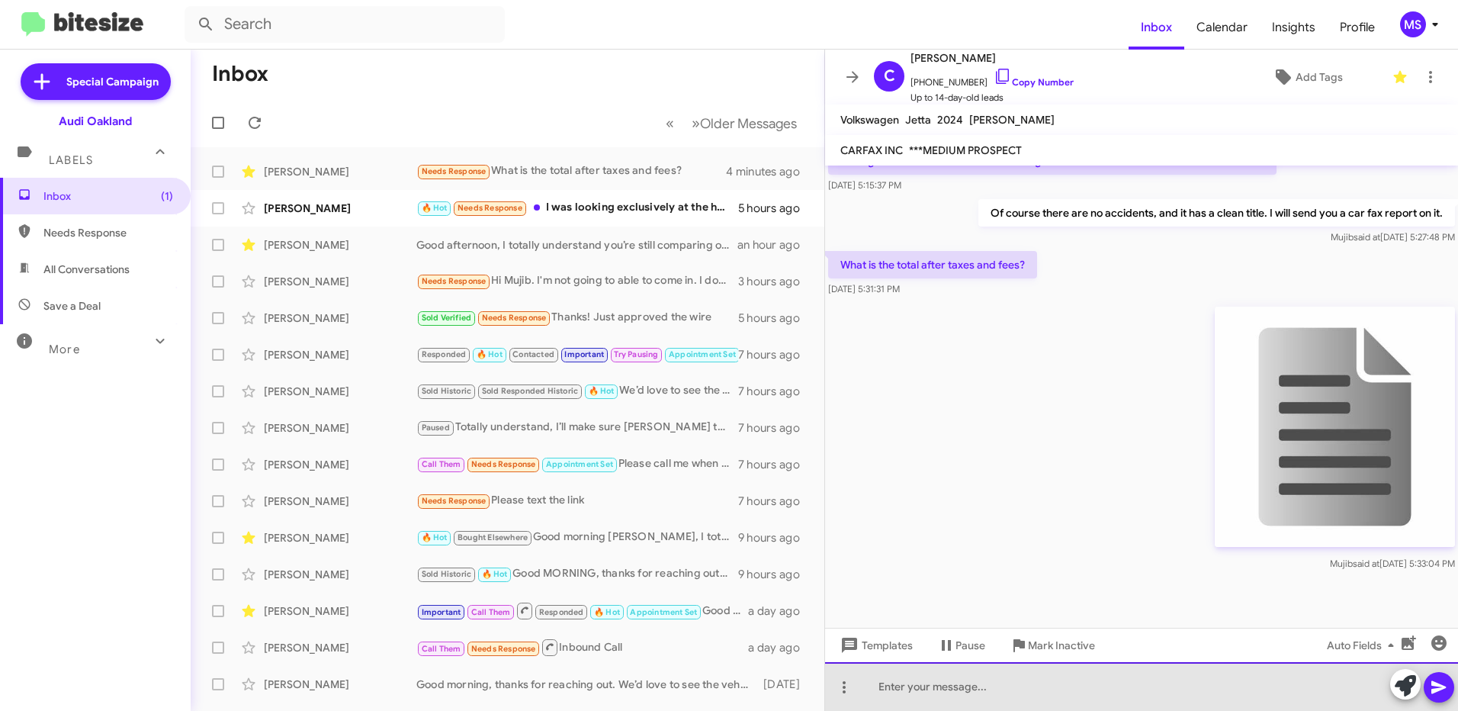
click at [1051, 693] on div at bounding box center [1141, 686] width 633 height 49
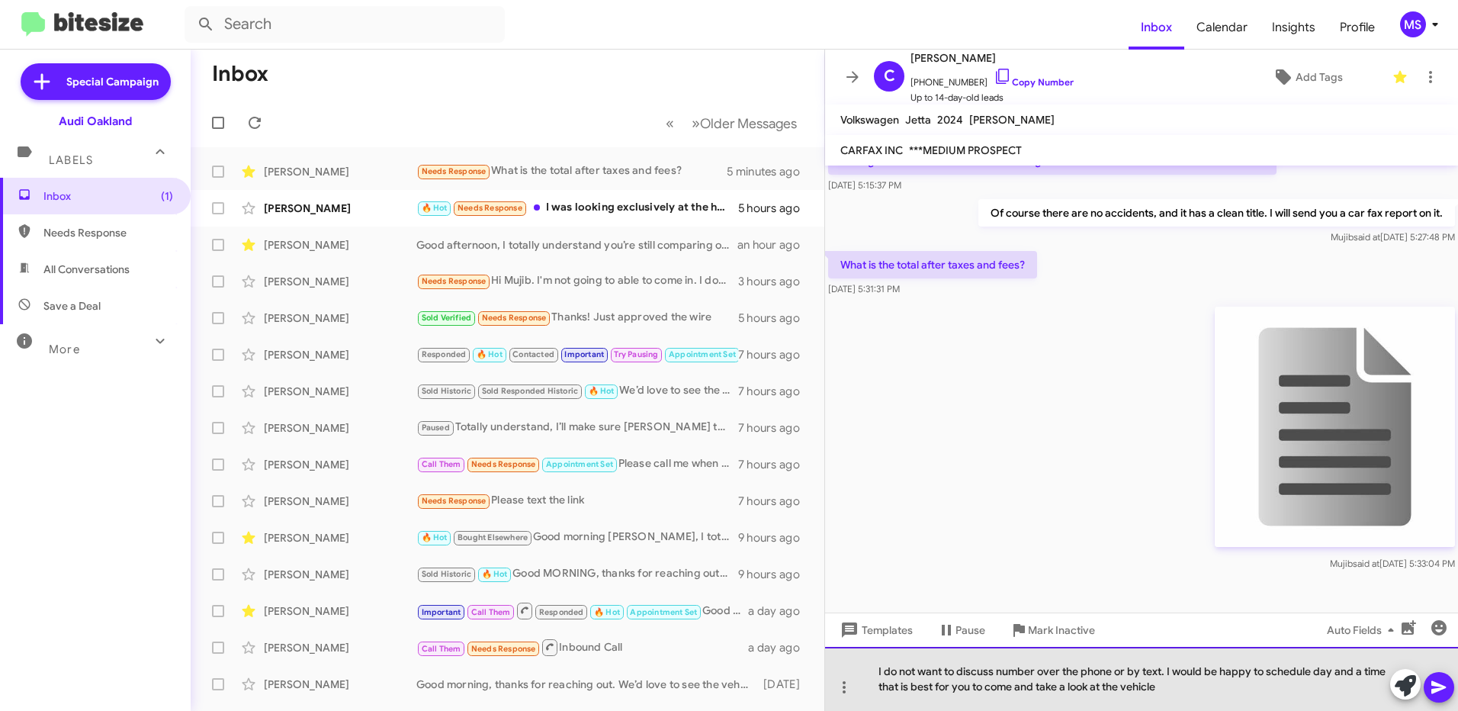
click at [1219, 687] on div "I do not want to discuss number over the phone or by text. I would be happy to …" at bounding box center [1141, 679] width 633 height 64
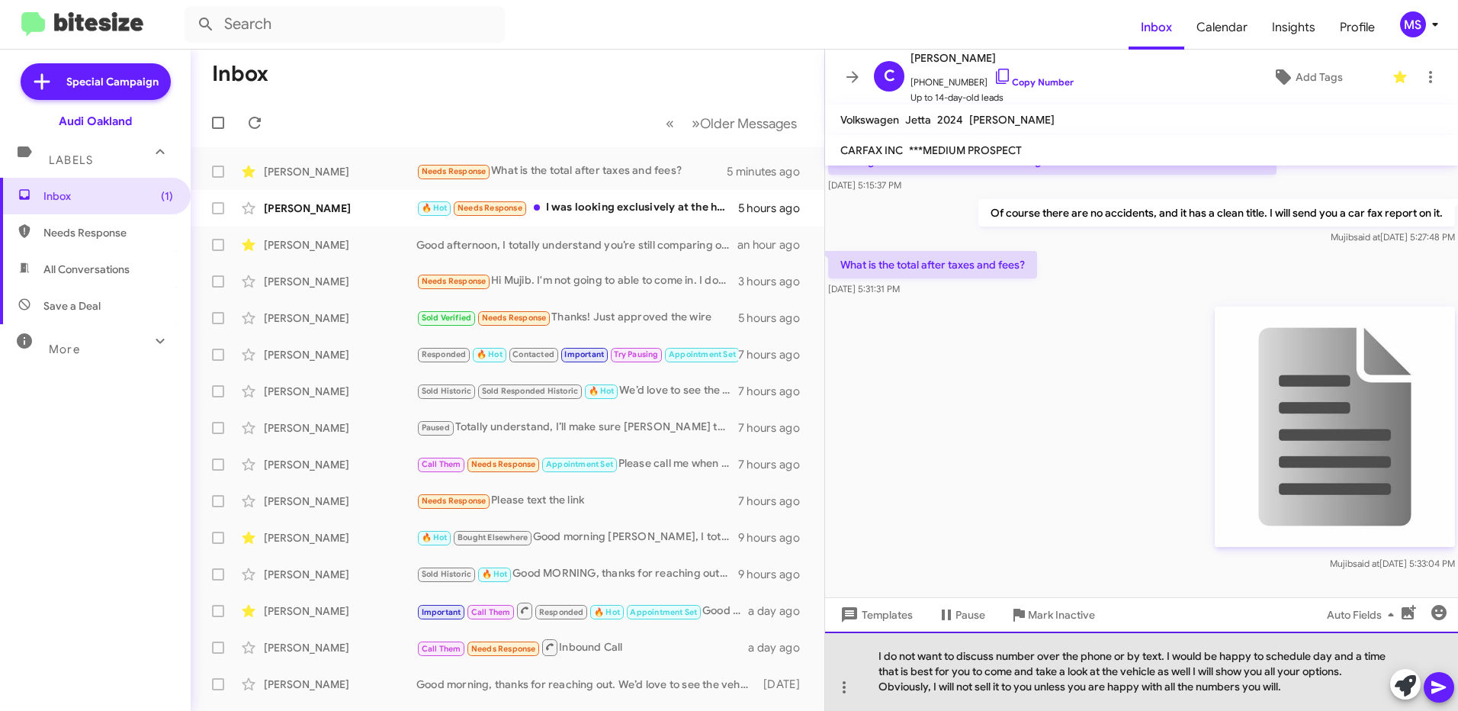
drag, startPoint x: 1286, startPoint y: 684, endPoint x: 829, endPoint y: 632, distance: 459.8
click at [829, 632] on div "I do not want to discuss number over the phone or by text. I would be happy to …" at bounding box center [1141, 670] width 633 height 79
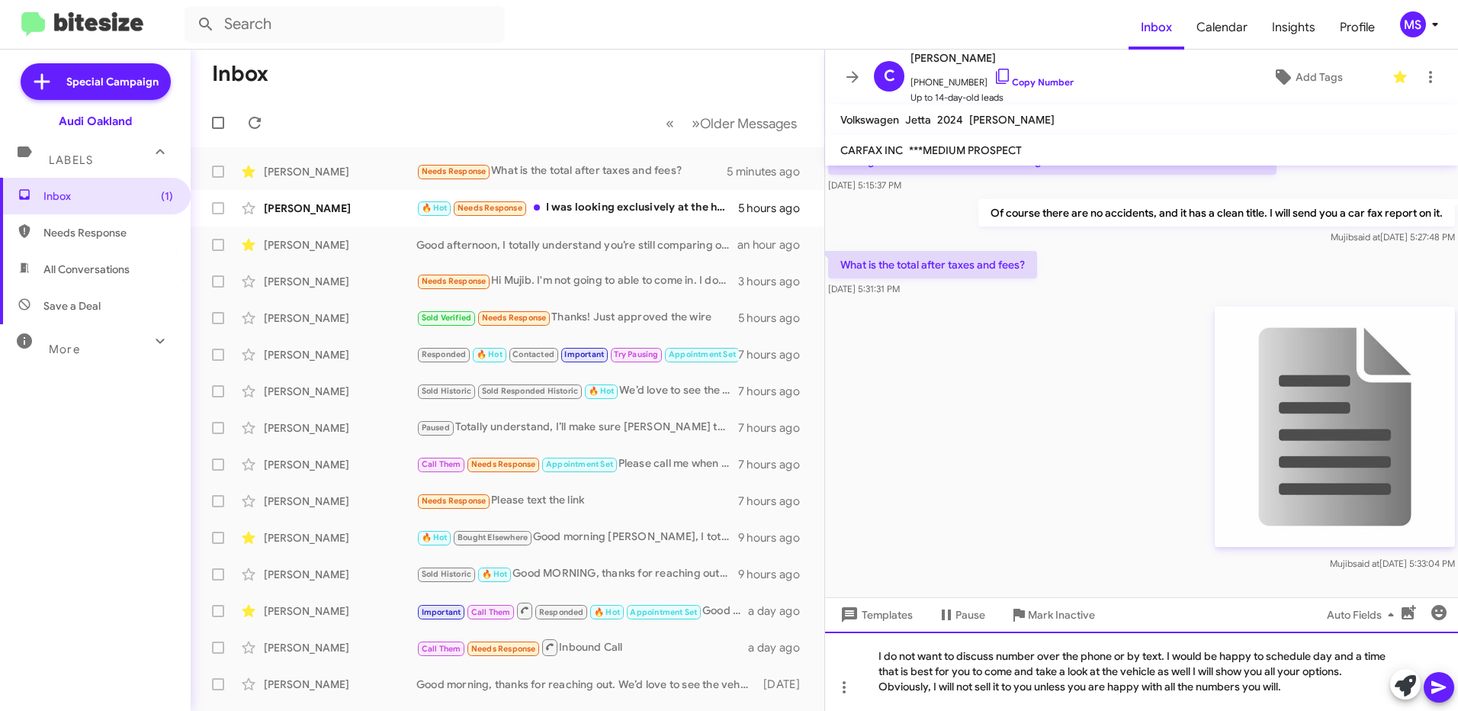
copy div "I do not want to discuss number over the phone or by text. I would be happy to …"
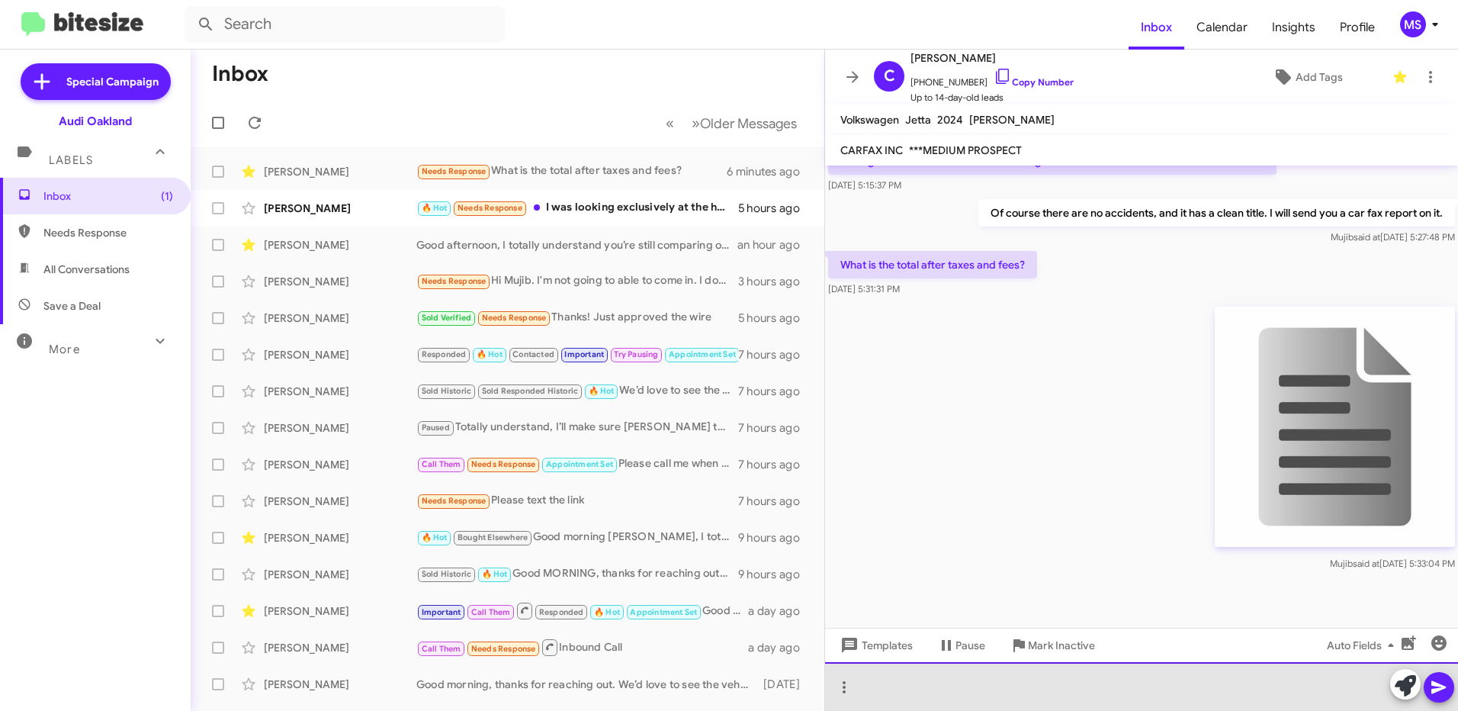
click at [936, 685] on div at bounding box center [1141, 686] width 633 height 49
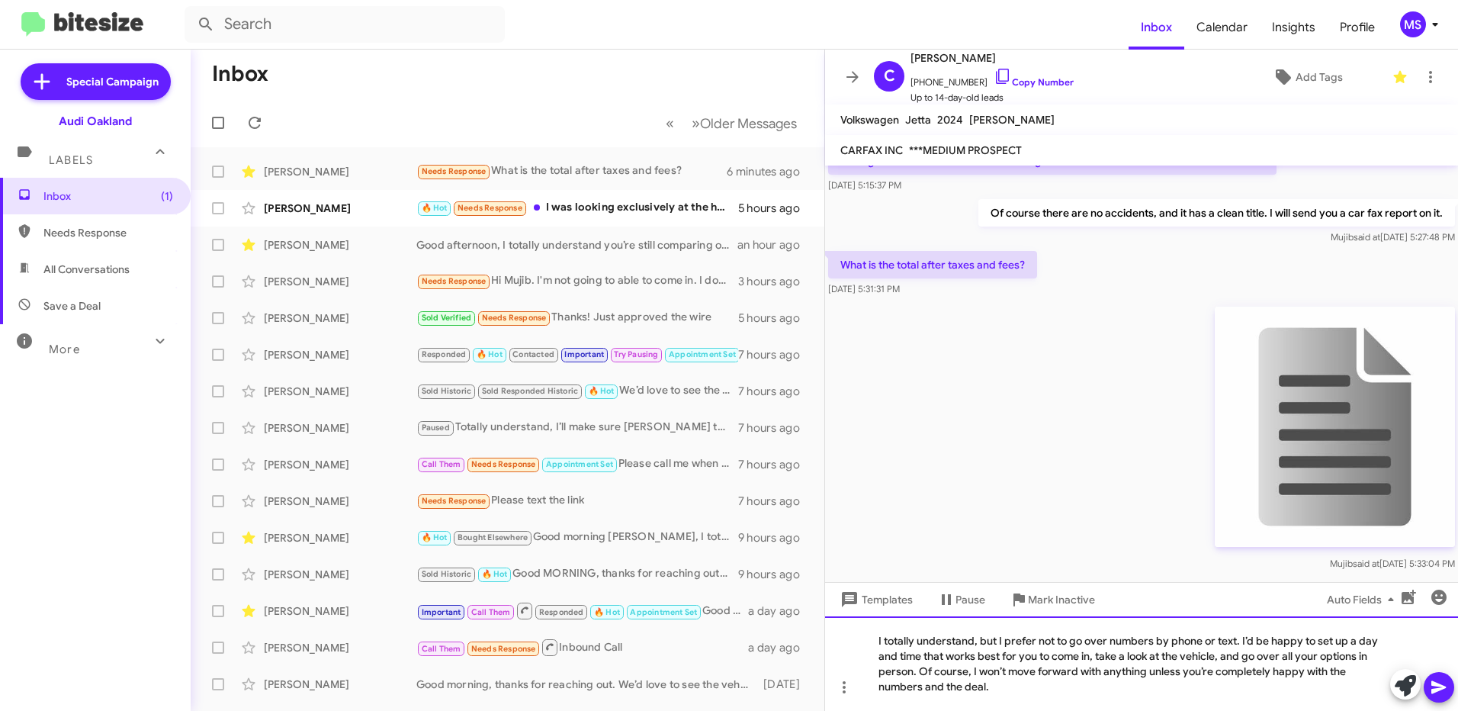
click at [879, 638] on div "I totally understand, but I prefer not to go over numbers by phone or text. I’d…" at bounding box center [1141, 663] width 633 height 95
click at [1440, 690] on icon at bounding box center [1438, 687] width 14 height 13
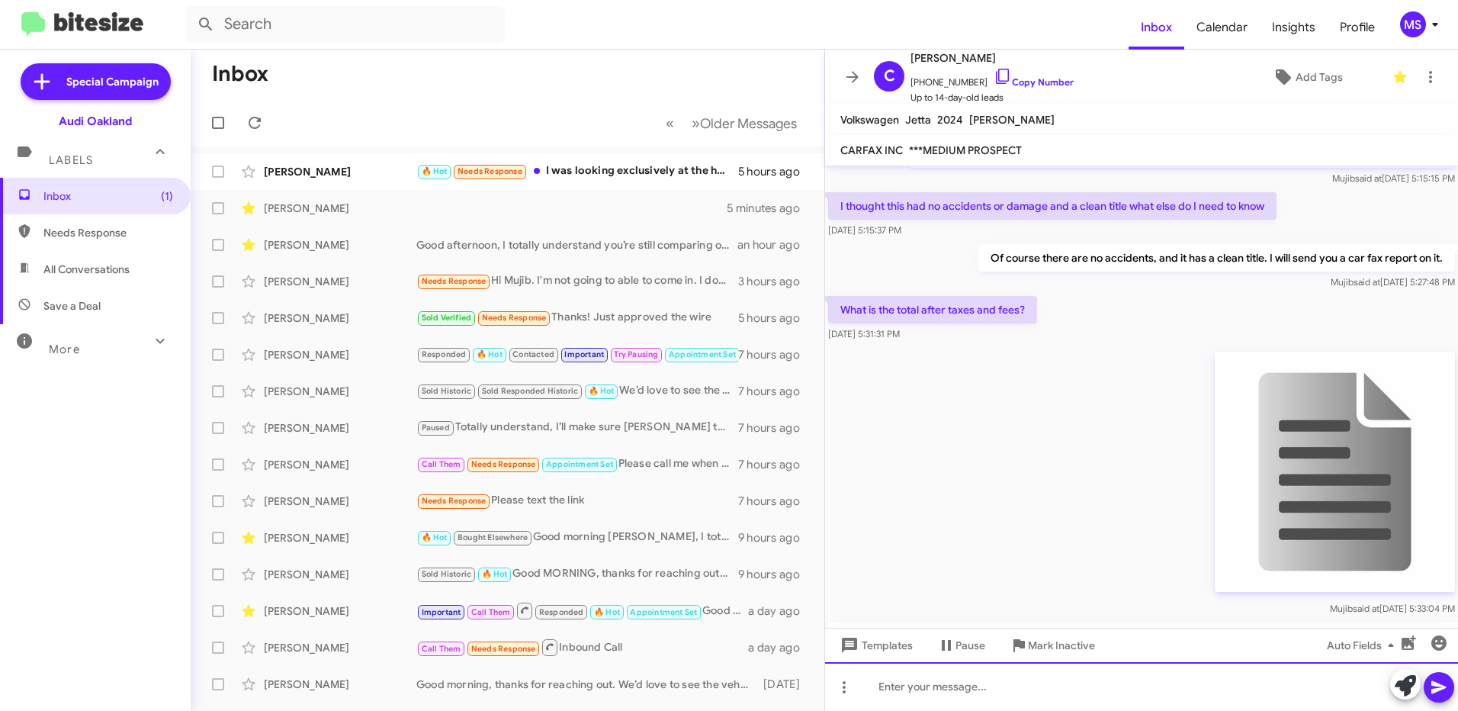
scroll to position [687, 0]
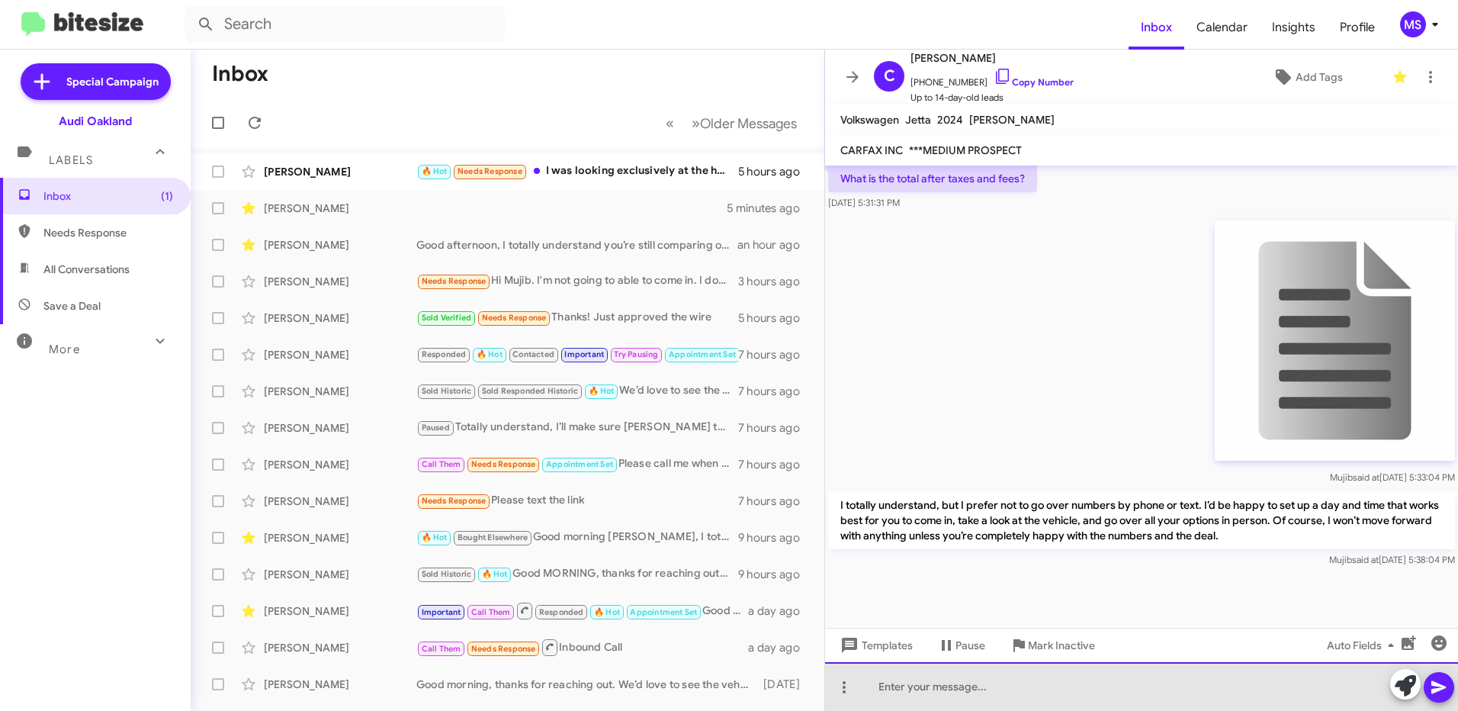
click at [1136, 692] on div at bounding box center [1141, 686] width 633 height 49
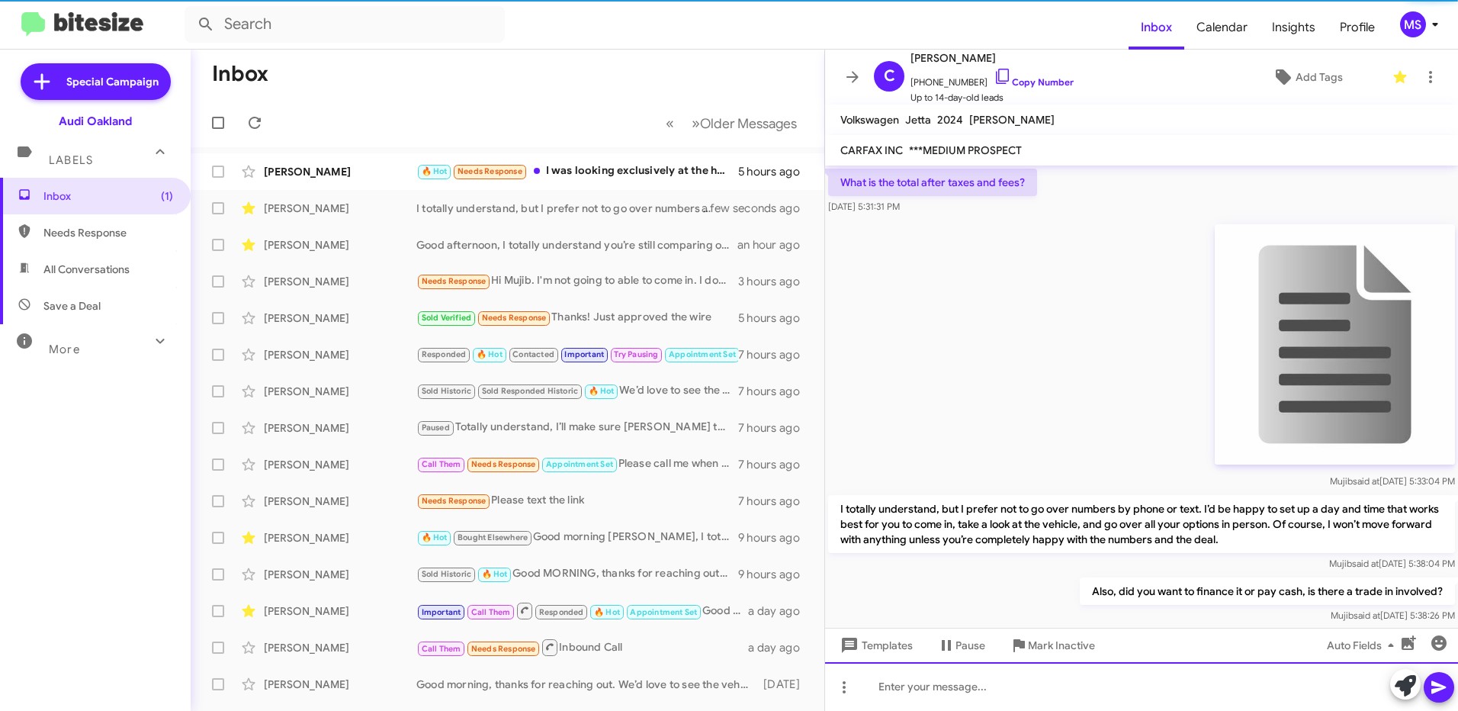
scroll to position [743, 0]
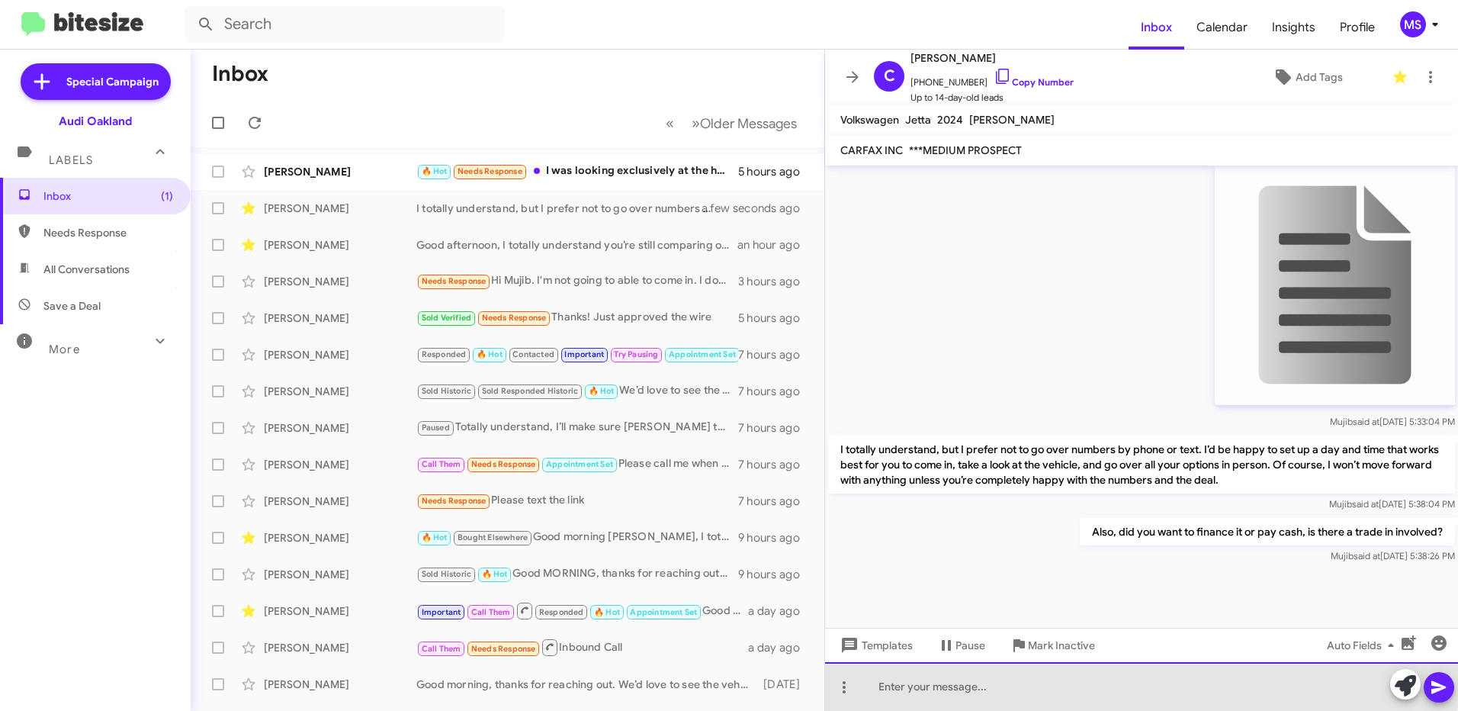
click at [1048, 682] on div at bounding box center [1141, 686] width 633 height 49
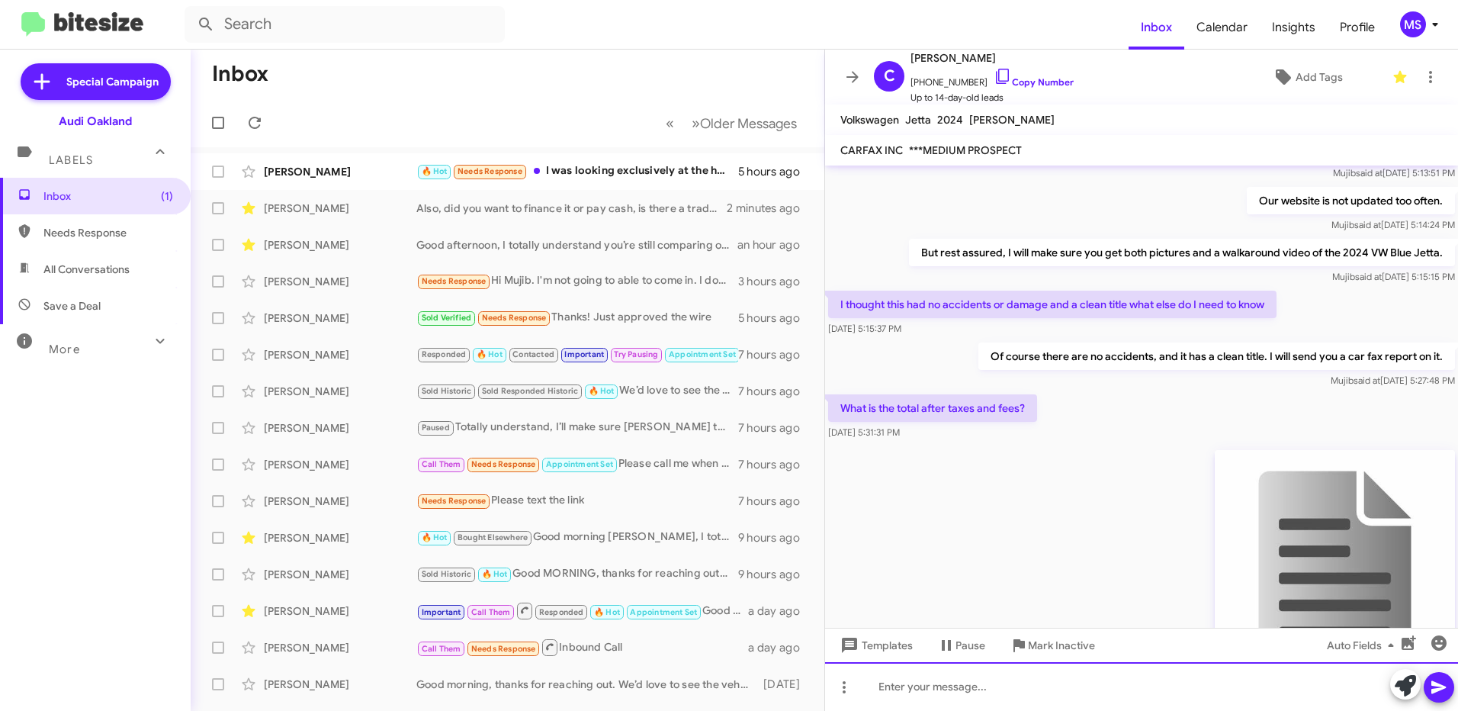
scroll to position [798, 0]
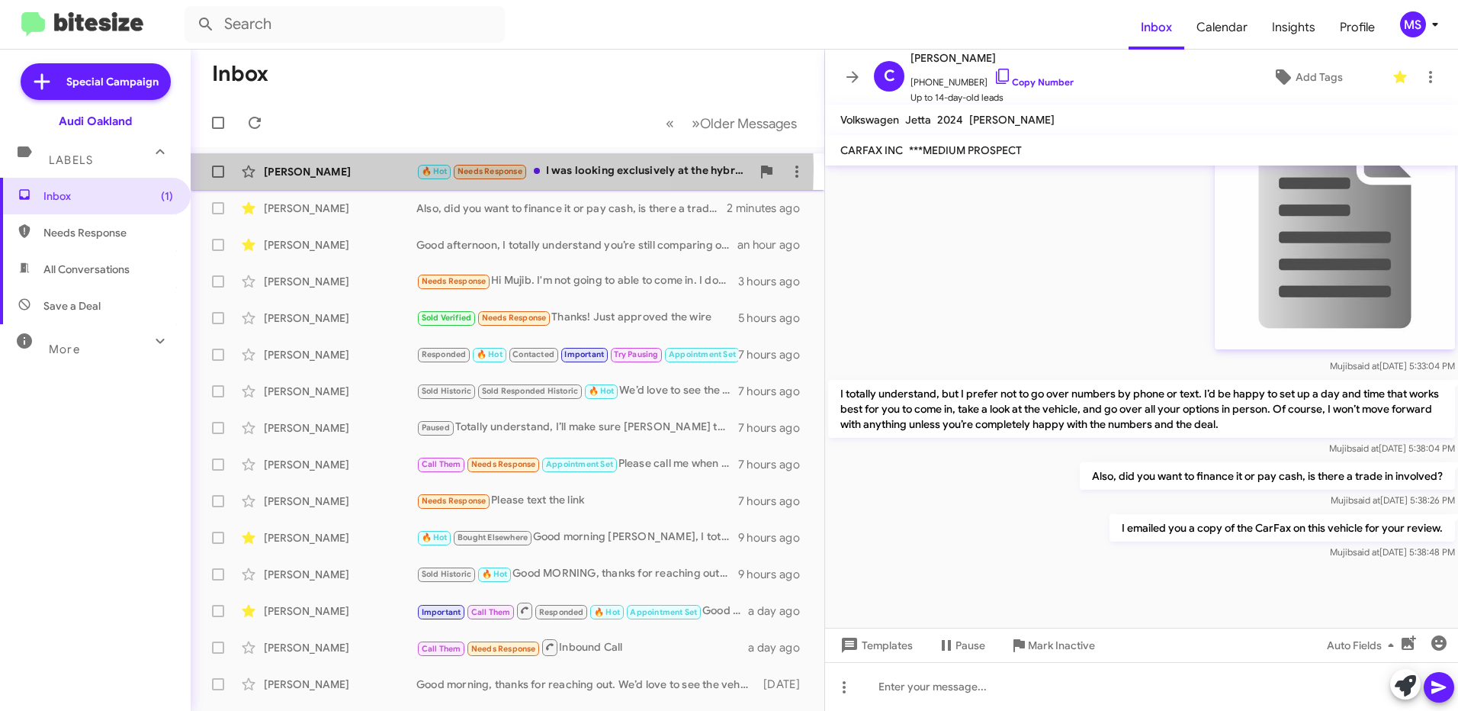
click at [355, 169] on div "[PERSON_NAME]" at bounding box center [340, 171] width 153 height 15
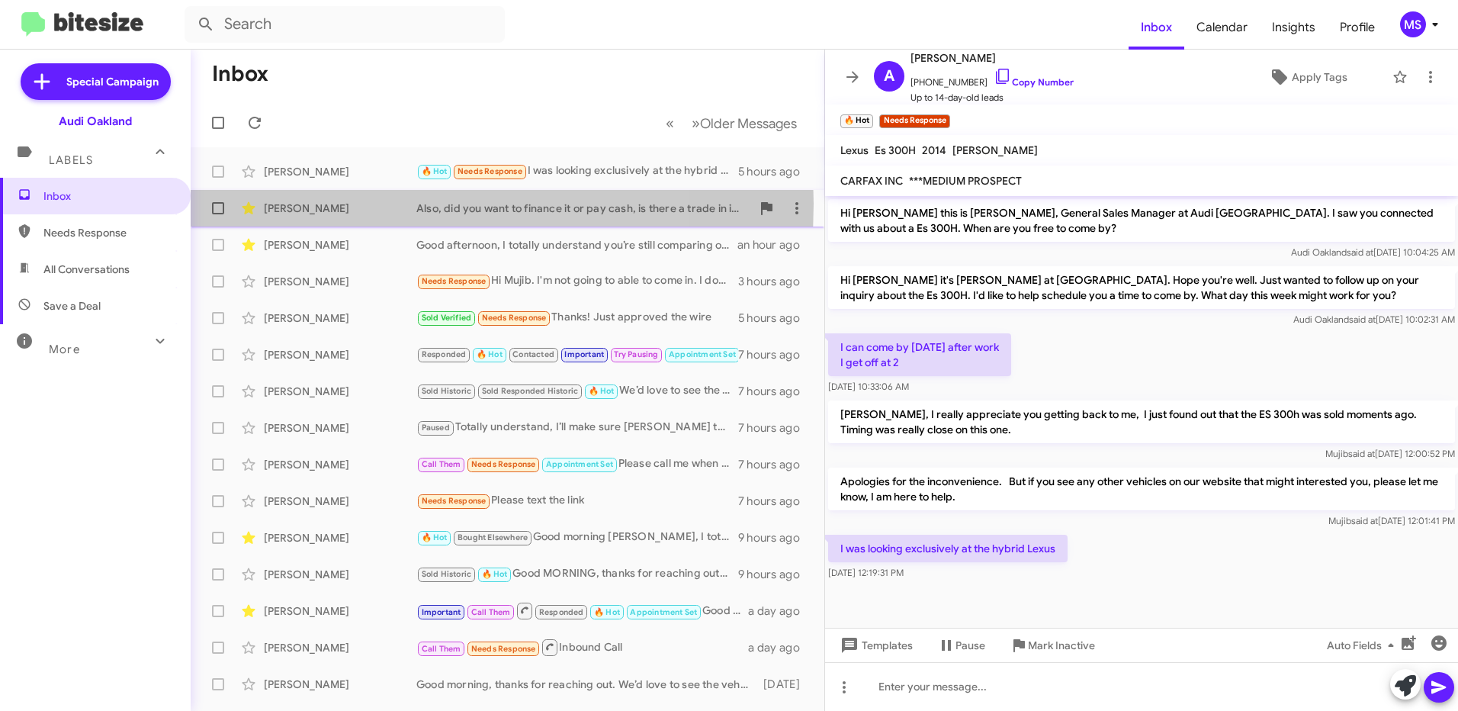
click at [364, 204] on div "[PERSON_NAME]" at bounding box center [340, 208] width 153 height 15
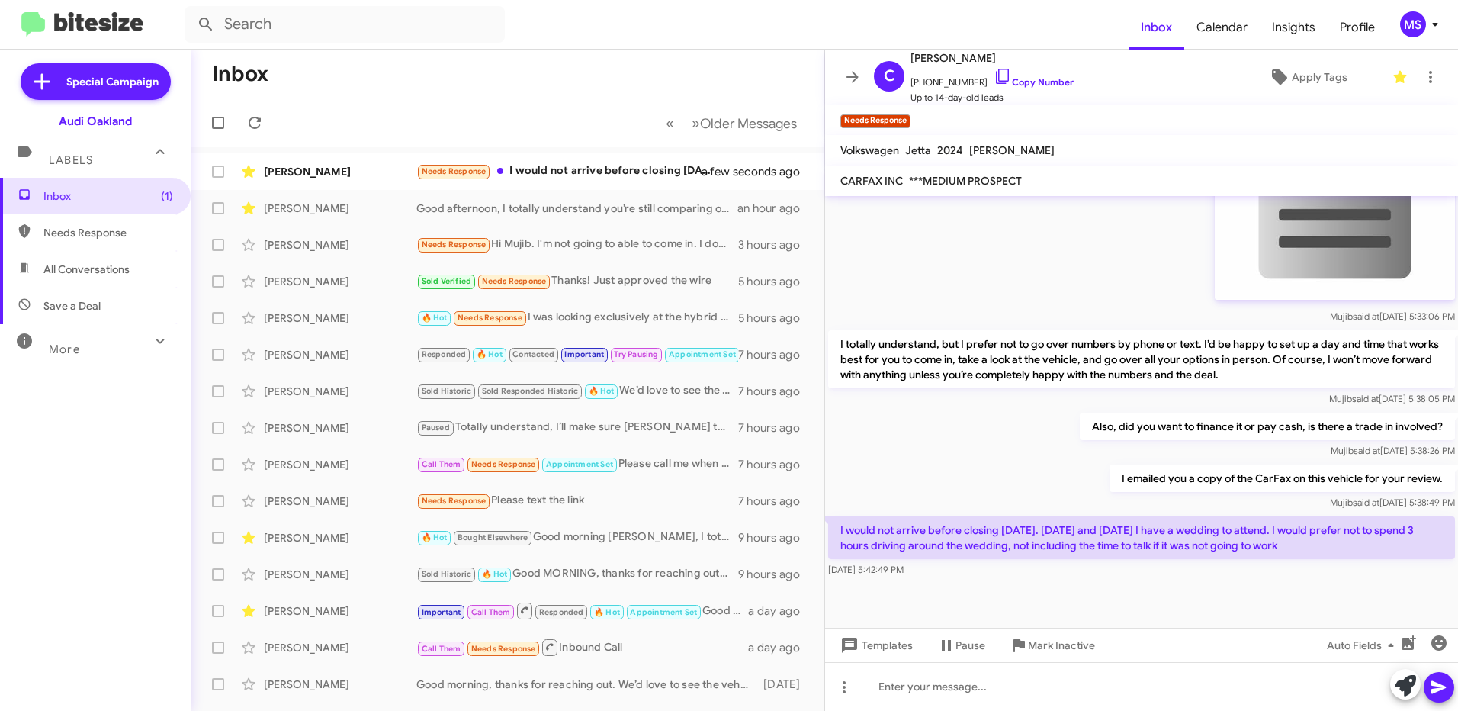
scroll to position [900, 0]
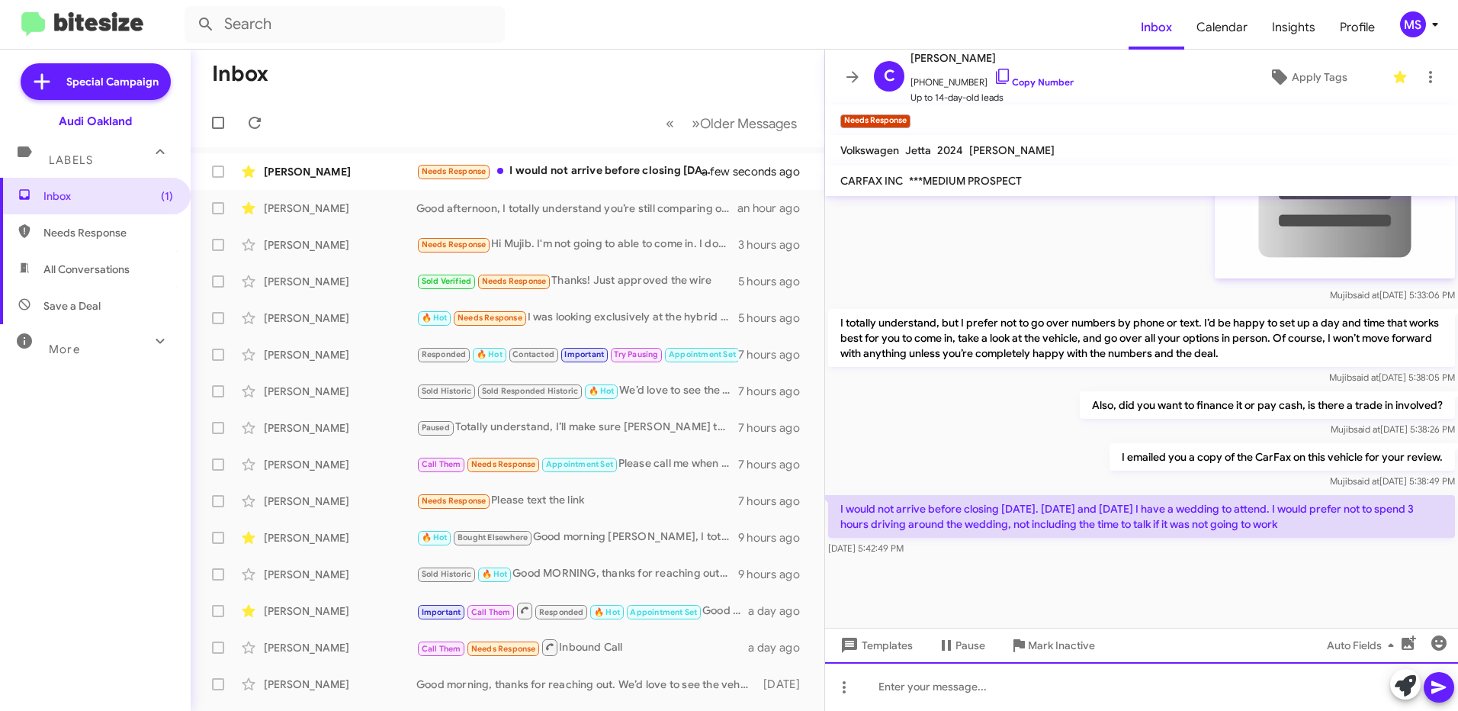
click at [1065, 680] on div at bounding box center [1141, 686] width 633 height 49
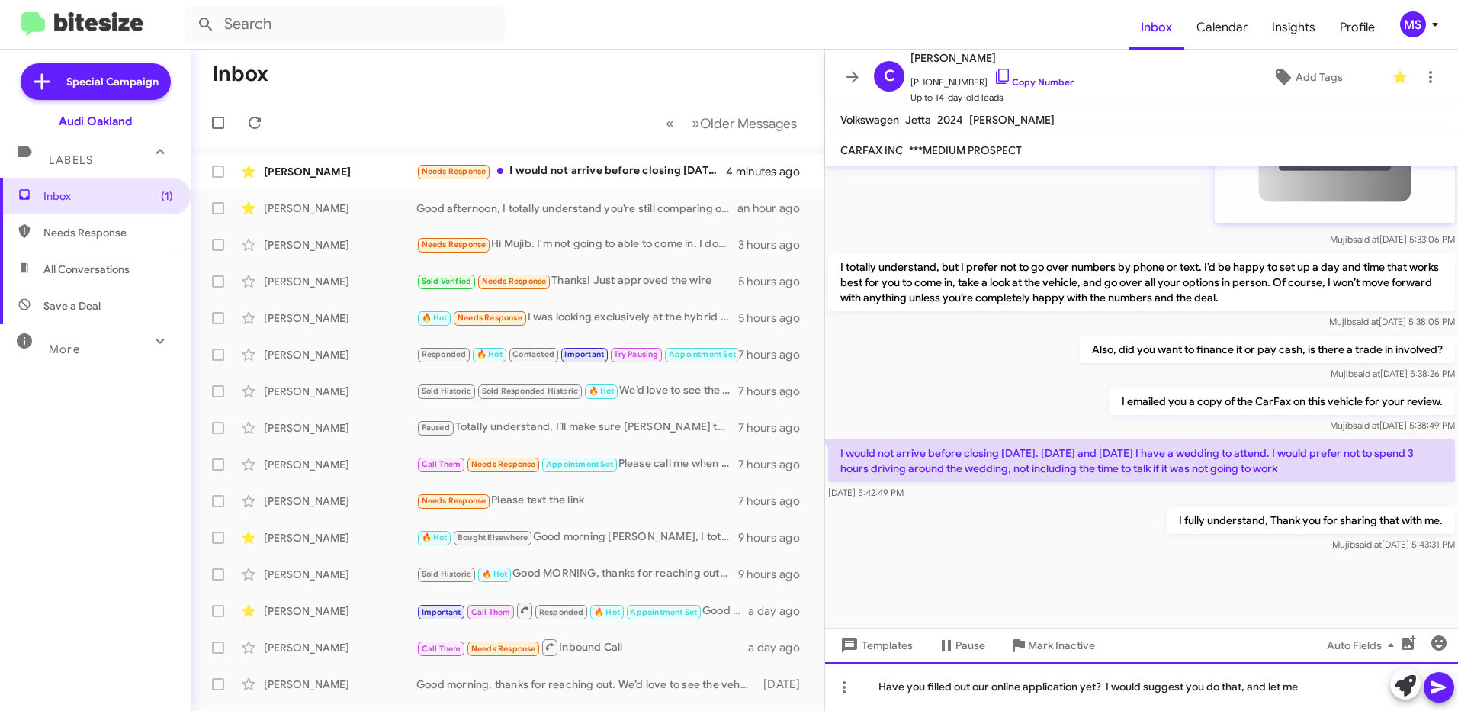
scroll to position [925, 0]
click at [991, 695] on div "Have you filled out our online application yet? I would suggest you do that, an…" at bounding box center [1141, 686] width 633 height 49
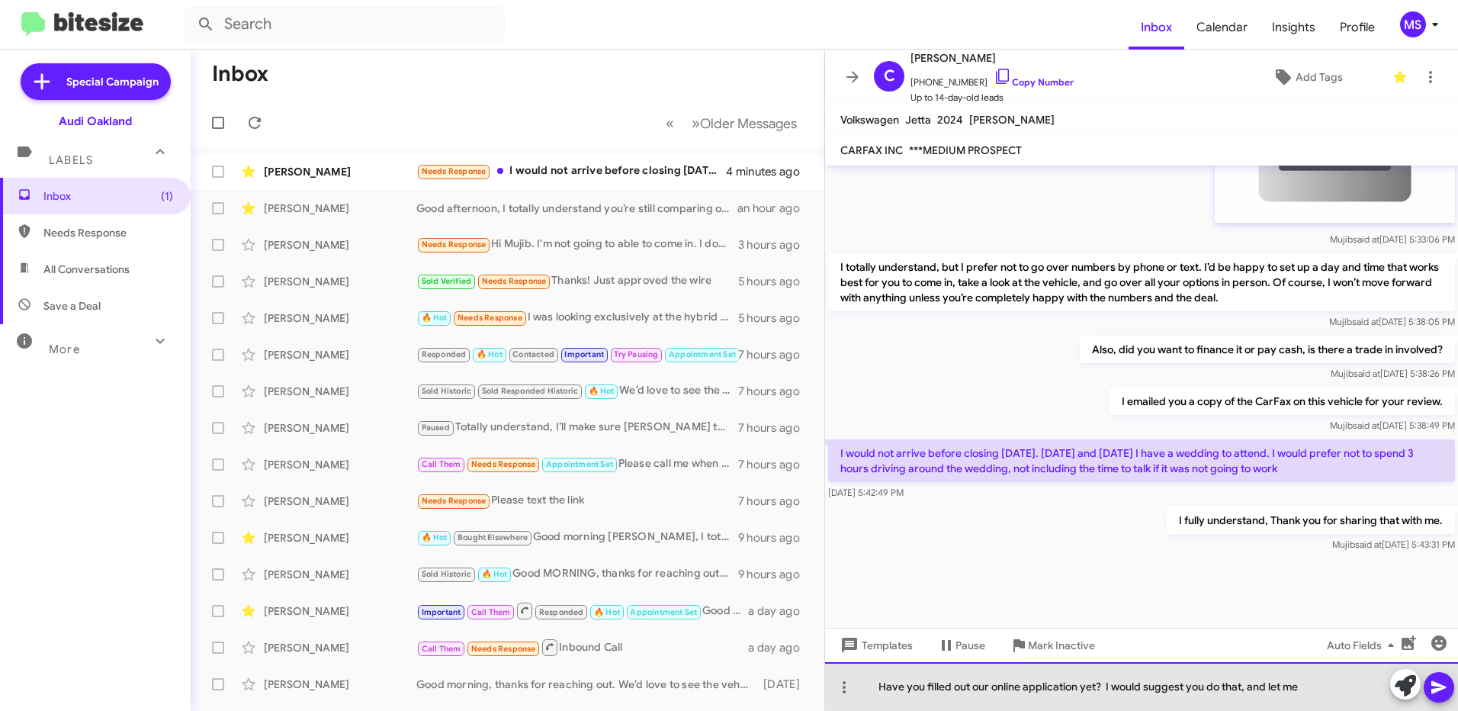
drag, startPoint x: 1330, startPoint y: 680, endPoint x: 1454, endPoint y: 700, distance: 125.3
click at [1331, 680] on div "Have you filled out our online application yet? I would suggest you do that, an…" at bounding box center [1141, 686] width 633 height 49
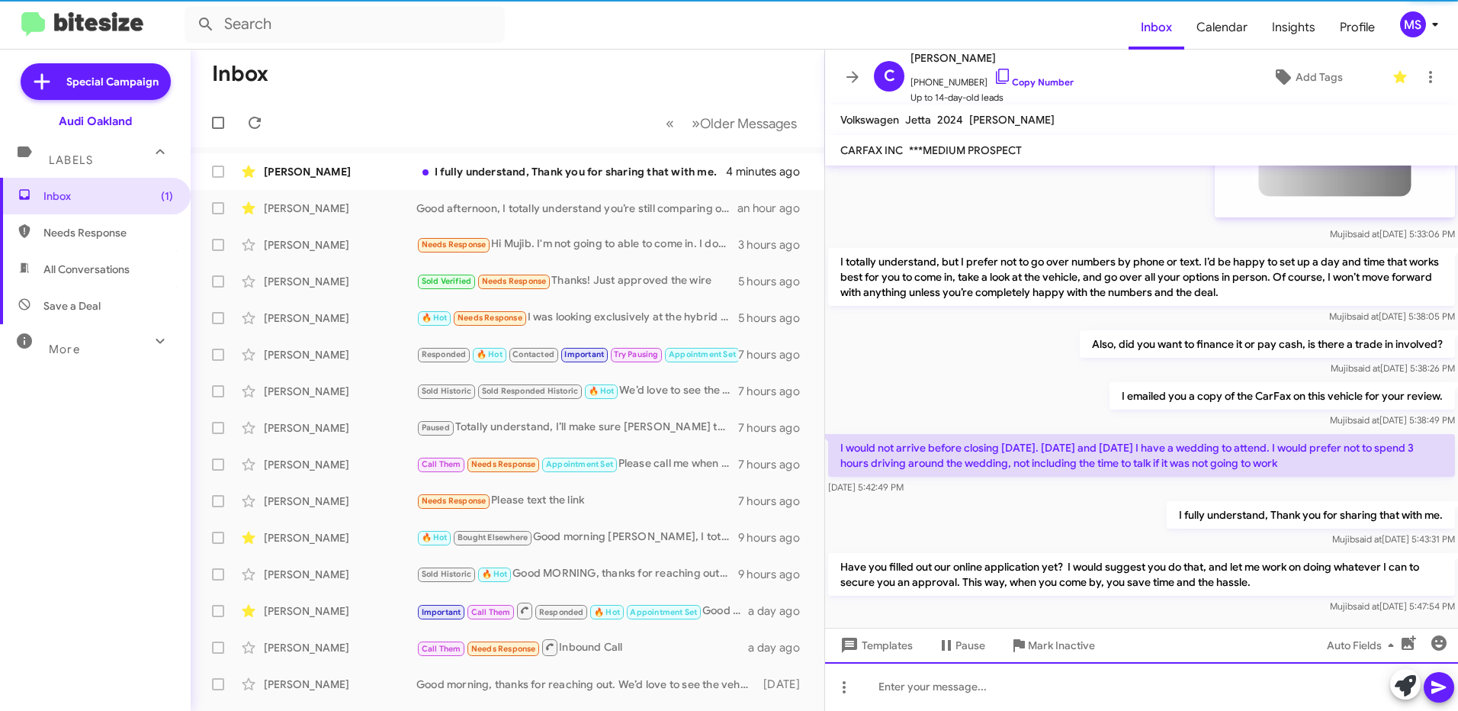
scroll to position [996, 0]
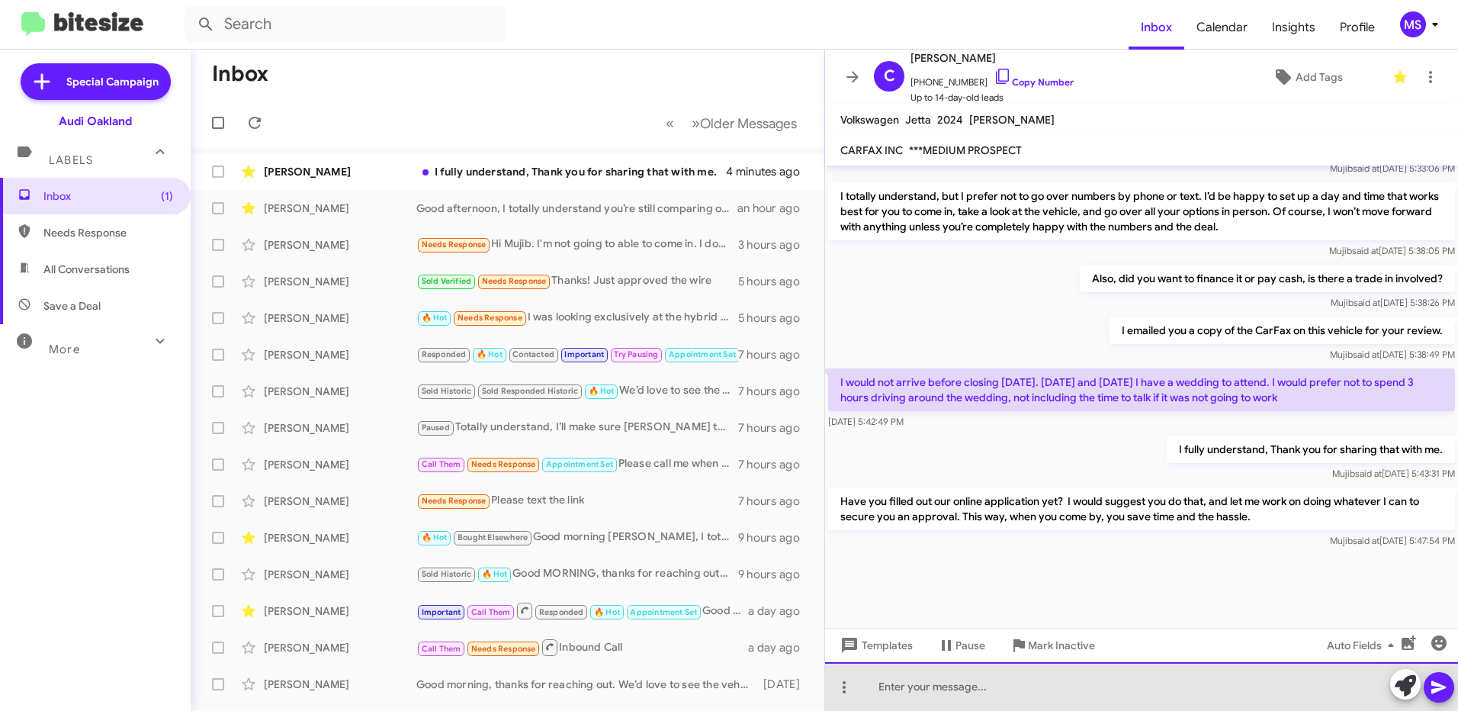
click at [1030, 680] on div at bounding box center [1141, 686] width 633 height 49
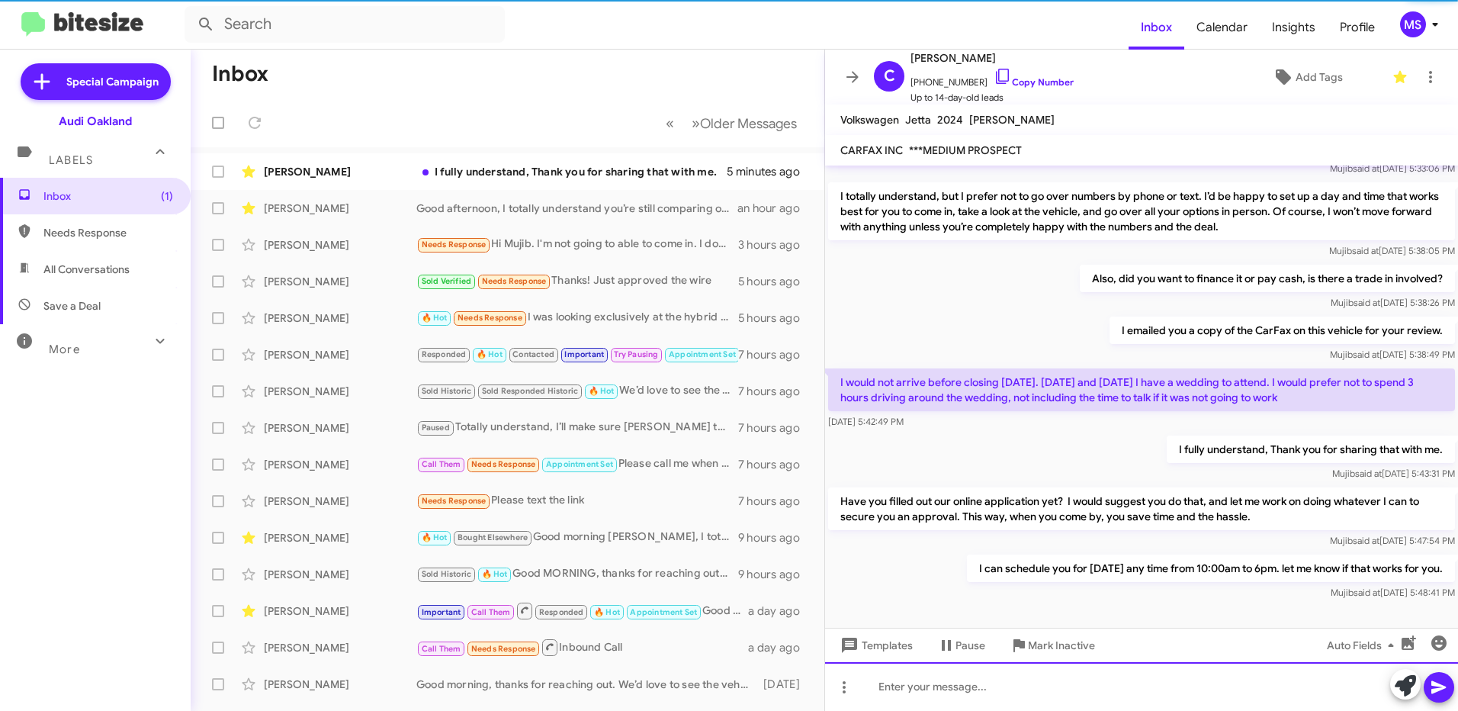
scroll to position [0, 0]
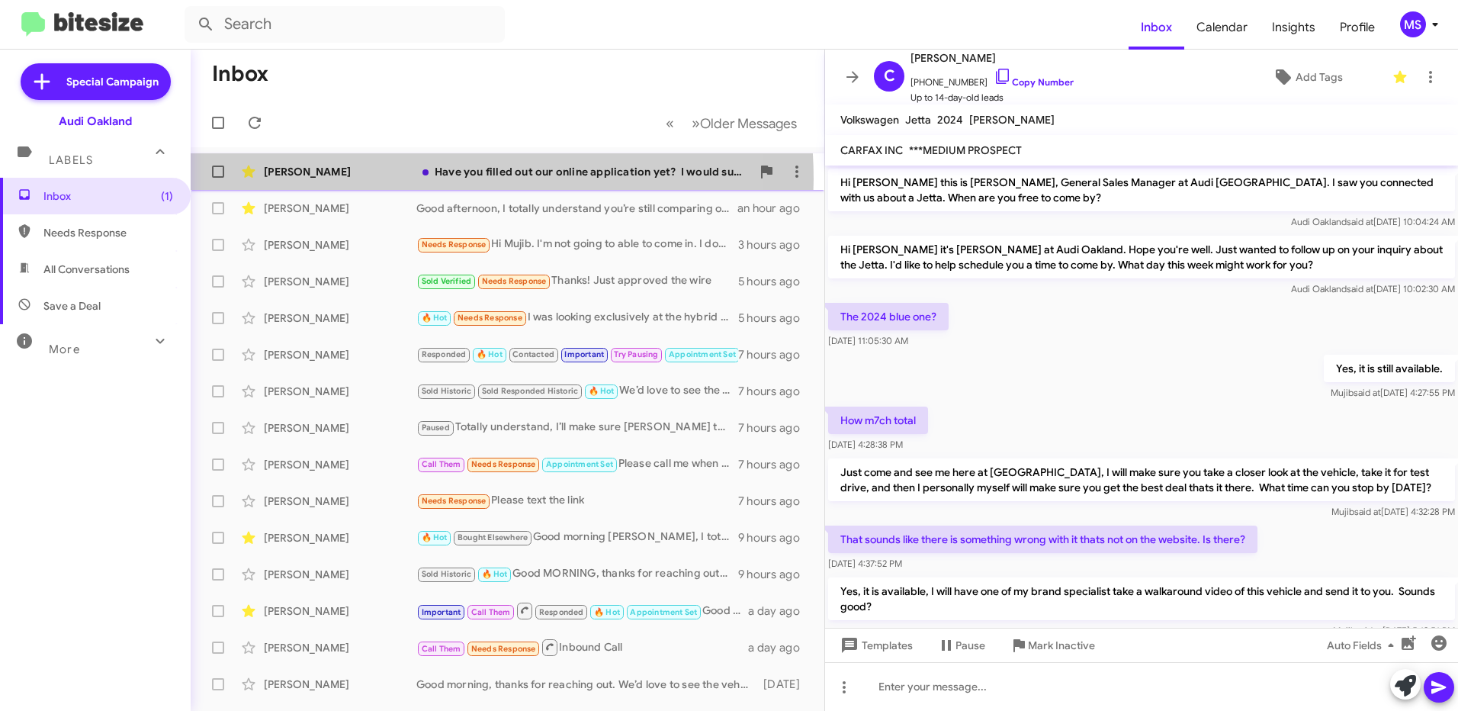
click at [400, 179] on div "[PERSON_NAME] Have you filled out our online application yet? I would suggest y…" at bounding box center [507, 171] width 609 height 31
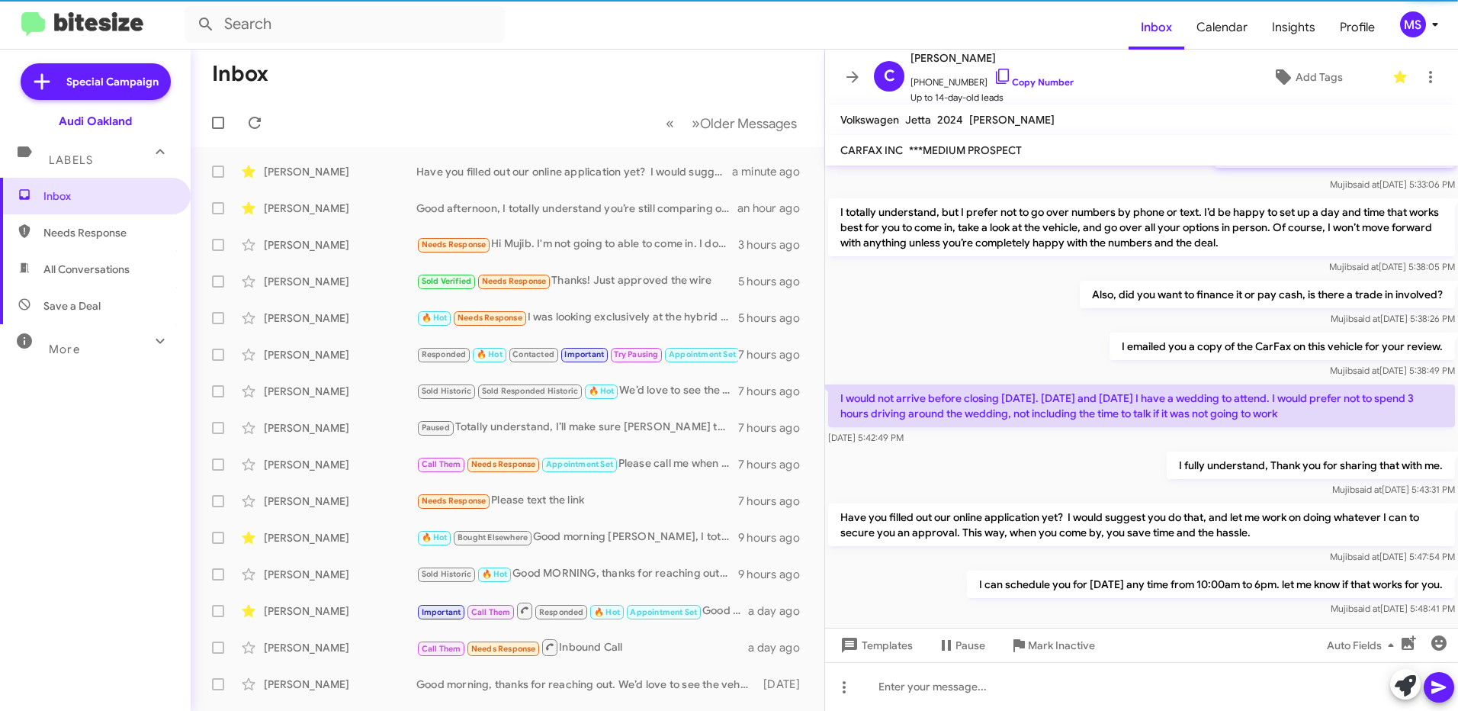
scroll to position [1052, 0]
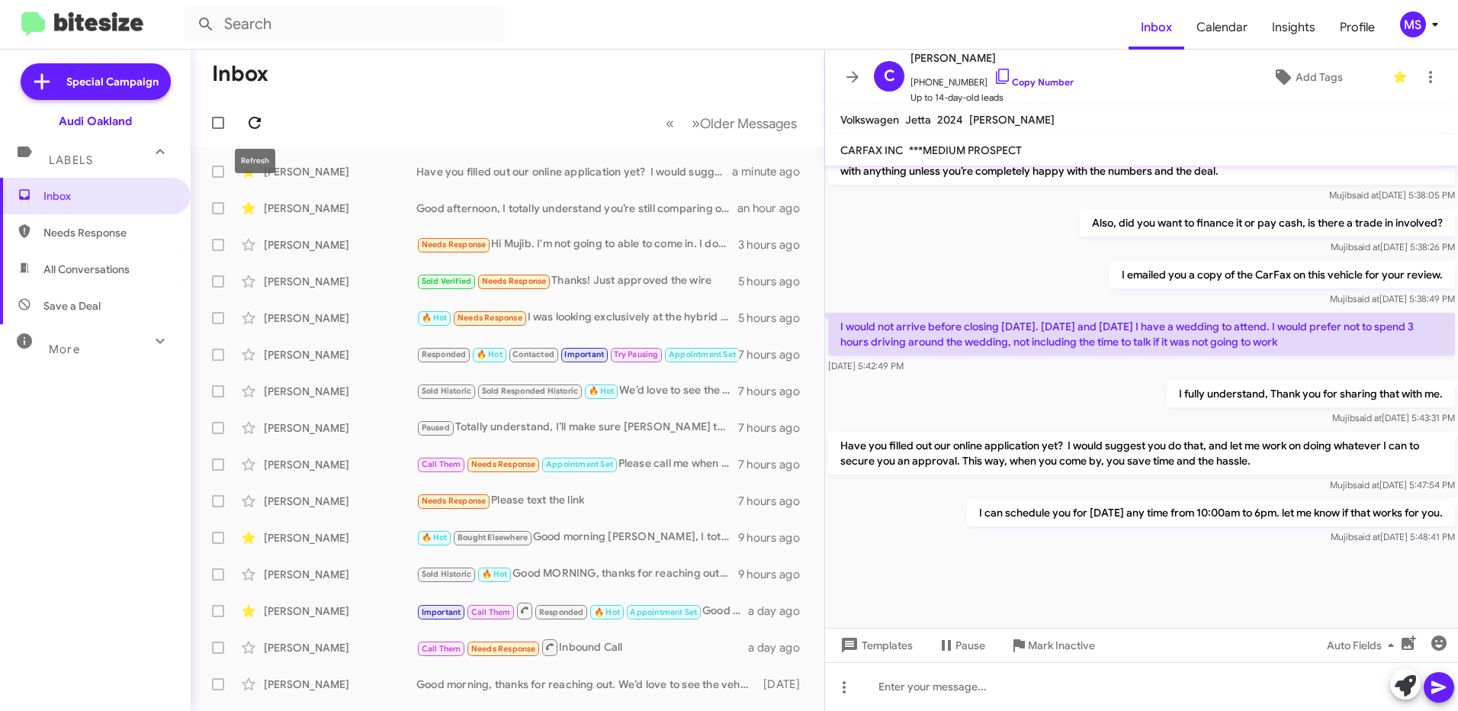
click at [256, 117] on icon at bounding box center [255, 123] width 18 height 18
click at [256, 127] on icon at bounding box center [255, 123] width 12 height 12
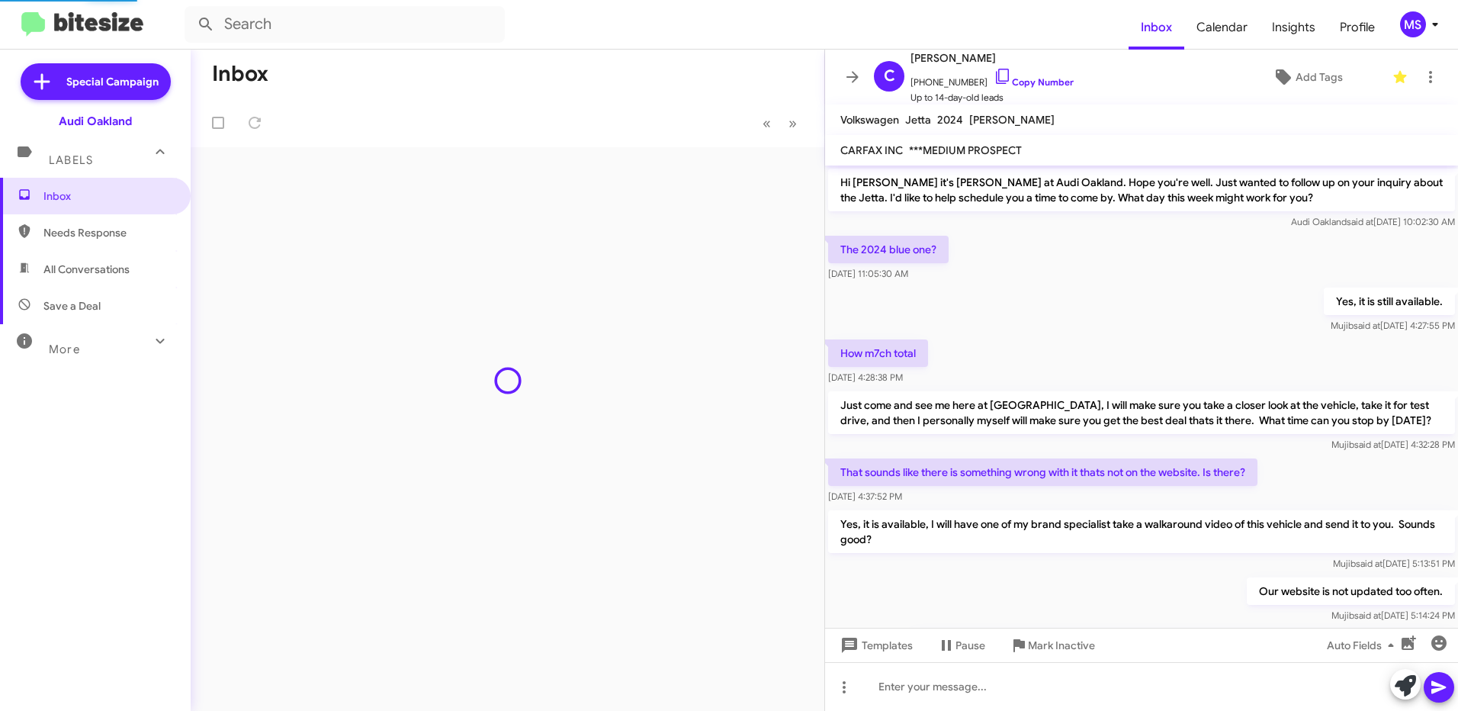
scroll to position [981, 0]
